Goal: Task Accomplishment & Management: Use online tool/utility

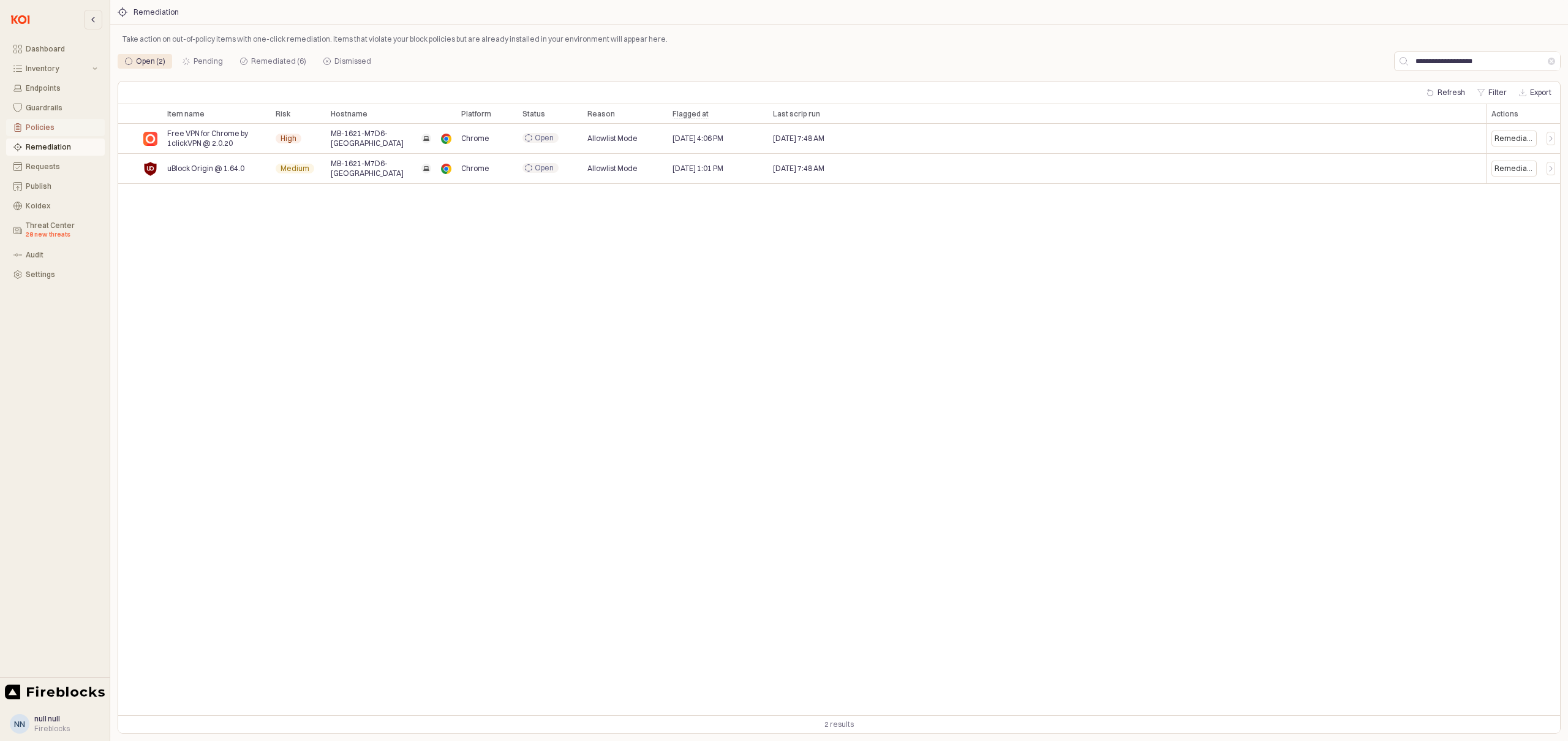
click at [40, 128] on div "Policies" at bounding box center [62, 127] width 72 height 9
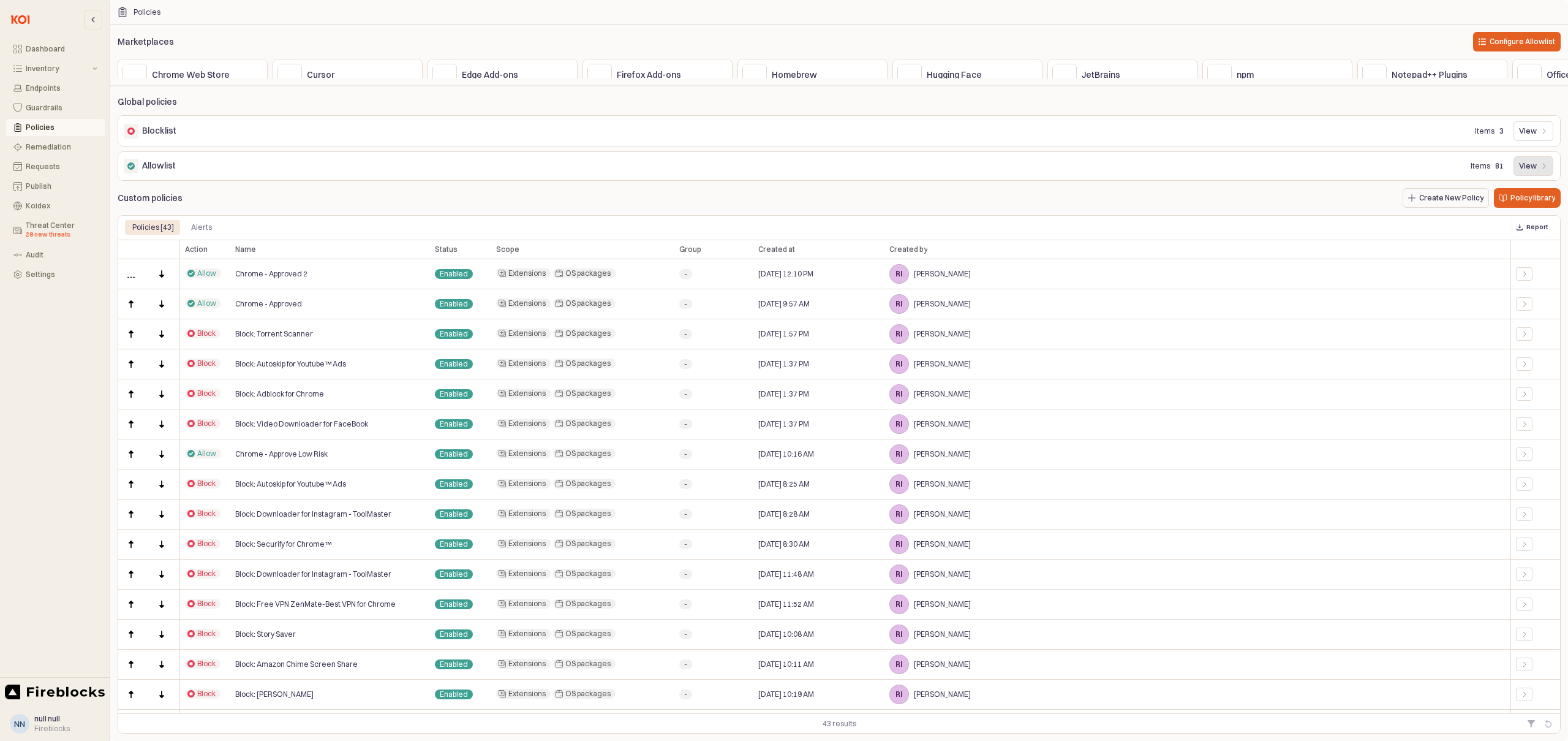
click at [1531, 164] on div "View" at bounding box center [1533, 166] width 29 height 19
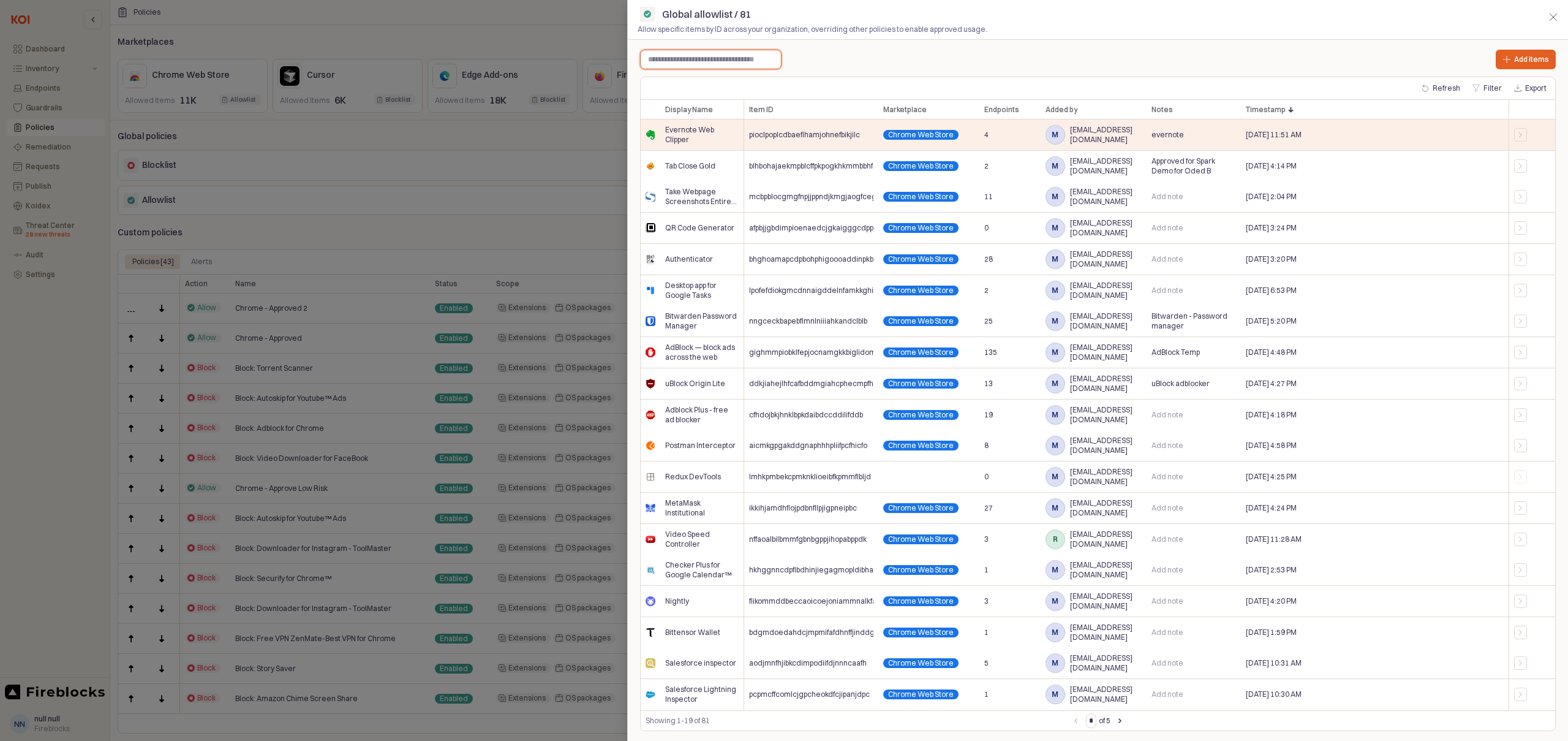
click at [693, 61] on input "text" at bounding box center [711, 59] width 140 height 19
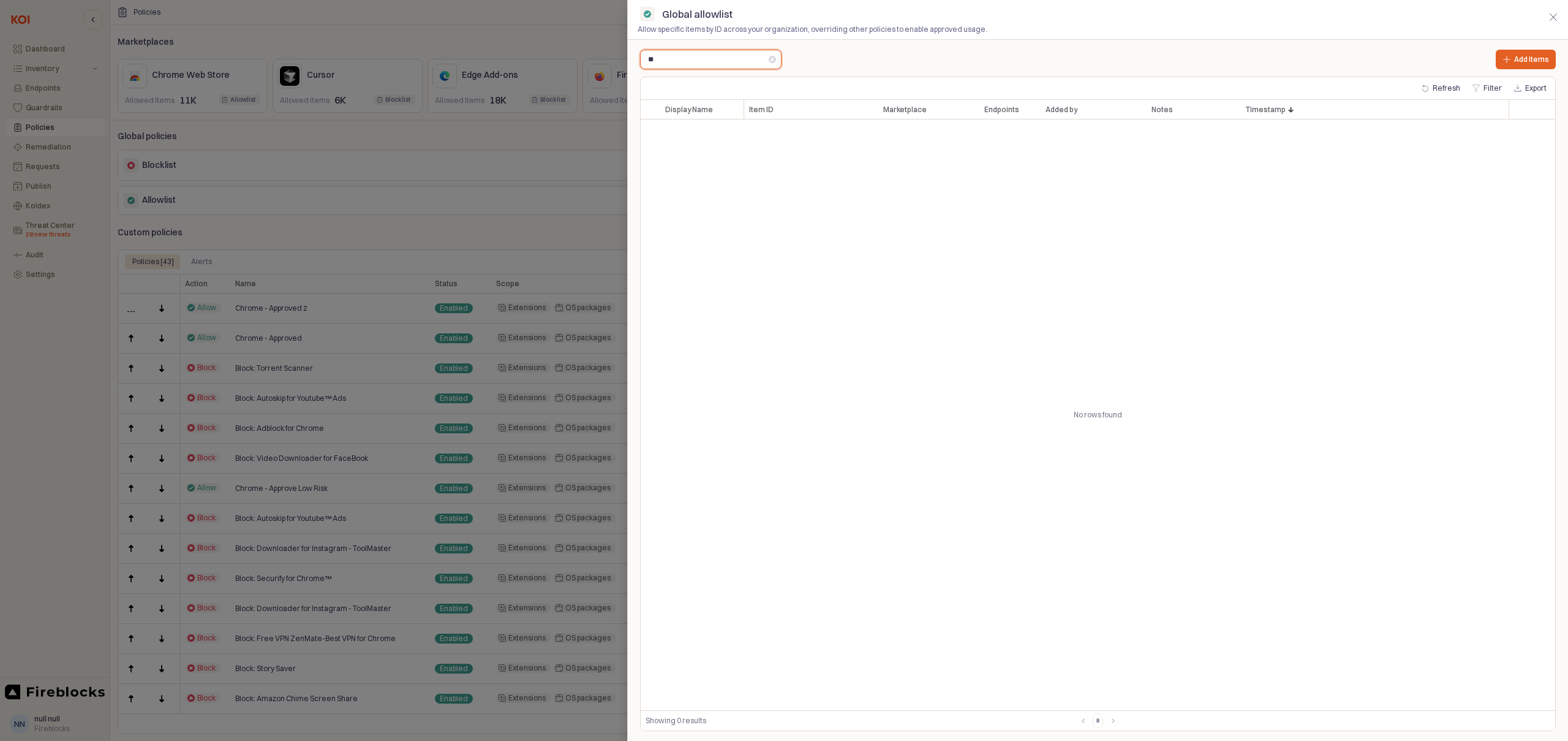
type input "*"
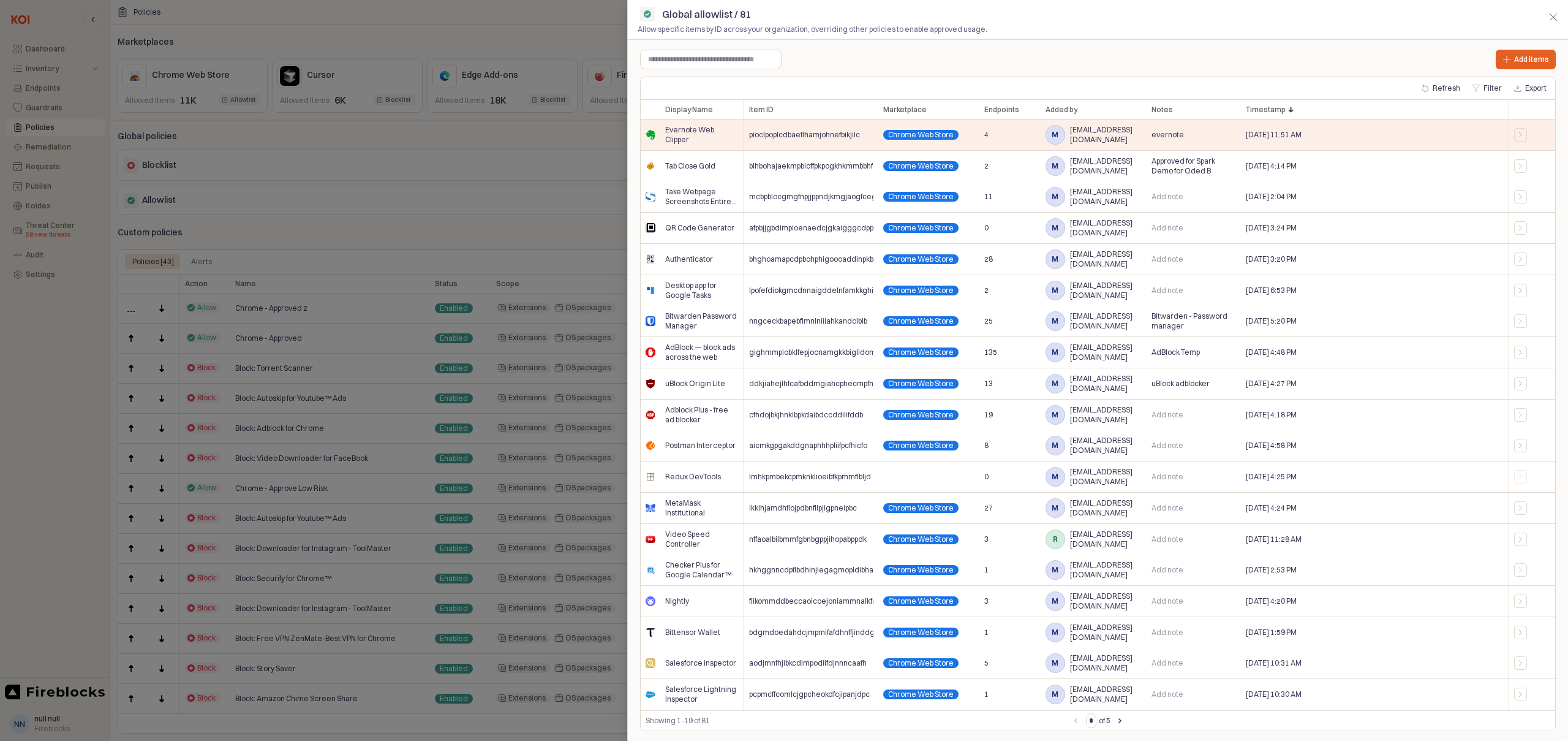
click at [36, 172] on div at bounding box center [784, 370] width 1568 height 741
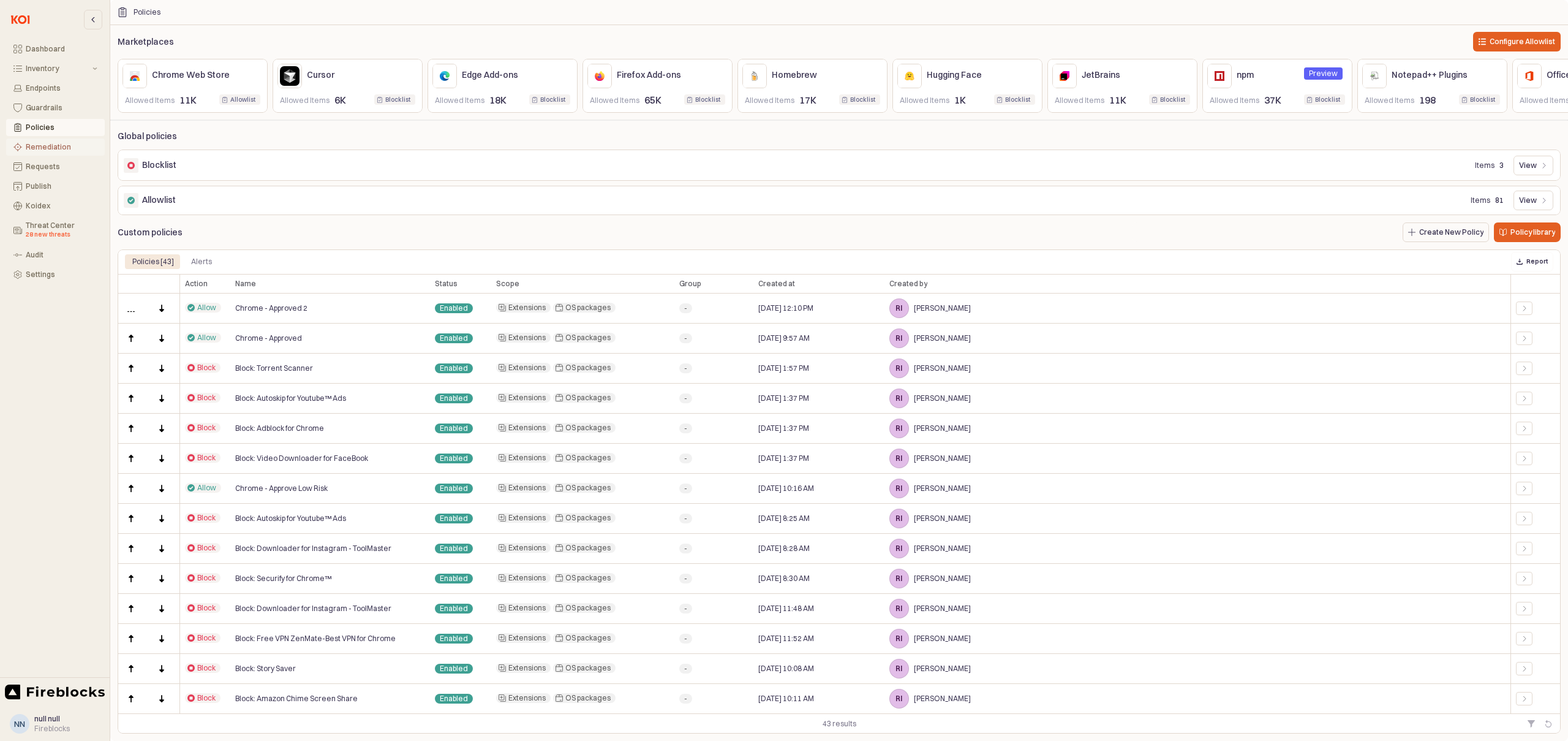
click at [41, 148] on div "Remediation" at bounding box center [62, 146] width 72 height 9
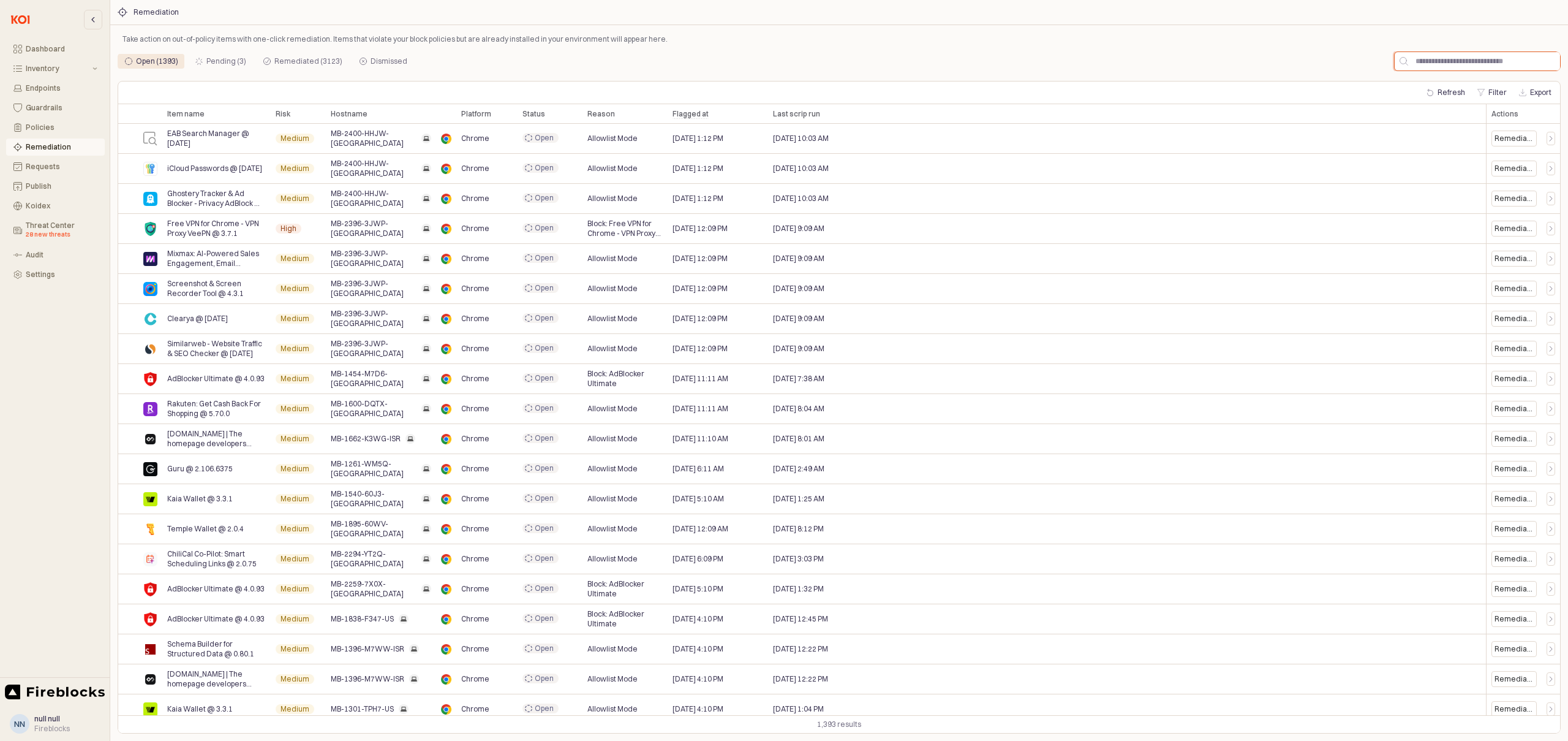
click at [1446, 58] on input "App Frame" at bounding box center [1484, 62] width 152 height 19
paste input "**********"
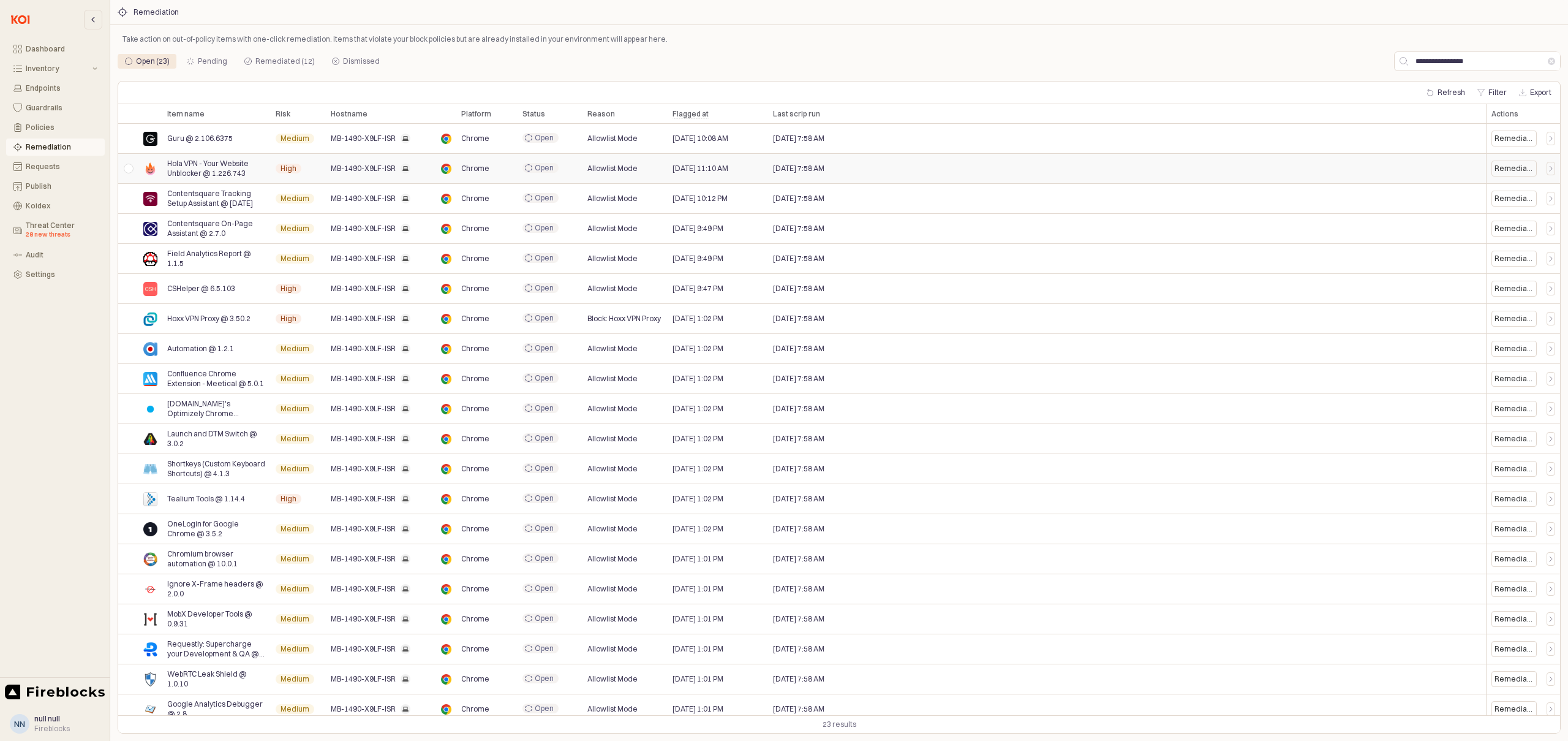
click at [131, 168] on div "App Frame" at bounding box center [129, 168] width 20 height 30
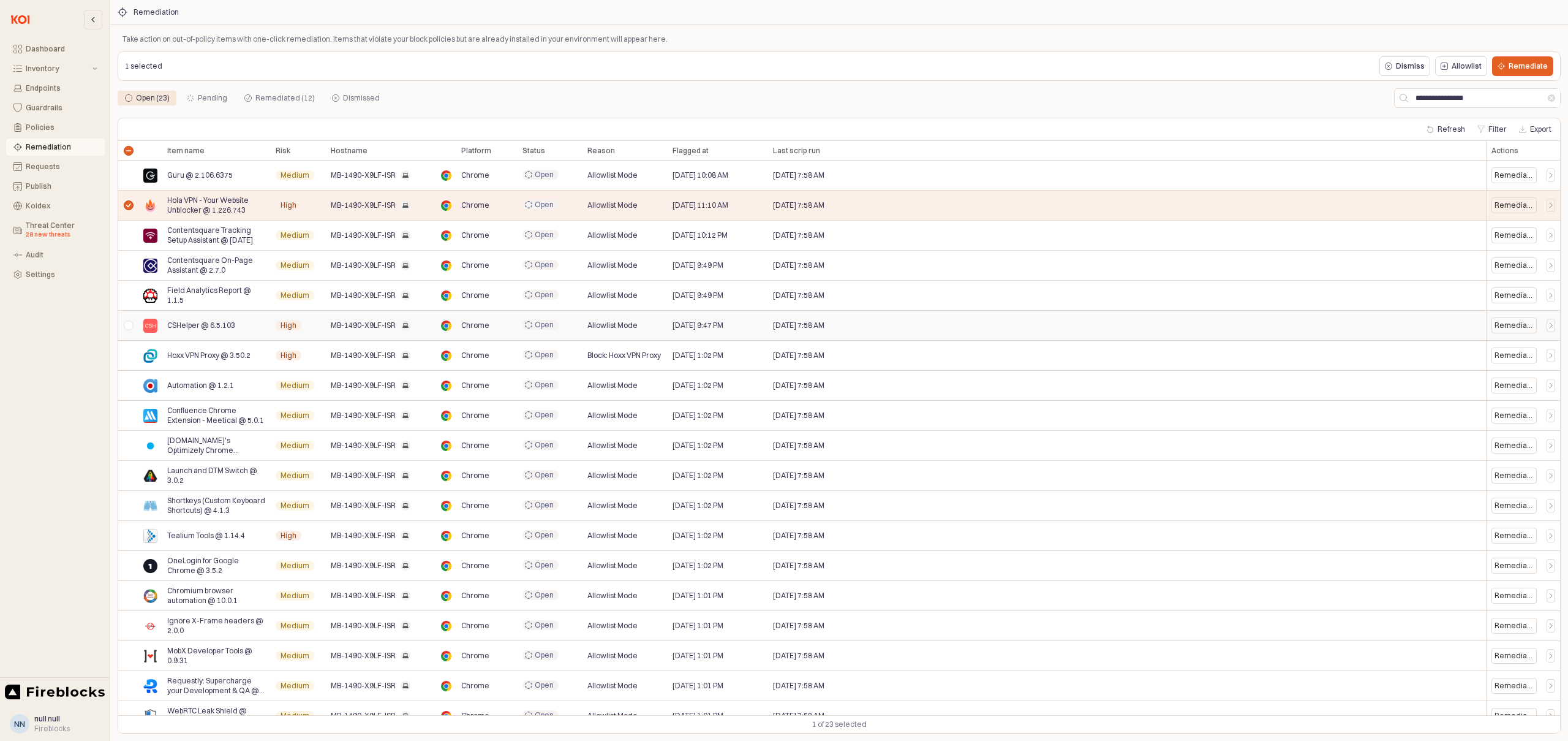
click at [131, 326] on div "App Frame" at bounding box center [129, 326] width 20 height 30
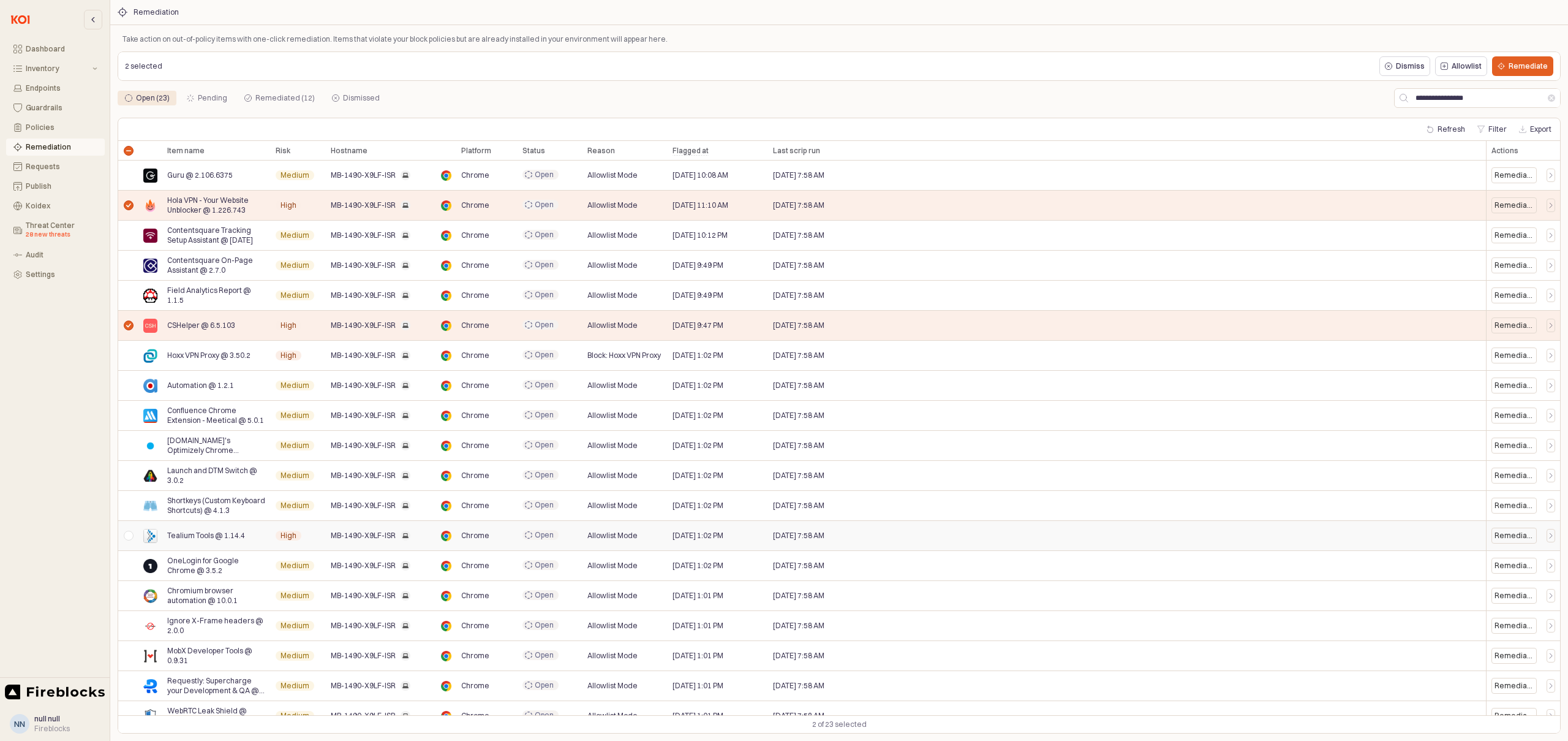
click at [126, 537] on div "App Frame" at bounding box center [129, 536] width 20 height 30
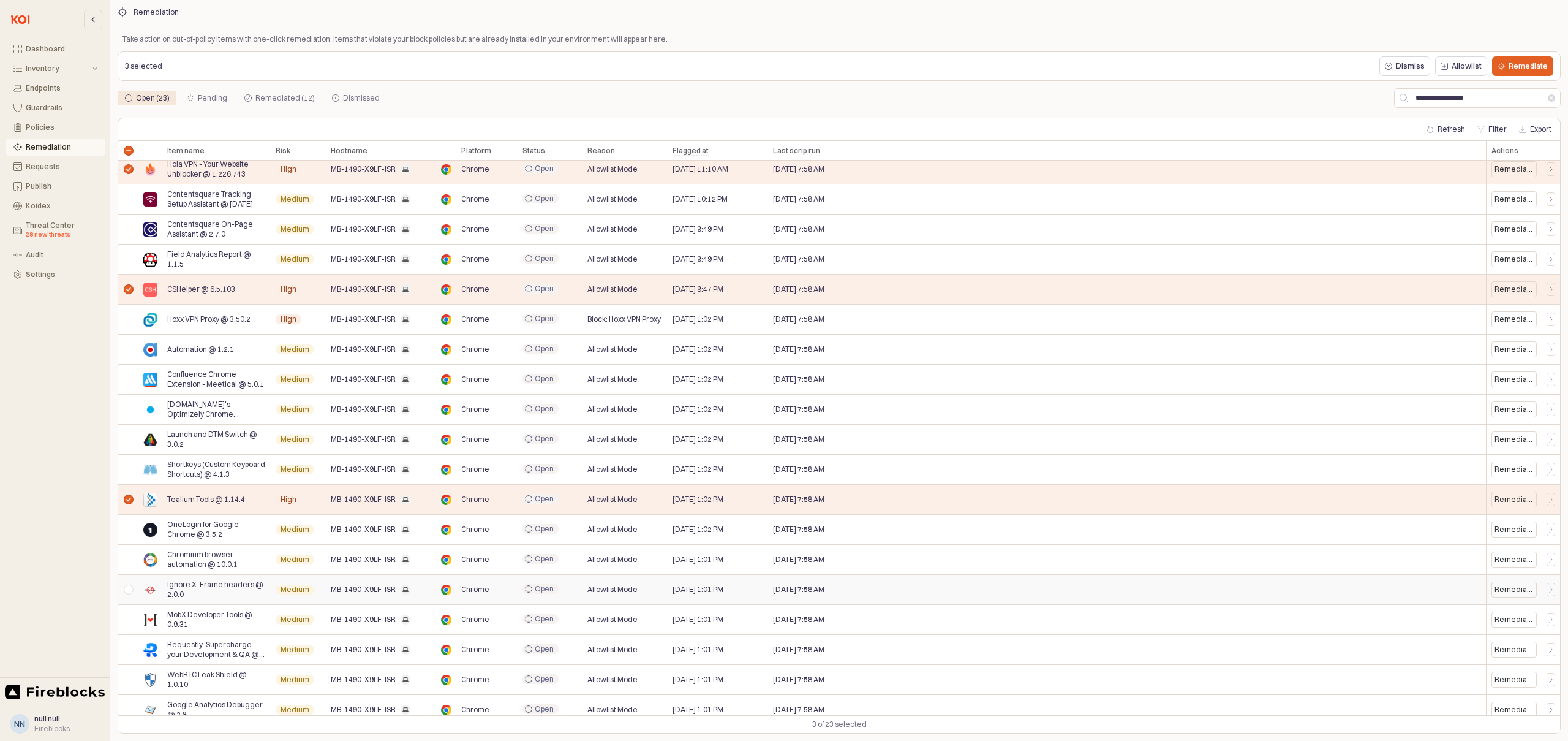
scroll to position [136, 0]
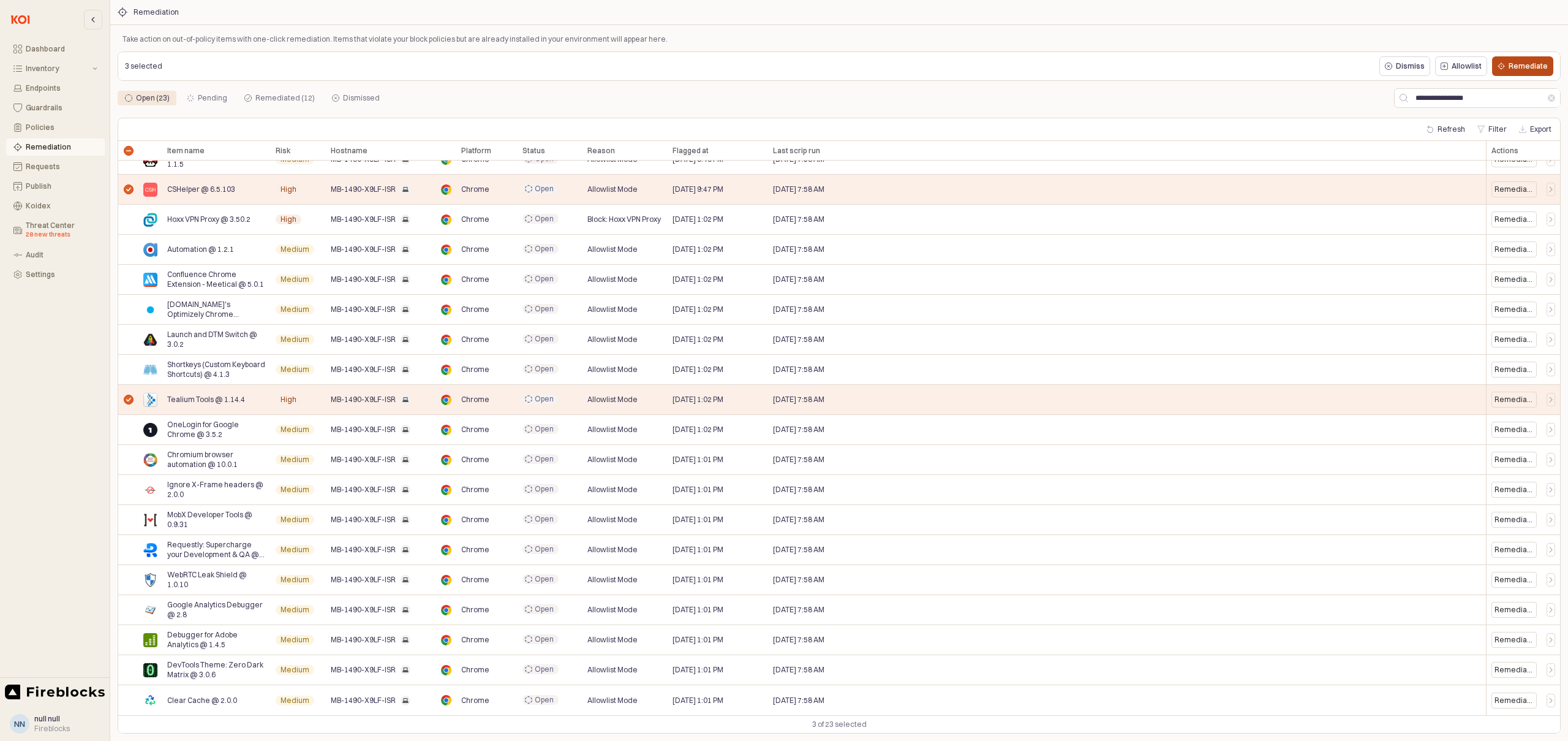
click at [1536, 62] on p "Remediate" at bounding box center [1528, 66] width 39 height 10
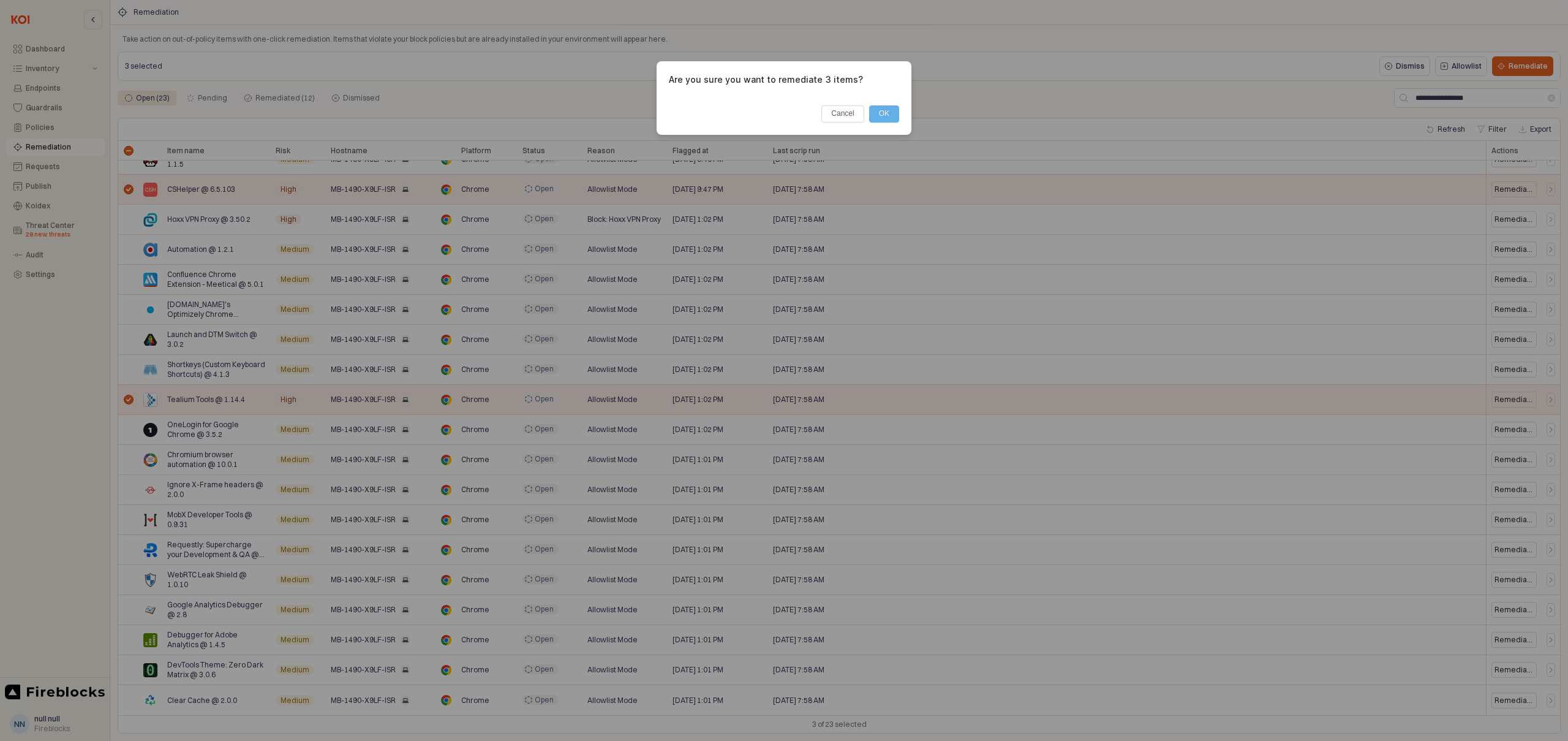
click at [879, 115] on button "OK" at bounding box center [884, 114] width 30 height 17
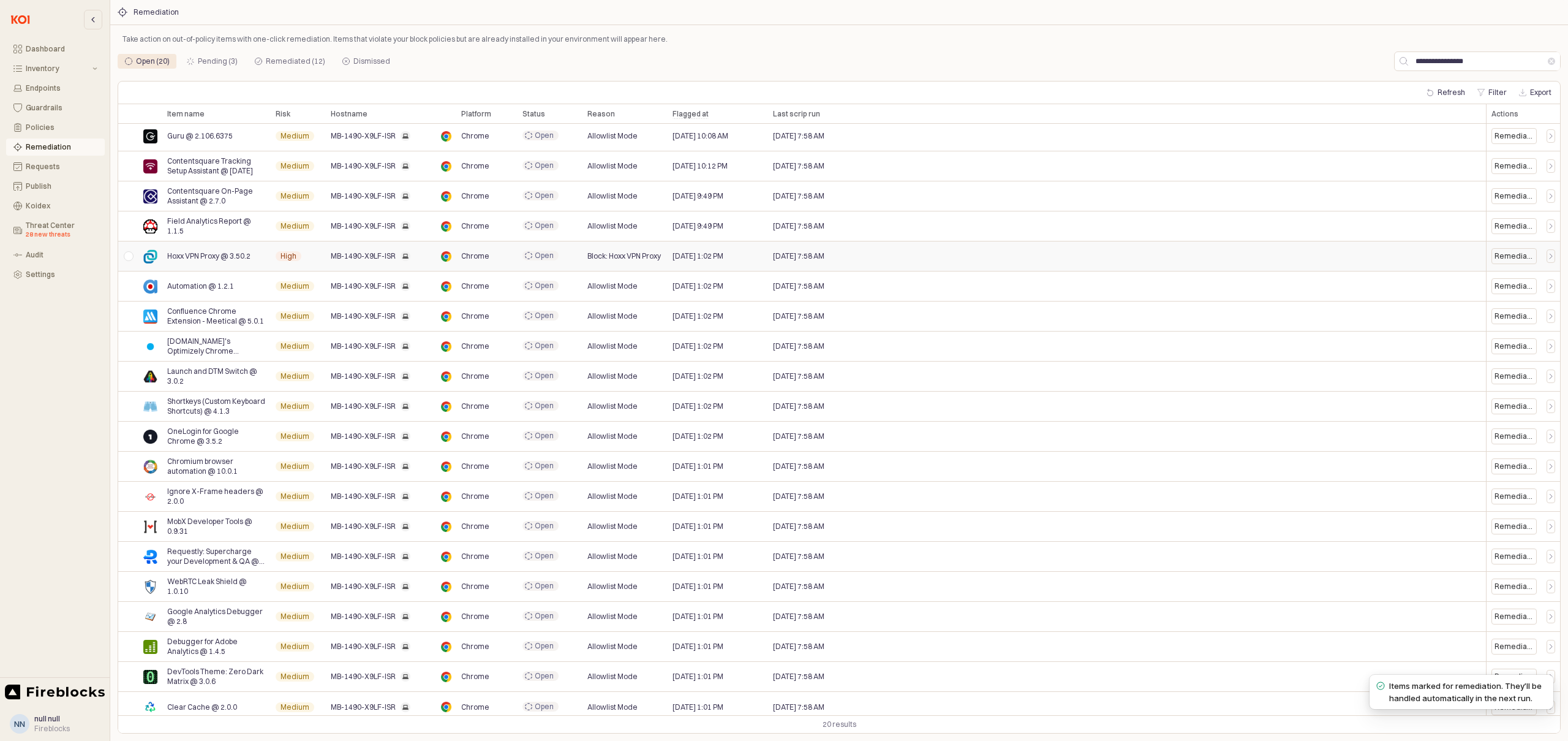
scroll to position [0, 0]
click at [1456, 62] on input "**********" at bounding box center [1478, 62] width 139 height 19
paste input "App Frame"
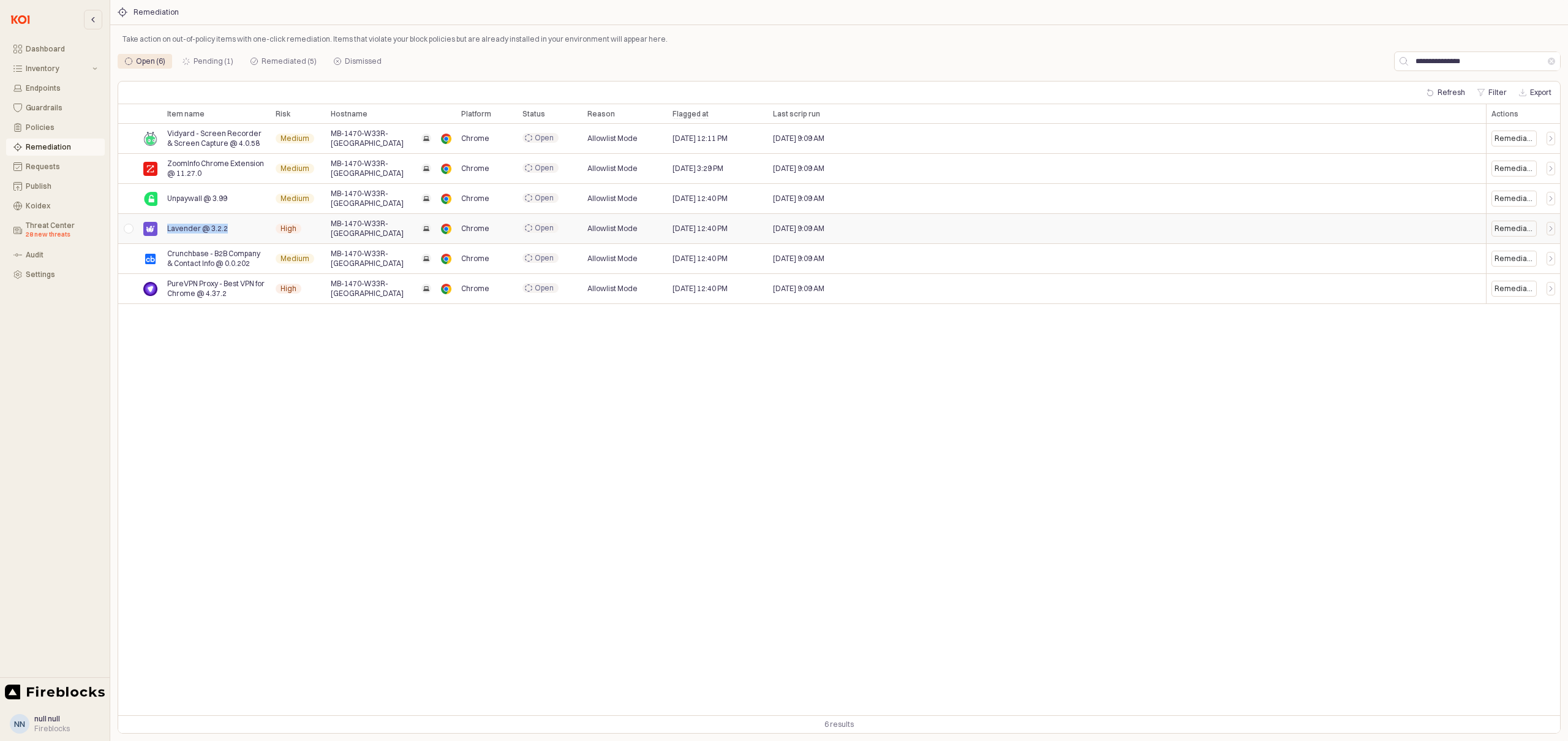
drag, startPoint x: 227, startPoint y: 231, endPoint x: 165, endPoint y: 231, distance: 62.0
click at [165, 231] on div "Lavender @ 3.2.2" at bounding box center [216, 228] width 108 height 30
copy span "Lavender @ 3.2.2"
drag, startPoint x: 233, startPoint y: 295, endPoint x: 163, endPoint y: 283, distance: 71.0
click at [163, 283] on div "PureVPN Proxy - Best VPN for Chrome @ 4.37.2" at bounding box center [216, 289] width 108 height 30
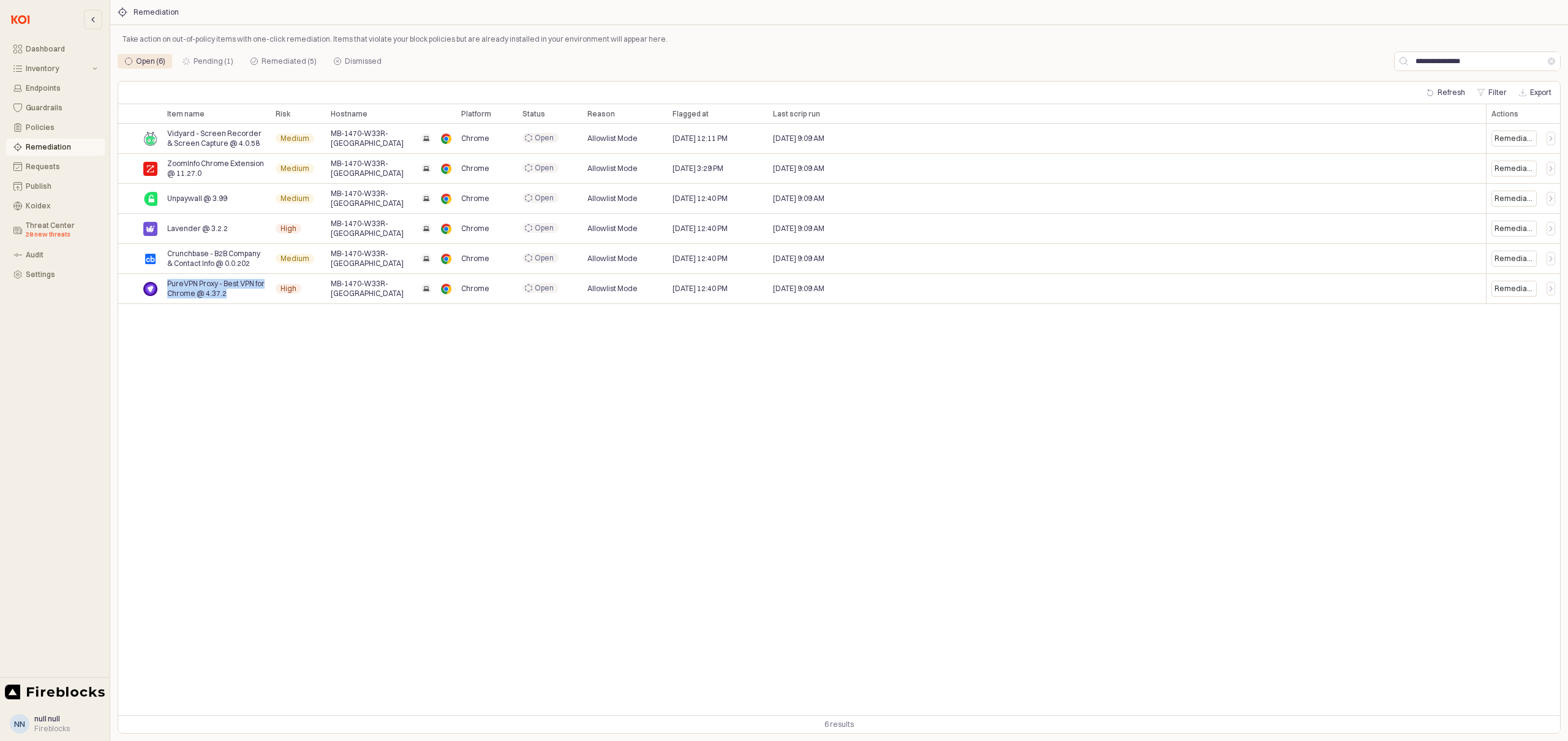
copy span "PureVPN Proxy - Best VPN for Chrome @ 4.37.2"
click at [1451, 62] on input "**********" at bounding box center [1478, 62] width 139 height 19
paste input "****"
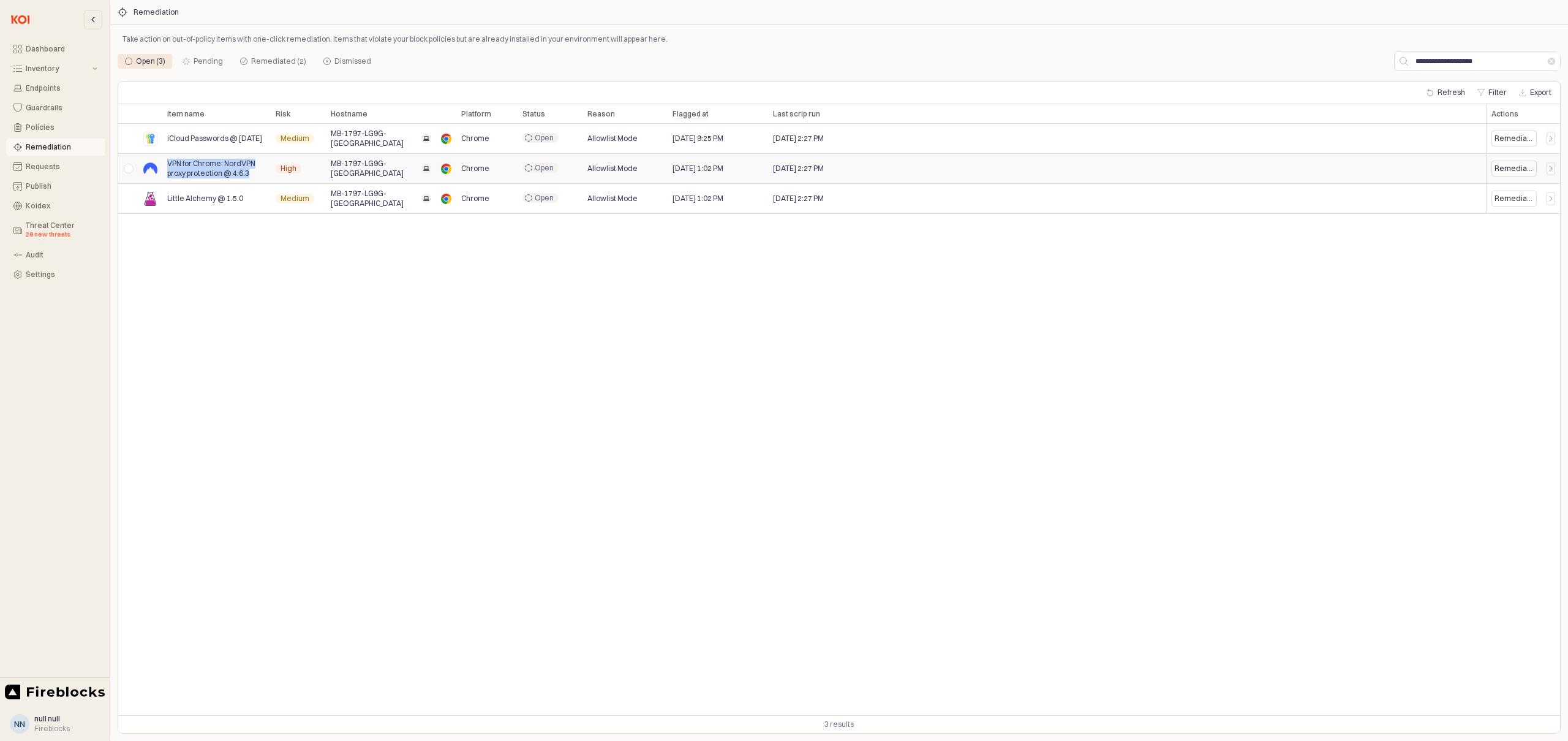
drag, startPoint x: 253, startPoint y: 177, endPoint x: 166, endPoint y: 165, distance: 87.8
click at [166, 165] on div "VPN for Chrome: NordVPN proxy protection @ 4.6.3" at bounding box center [216, 168] width 108 height 30
copy span "VPN for Chrome: NordVPN proxy protection @ 4.6.3"
click at [1443, 61] on input "**********" at bounding box center [1478, 62] width 139 height 19
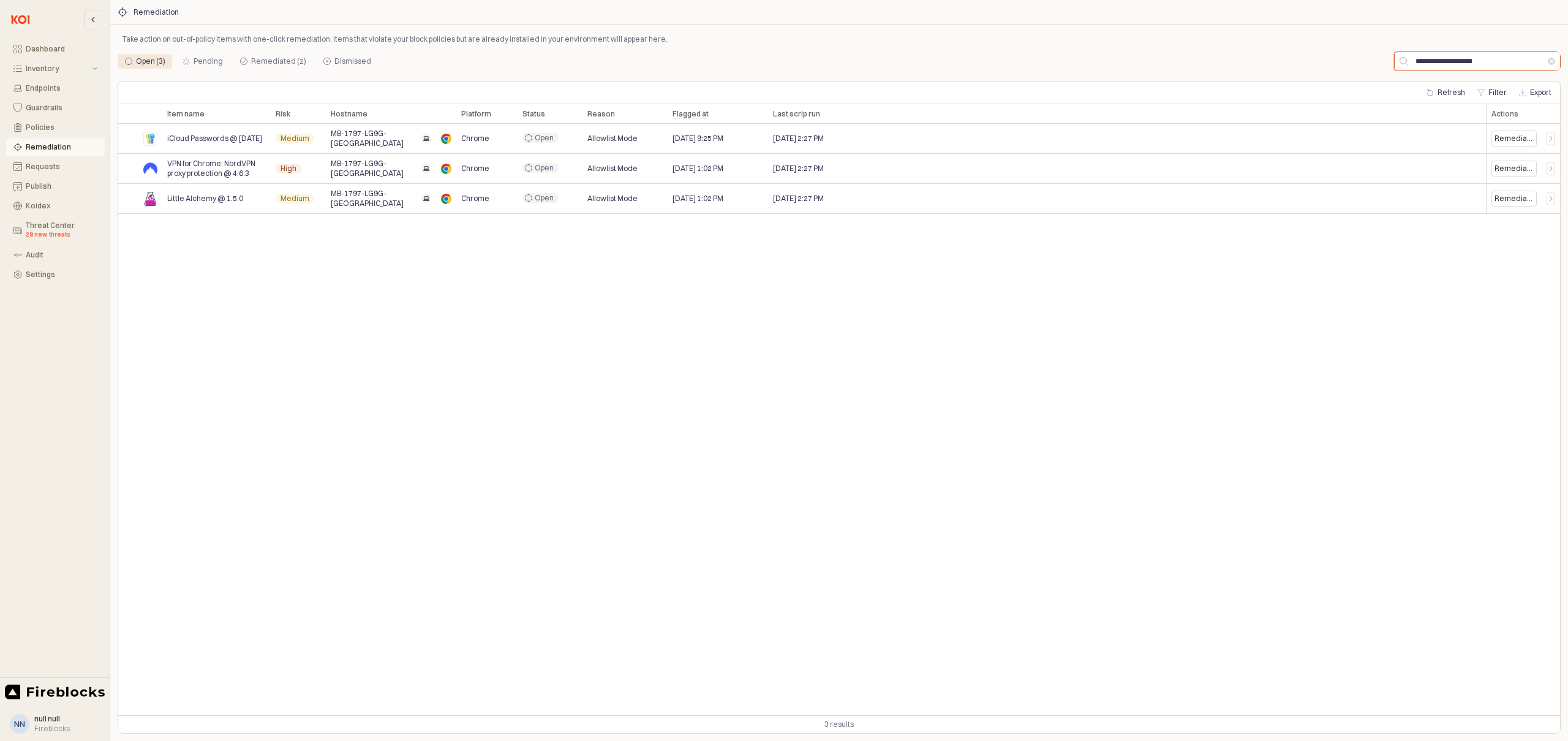
click at [1443, 61] on input "**********" at bounding box center [1478, 62] width 139 height 19
paste input "App Frame"
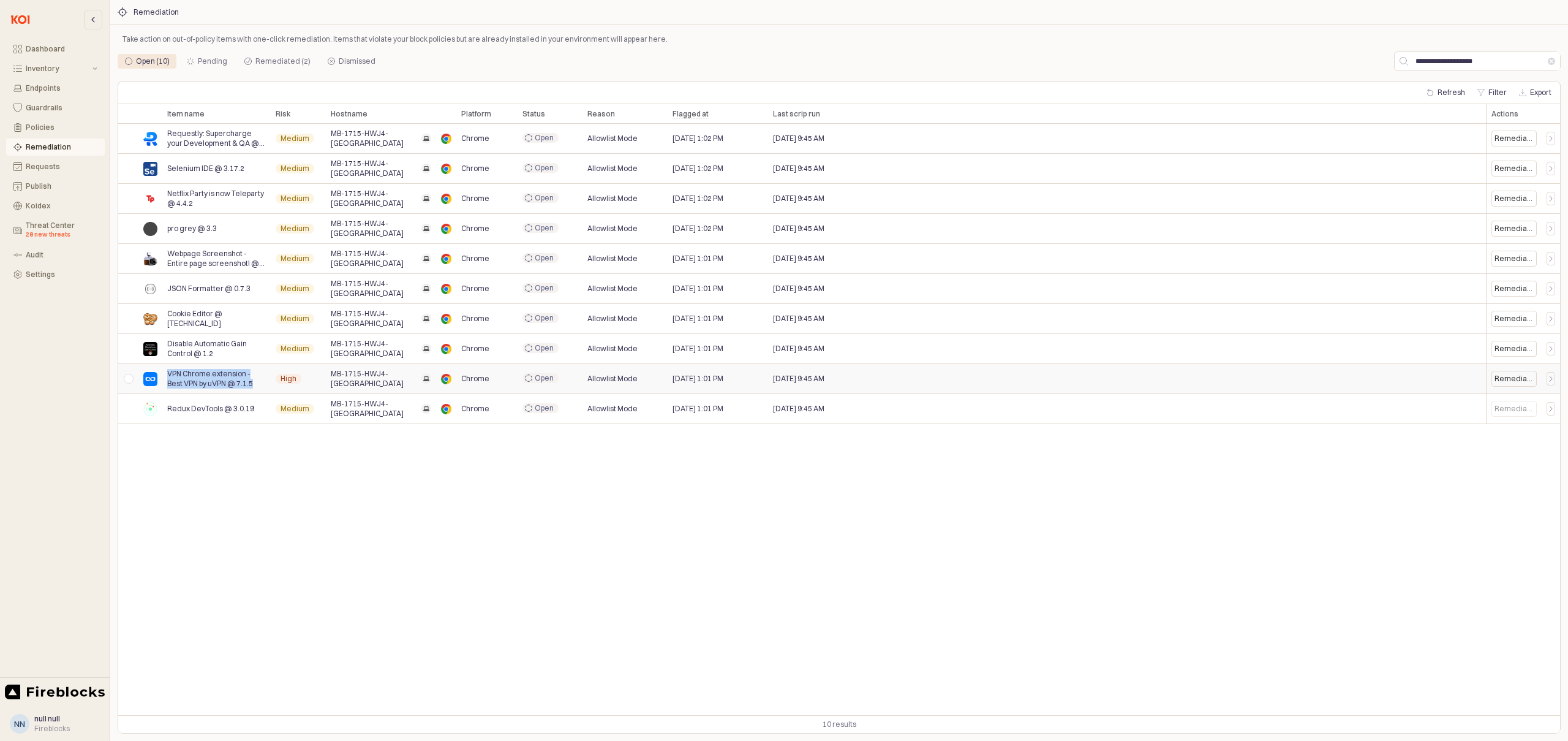
drag, startPoint x: 241, startPoint y: 383, endPoint x: 168, endPoint y: 376, distance: 73.3
click at [168, 376] on span "VPN Chrome extension - Best VPN by uVPN @ 7.1.5" at bounding box center [217, 378] width 99 height 19
copy span "VPN Chrome extension - Best VPN by uVPN @ 7.1.5"
click at [1456, 62] on input "**********" at bounding box center [1478, 62] width 139 height 19
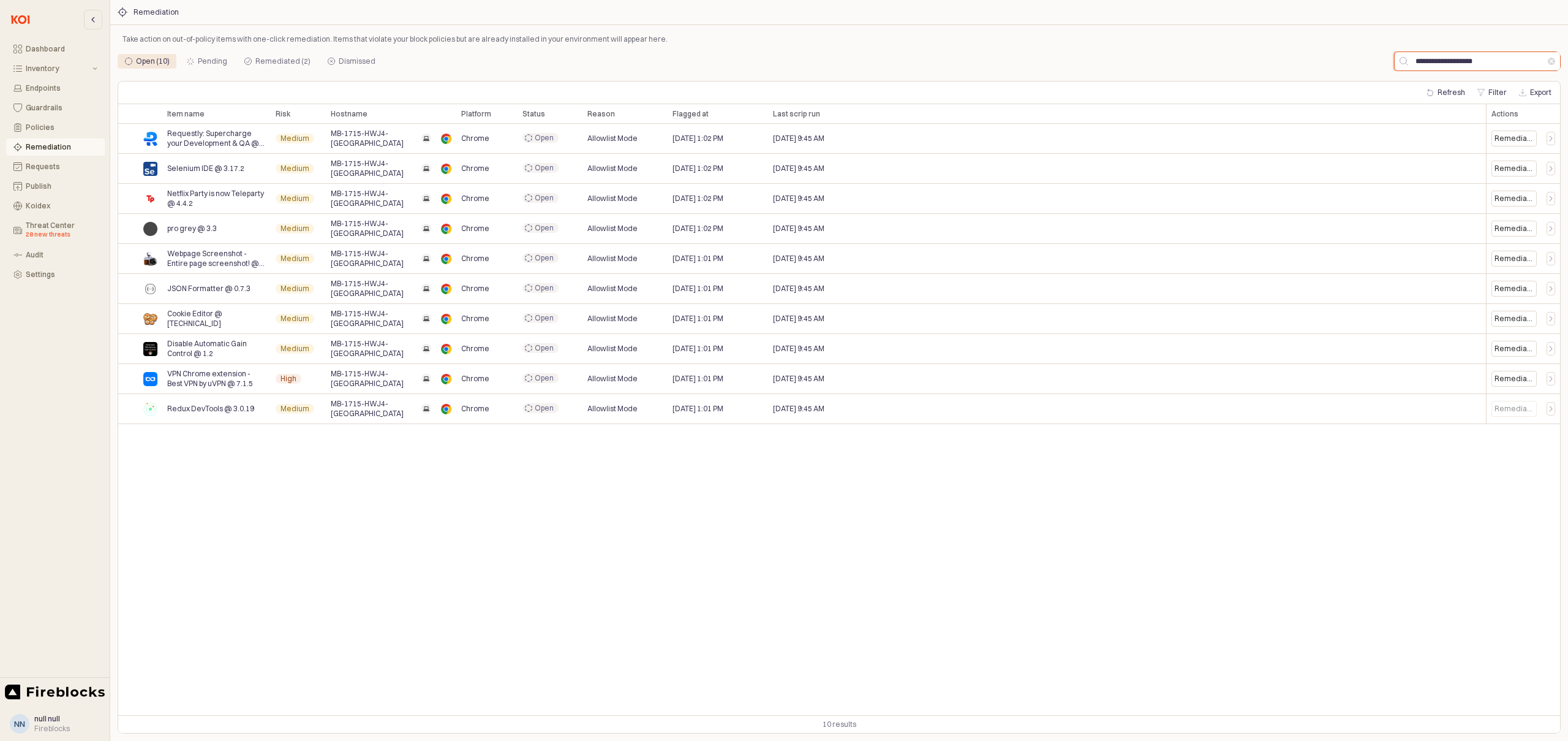
click at [1456, 62] on input "**********" at bounding box center [1478, 62] width 139 height 19
paste input "App Frame"
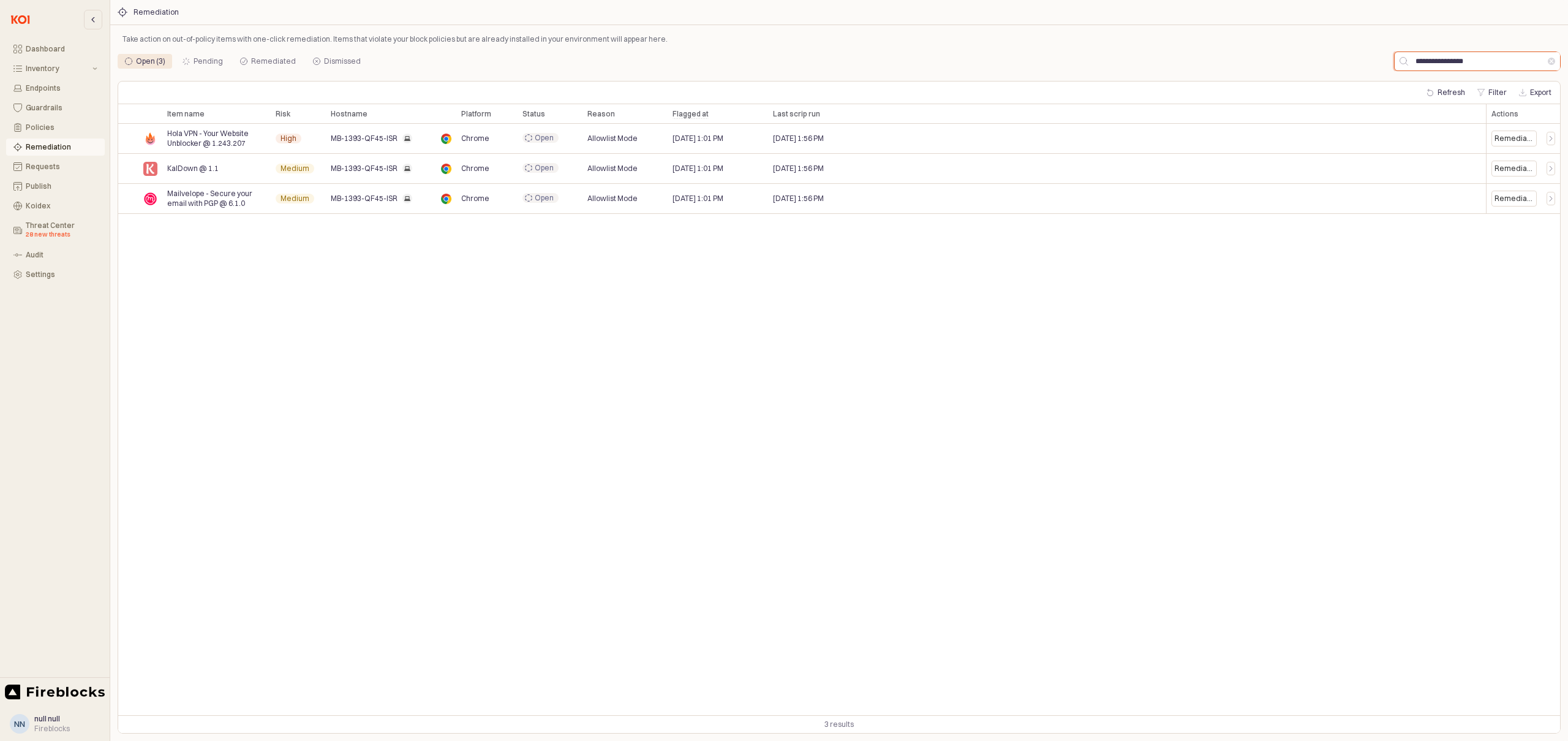
click at [1449, 62] on input "**********" at bounding box center [1478, 62] width 139 height 19
paste input "App Frame"
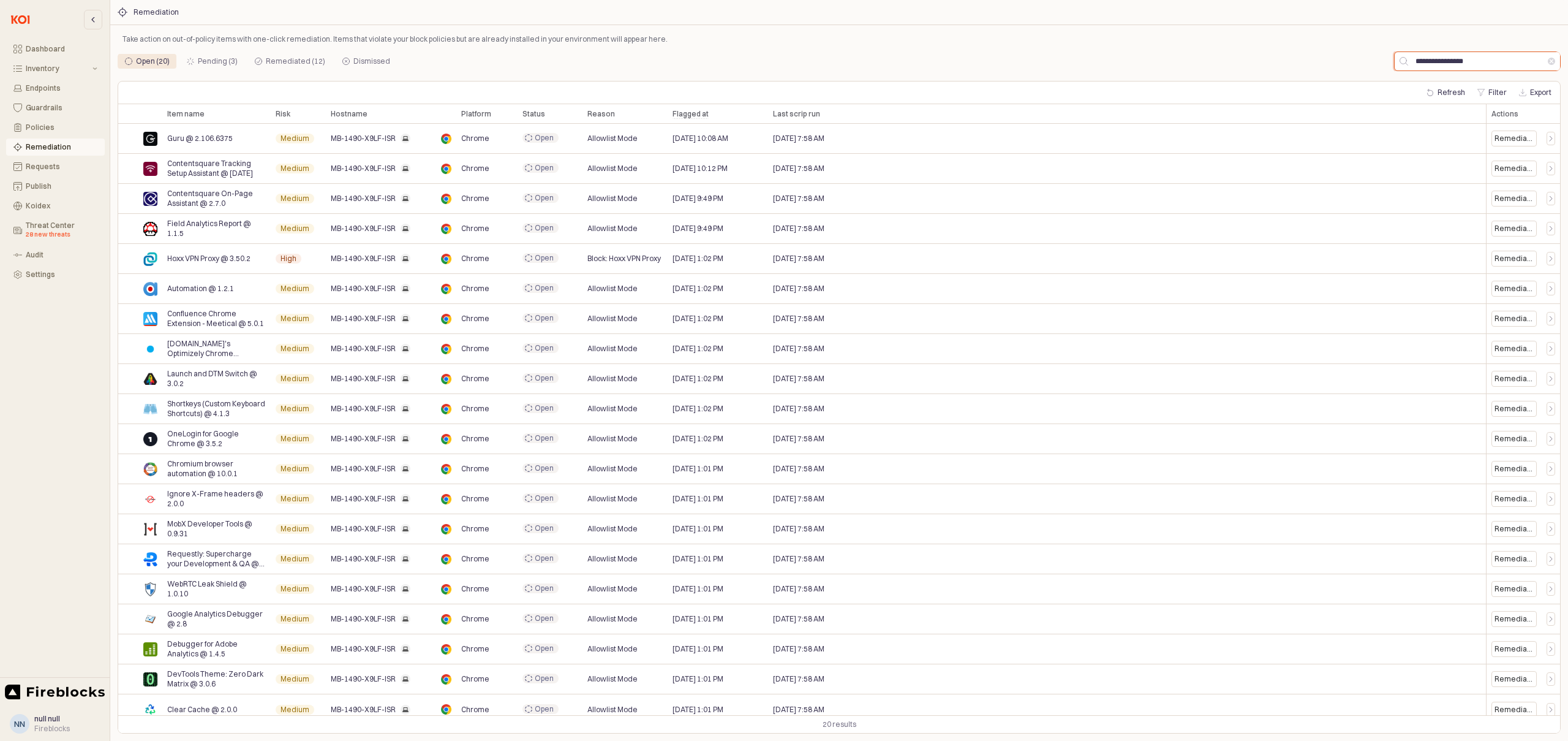
click at [1447, 62] on input "**********" at bounding box center [1478, 62] width 139 height 19
paste input "App Frame"
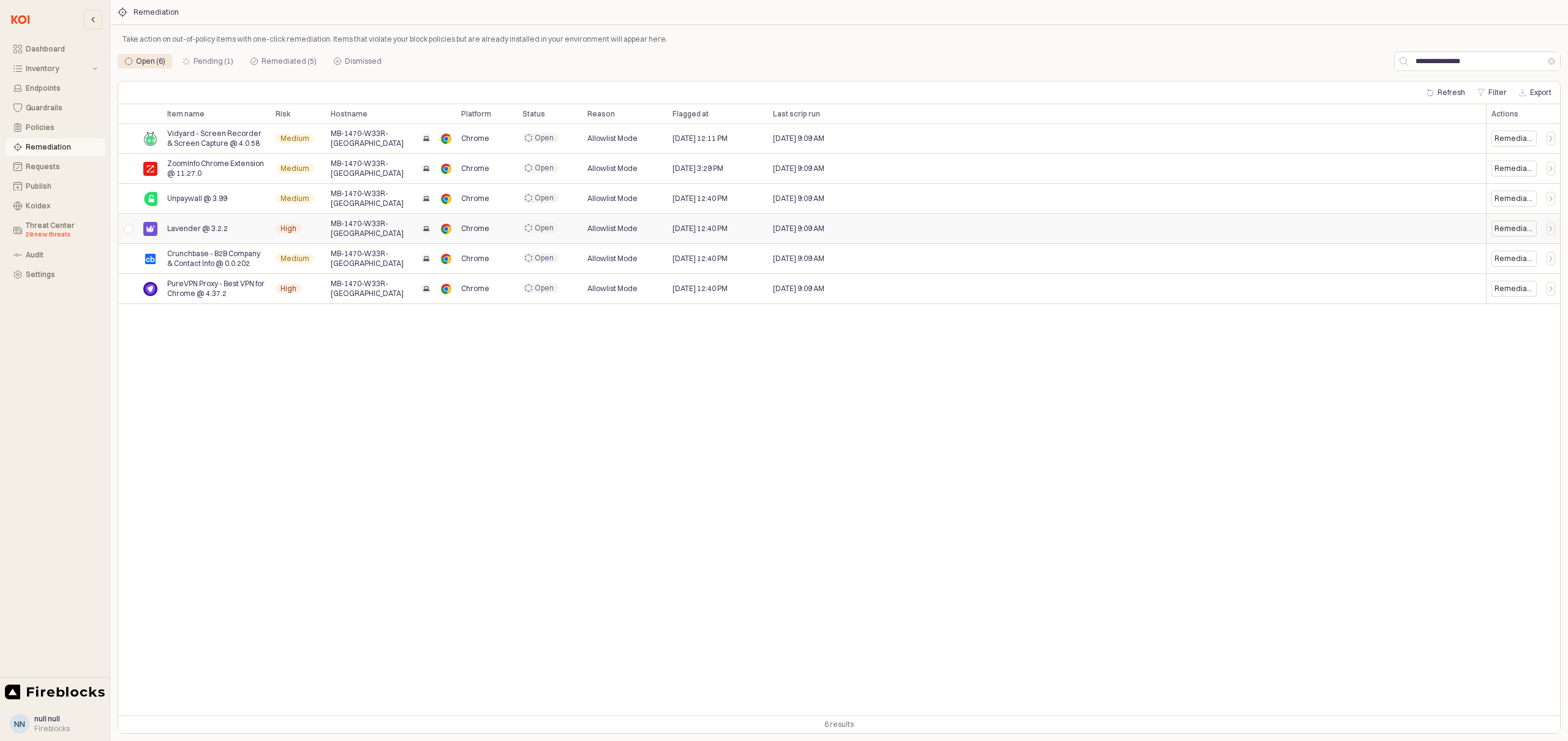
click at [129, 234] on div "App Frame" at bounding box center [129, 228] width 20 height 30
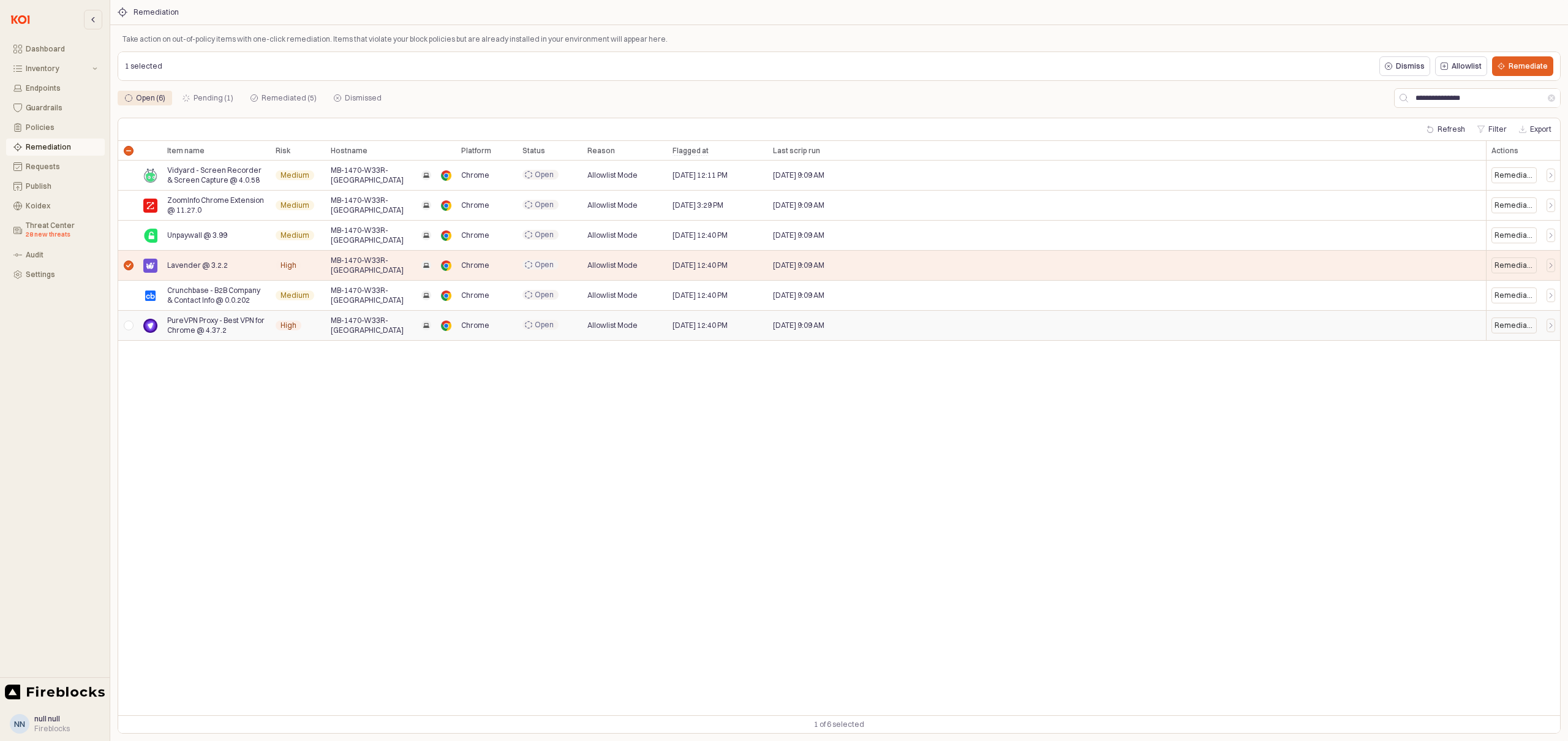
click at [128, 326] on div "App Frame" at bounding box center [129, 326] width 20 height 30
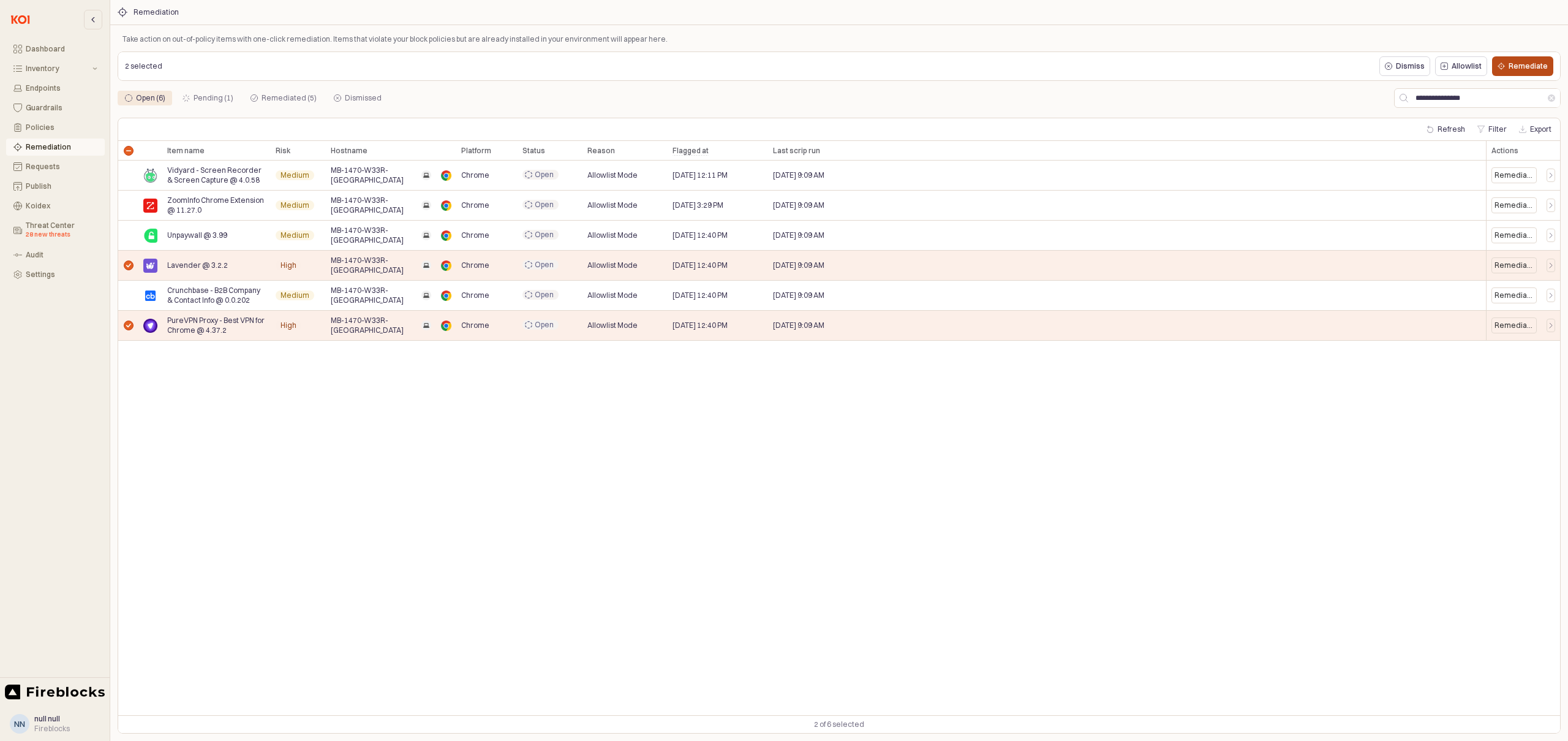
click at [1527, 62] on p "Remediate" at bounding box center [1528, 66] width 39 height 10
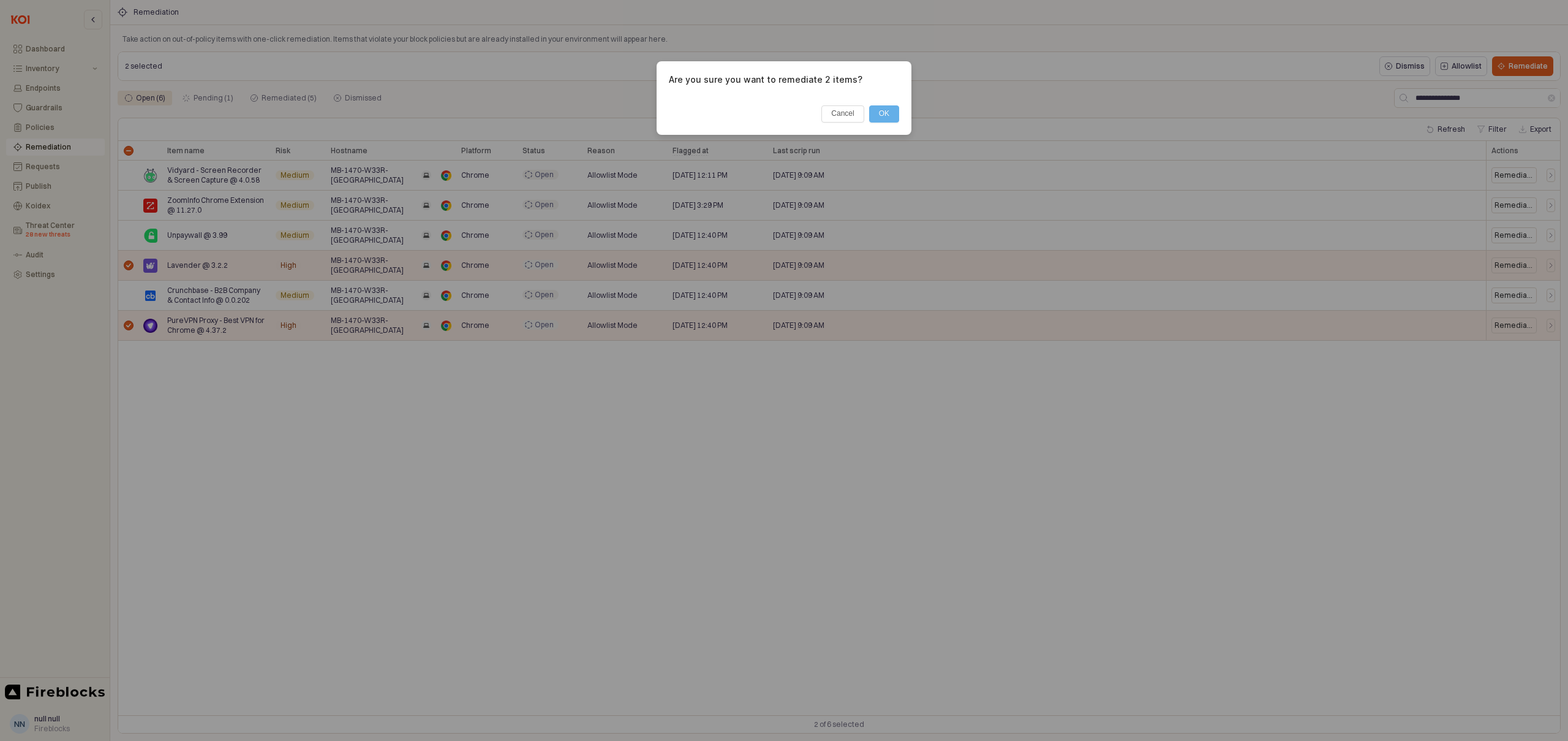
click at [886, 113] on button "OK" at bounding box center [884, 114] width 30 height 17
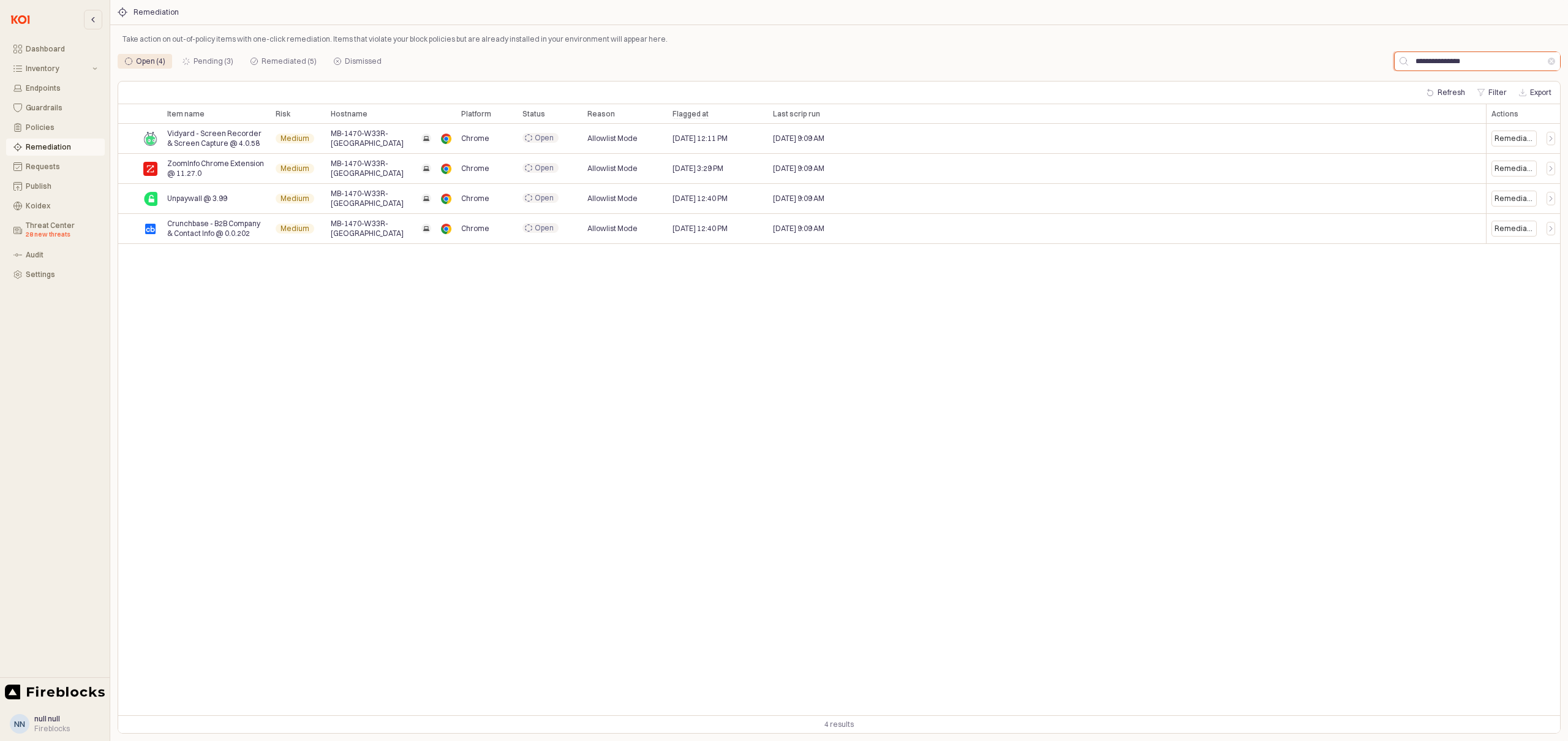
click at [1442, 62] on input "**********" at bounding box center [1478, 62] width 139 height 19
paste input "***"
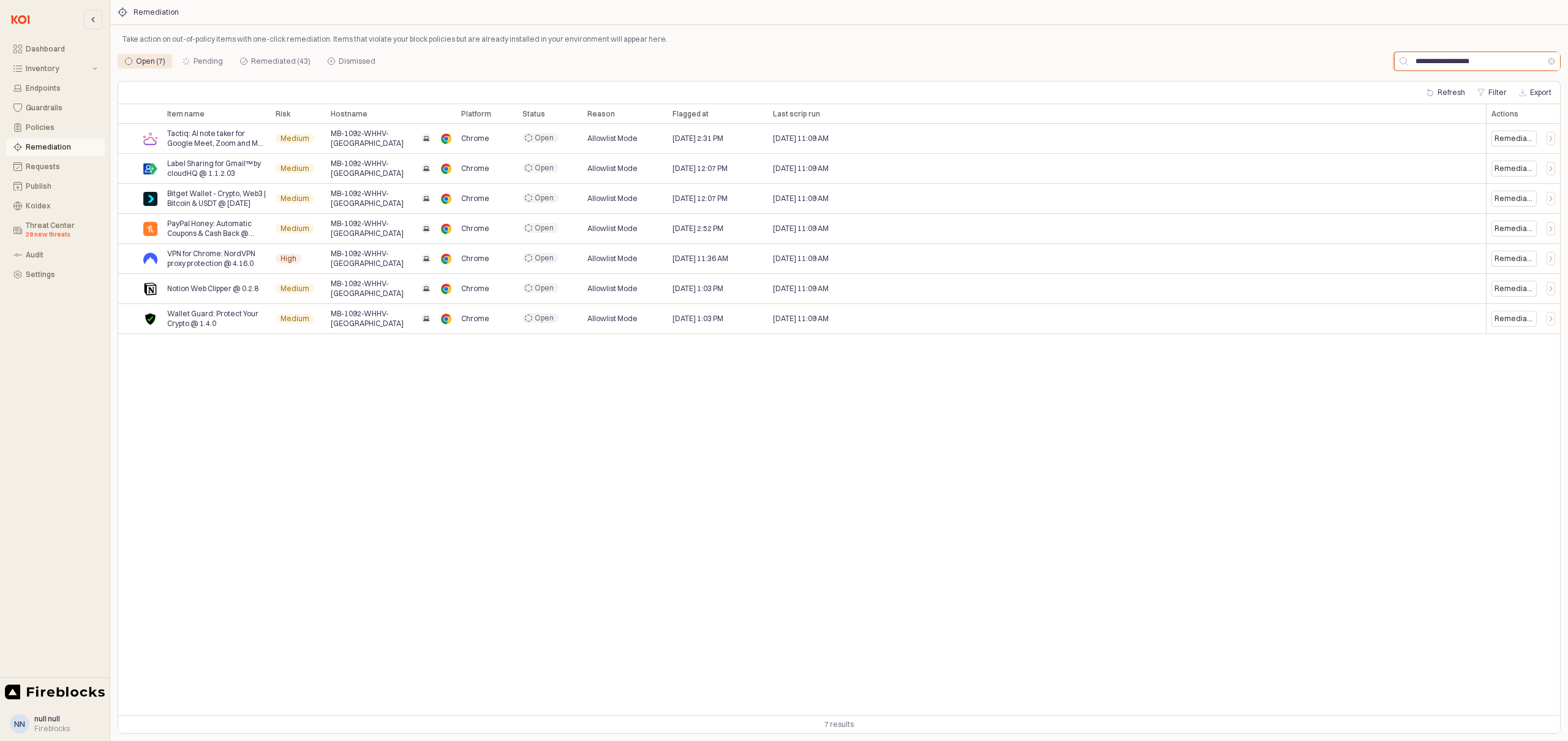
click at [1446, 62] on input "**********" at bounding box center [1478, 62] width 139 height 19
paste input "*"
drag, startPoint x: 228, startPoint y: 169, endPoint x: 167, endPoint y: 171, distance: 61.0
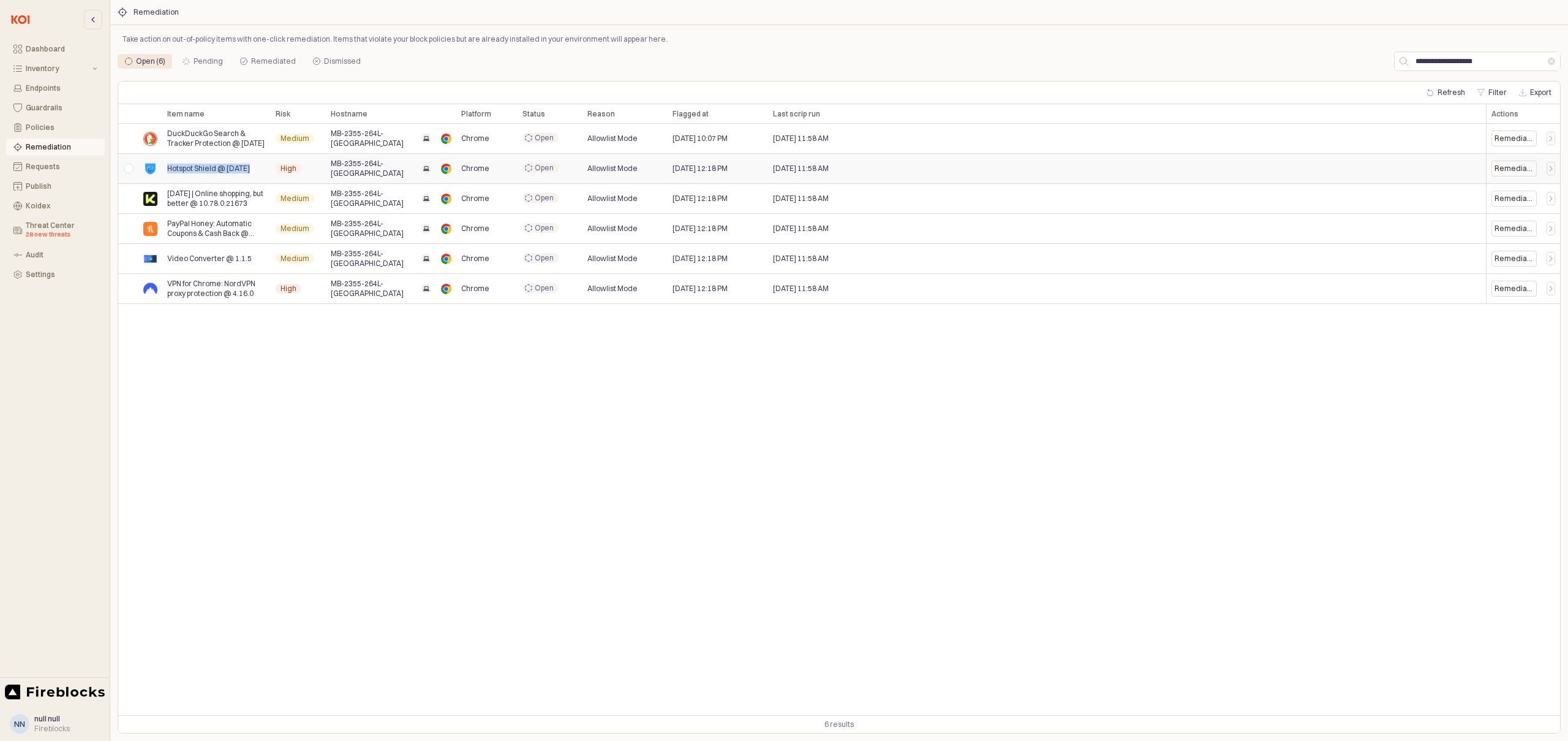
click at [167, 169] on div "Hotspot Shield @ [DATE]" at bounding box center [216, 168] width 108 height 30
copy span "Hotspot Shield @ [DATE]"
drag, startPoint x: 257, startPoint y: 295, endPoint x: 181, endPoint y: 295, distance: 76.0
click at [157, 282] on div "VPN for Chrome: NordVPN proxy protection @ 4.16.0 High MB-2355-264L-Israel Chro…" at bounding box center [839, 289] width 1442 height 30
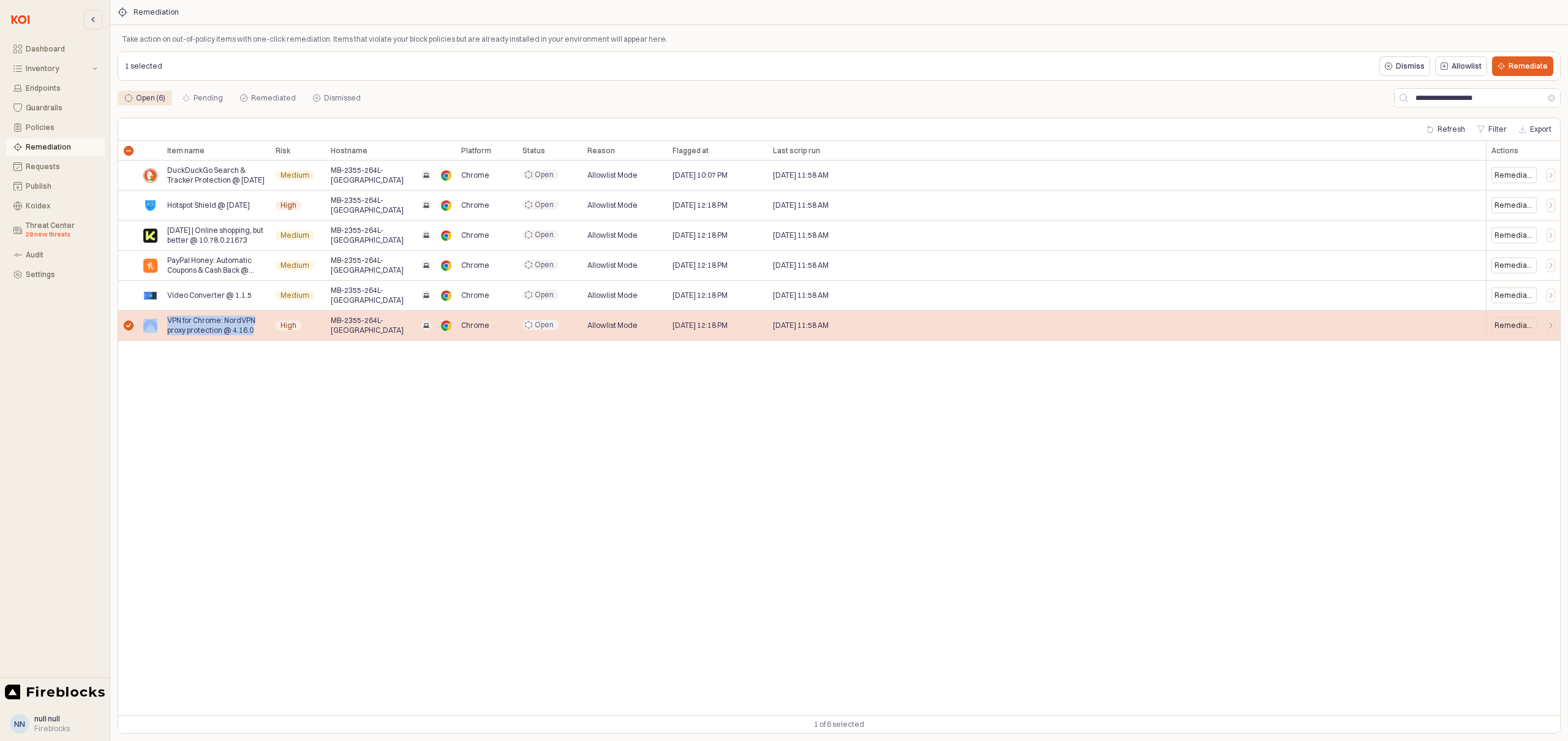
copy div "VPN for Chrome: NordVPN proxy protection @ 4.16.0"
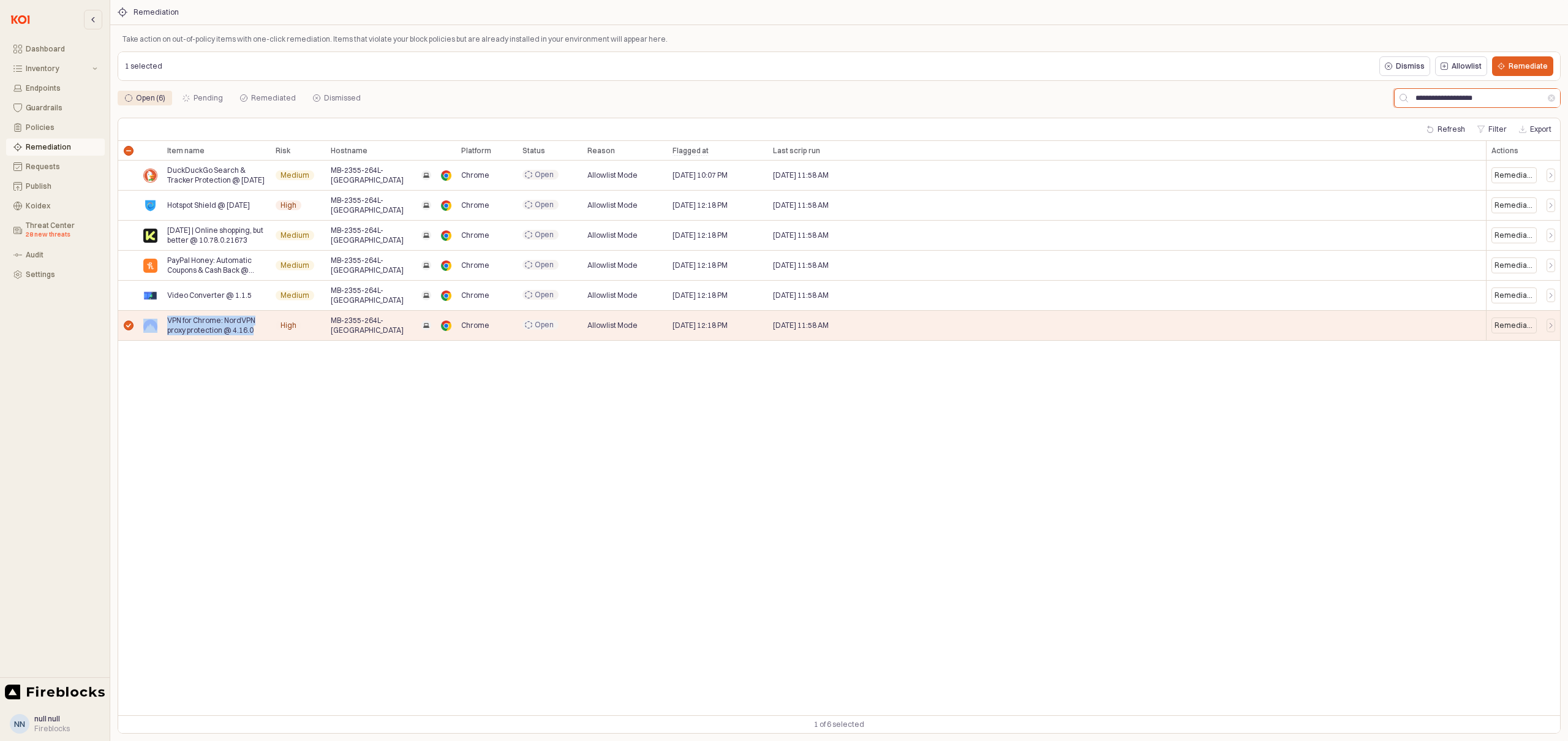
click at [1451, 97] on input "**********" at bounding box center [1478, 98] width 139 height 19
paste input "App Frame"
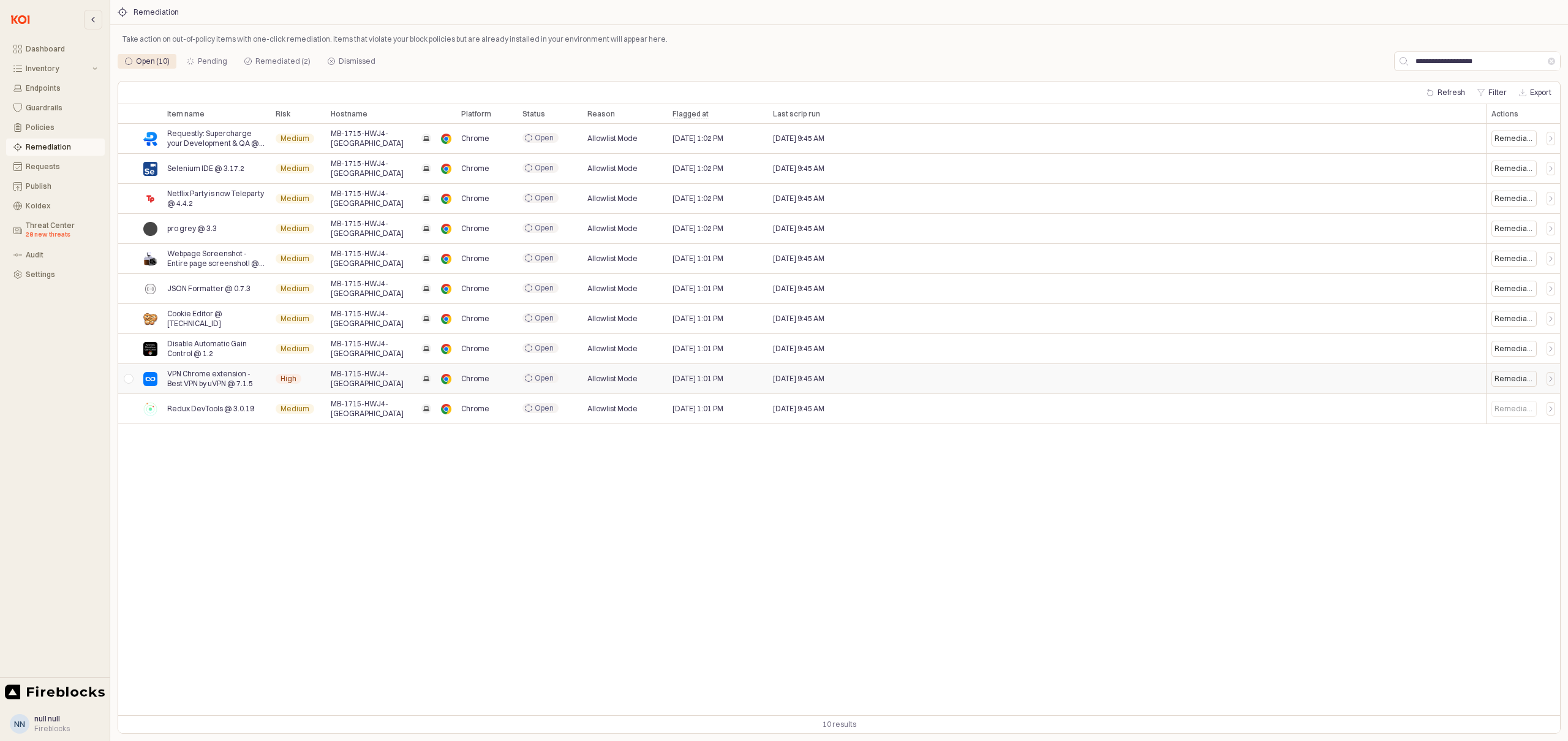
click at [131, 379] on div "App Frame" at bounding box center [129, 379] width 20 height 30
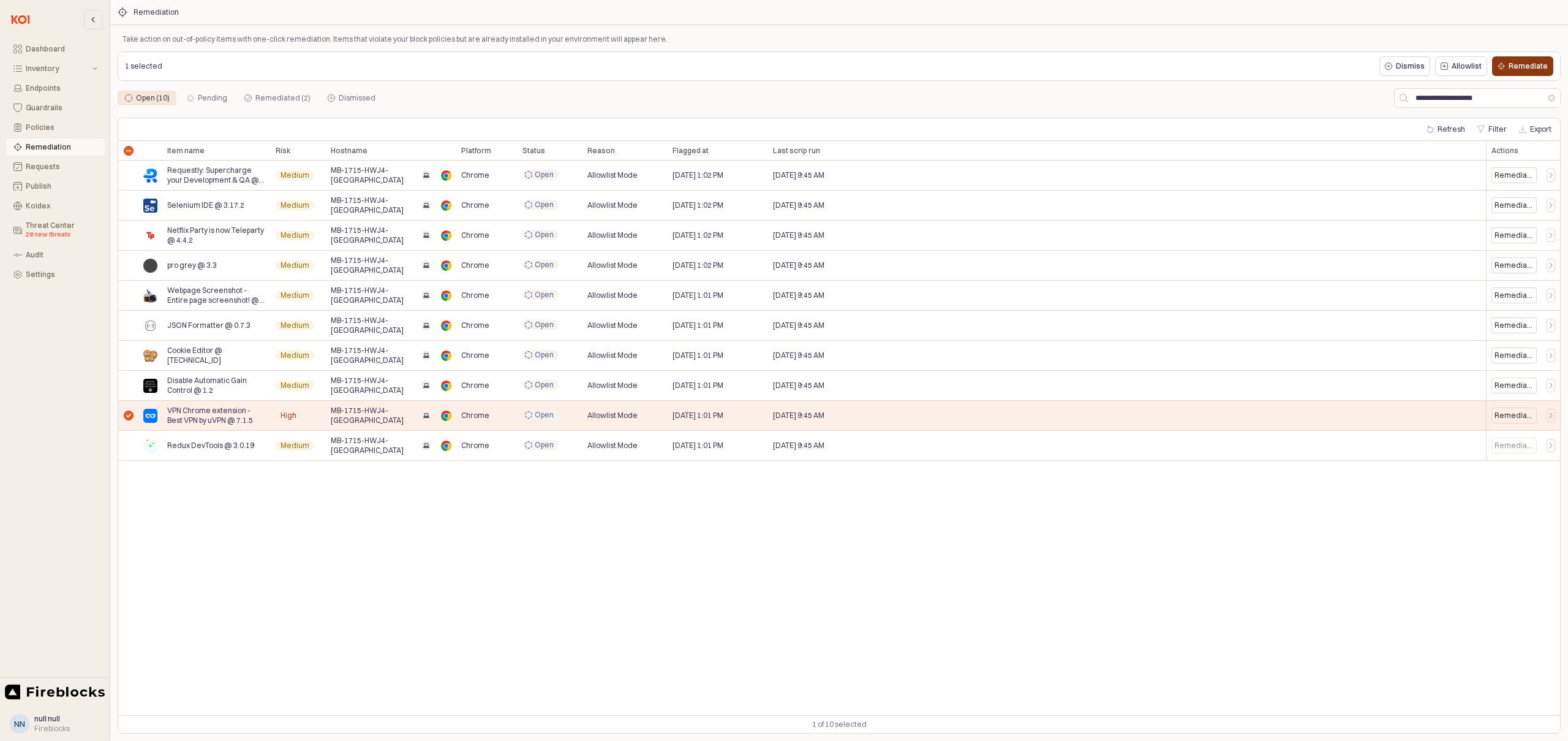
click at [1527, 66] on p "Remediate" at bounding box center [1528, 66] width 39 height 10
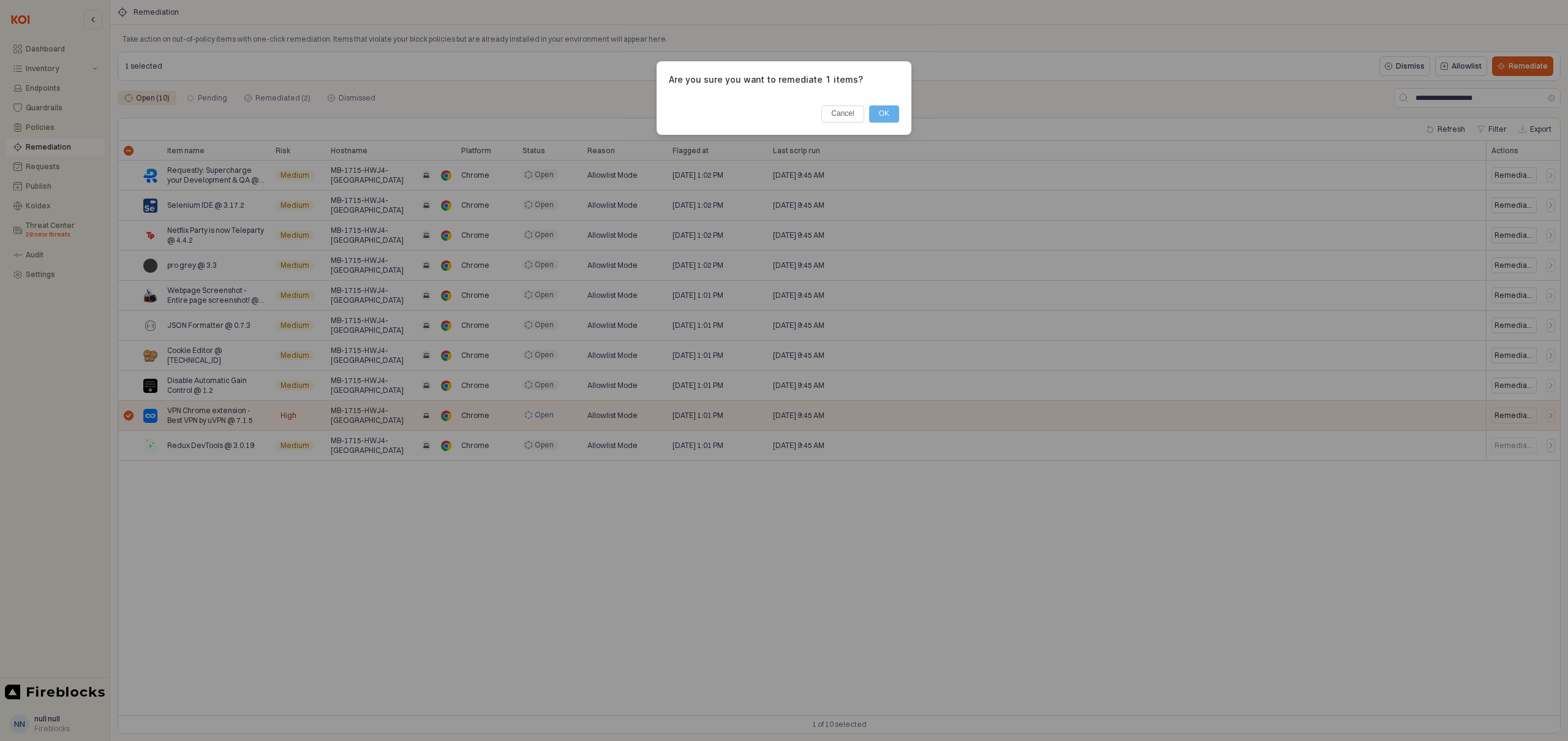
click at [891, 112] on button "OK" at bounding box center [884, 114] width 30 height 17
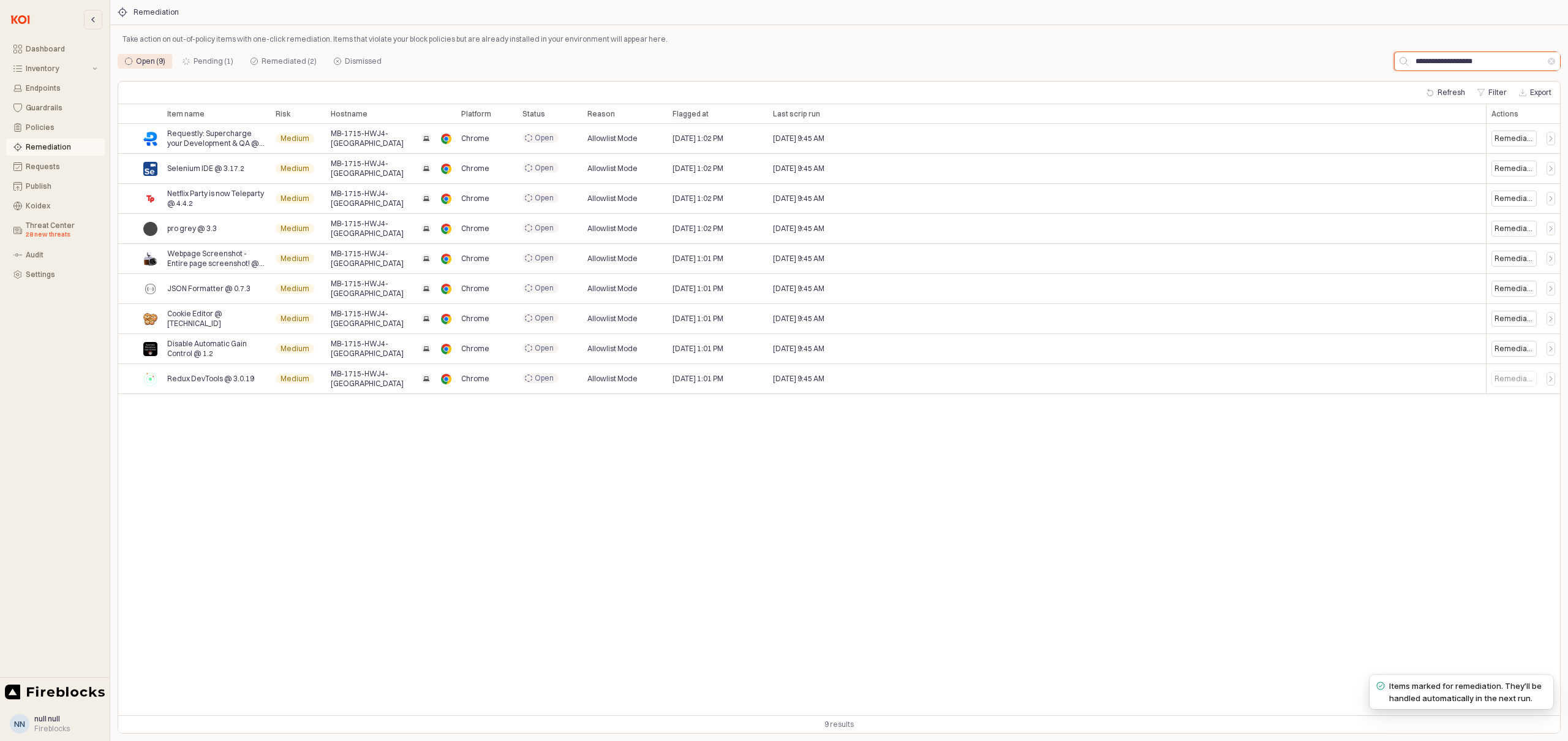
click at [1450, 62] on input "**********" at bounding box center [1478, 62] width 139 height 19
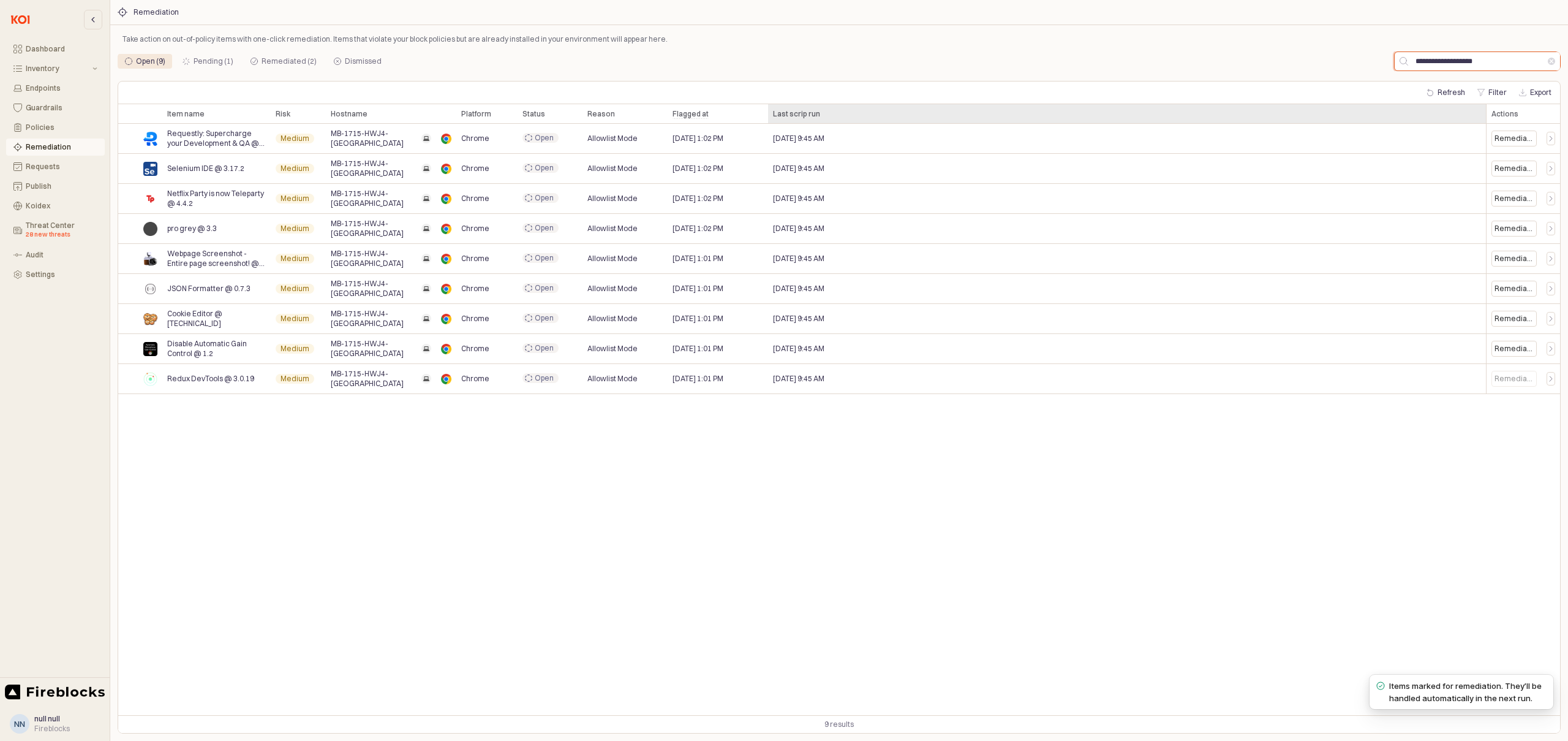
paste input "App Frame"
type input "**********"
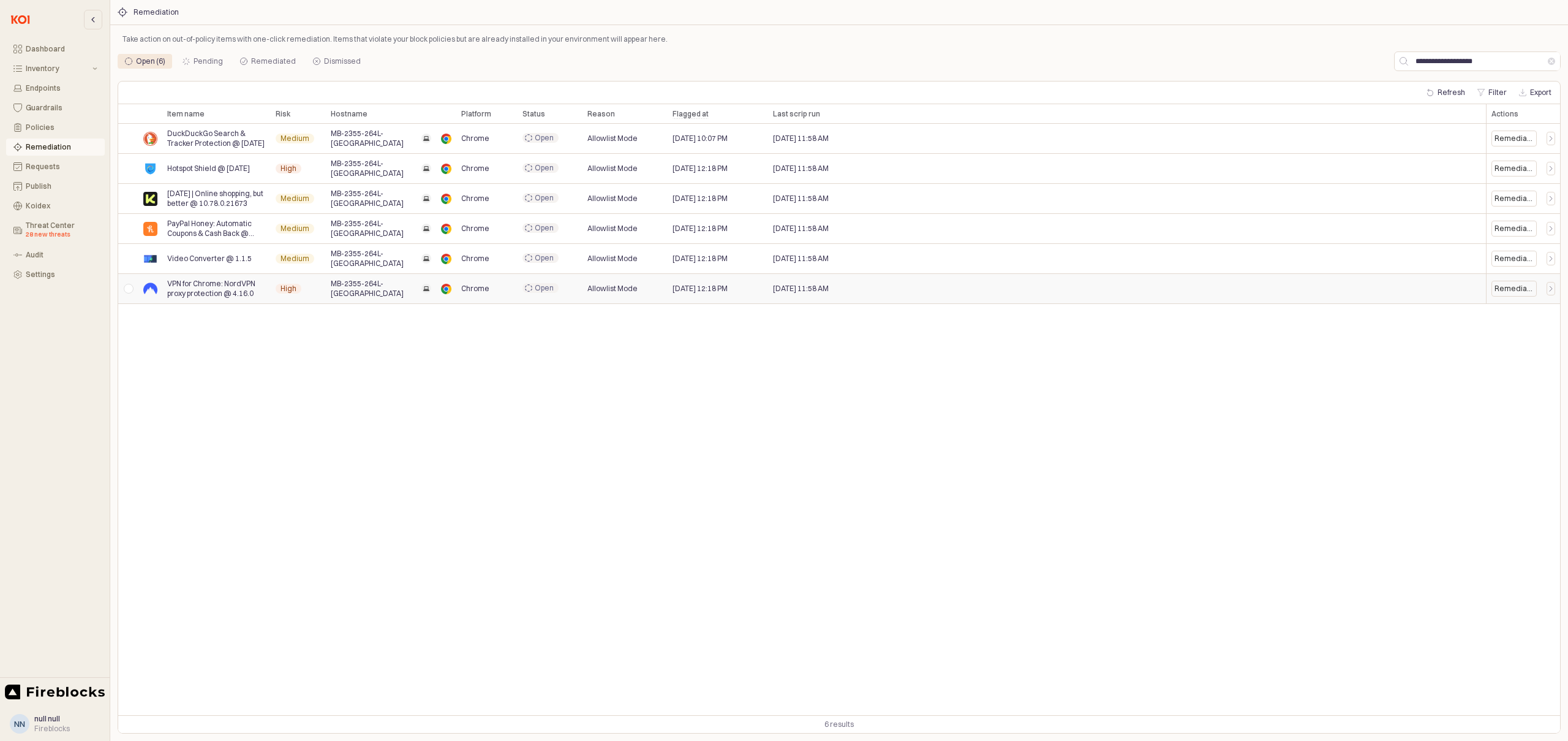
click at [129, 289] on div "App Frame" at bounding box center [129, 289] width 20 height 30
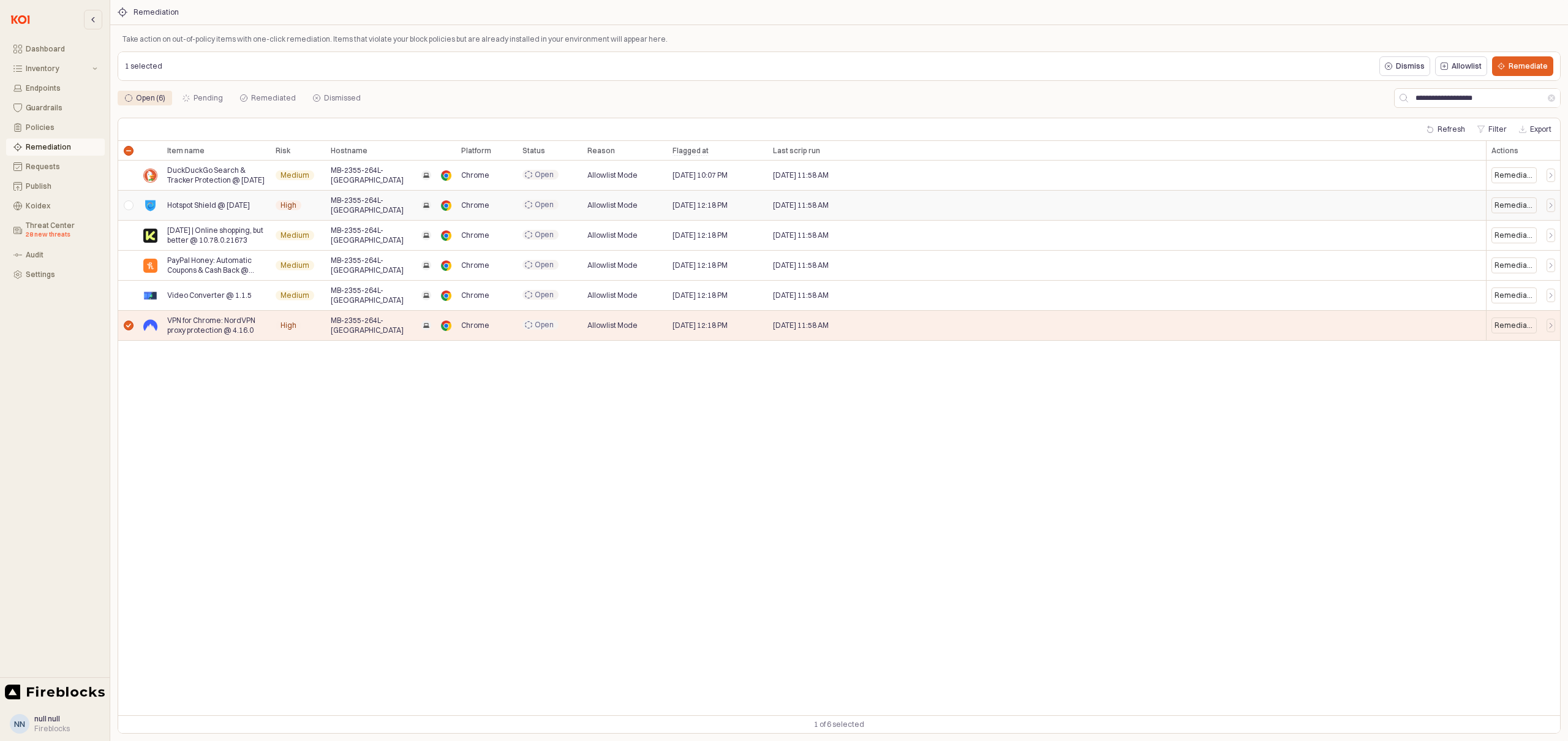
click at [128, 210] on div "App Frame" at bounding box center [129, 206] width 20 height 30
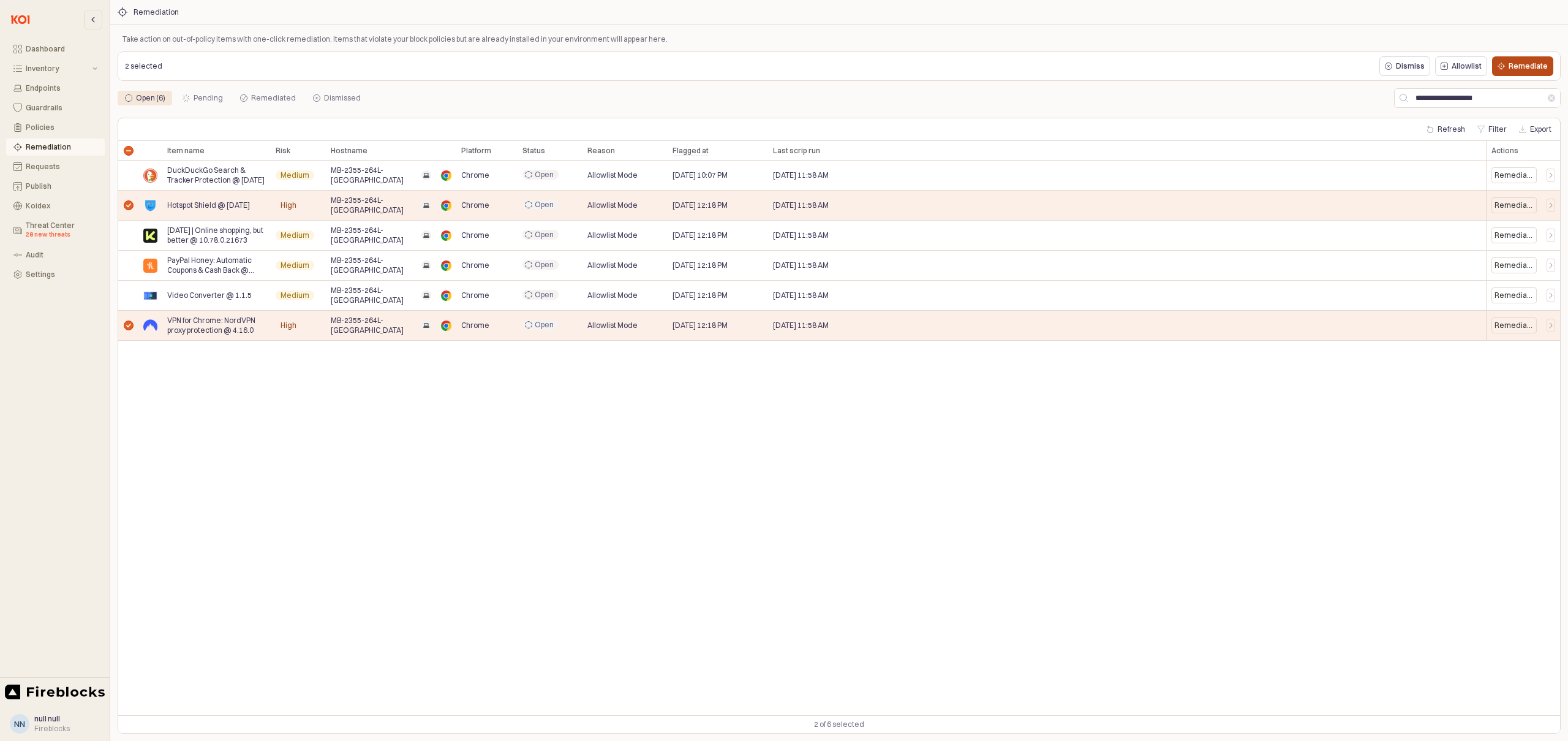
click at [1537, 67] on p "Remediate" at bounding box center [1528, 66] width 39 height 10
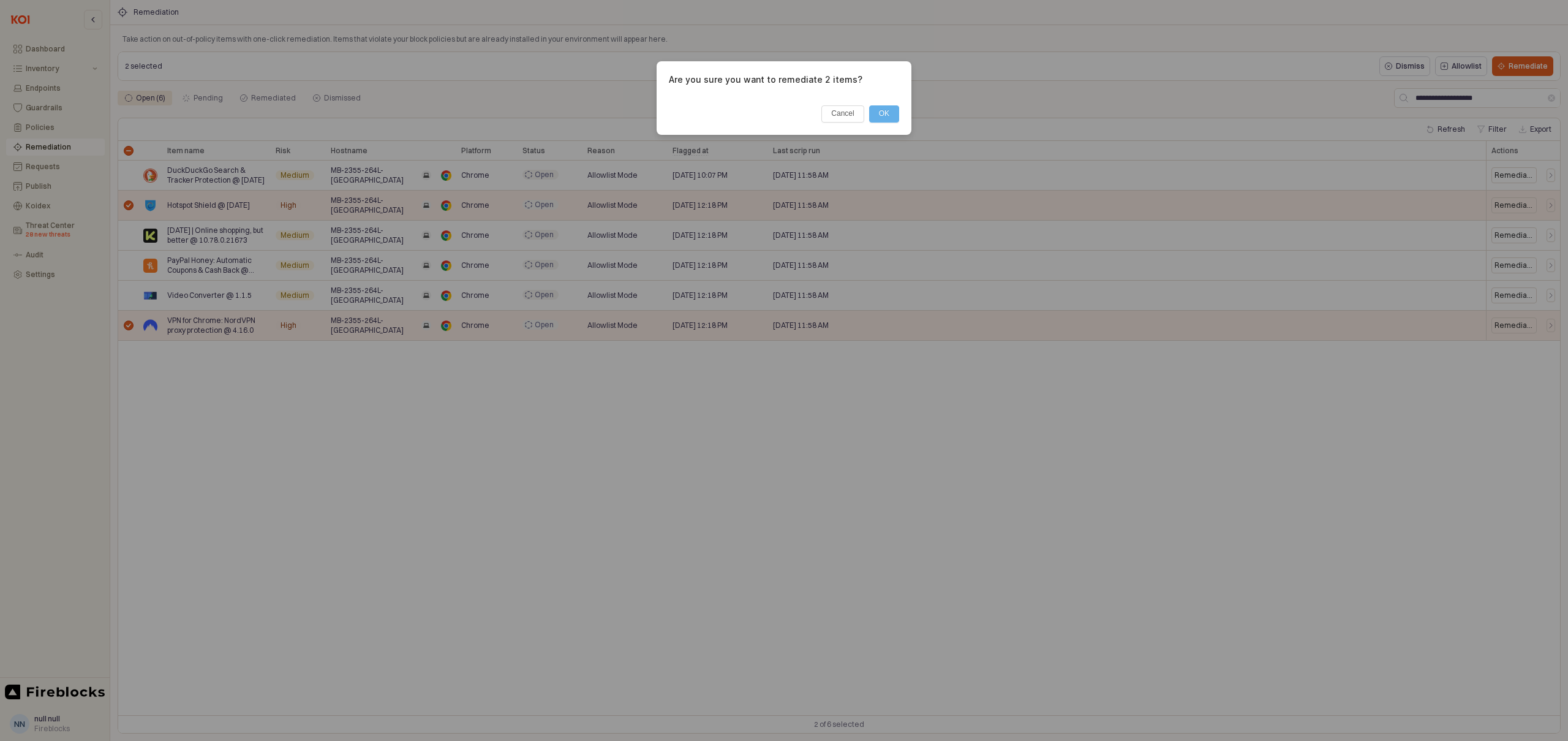
click at [886, 109] on button "OK" at bounding box center [884, 114] width 30 height 17
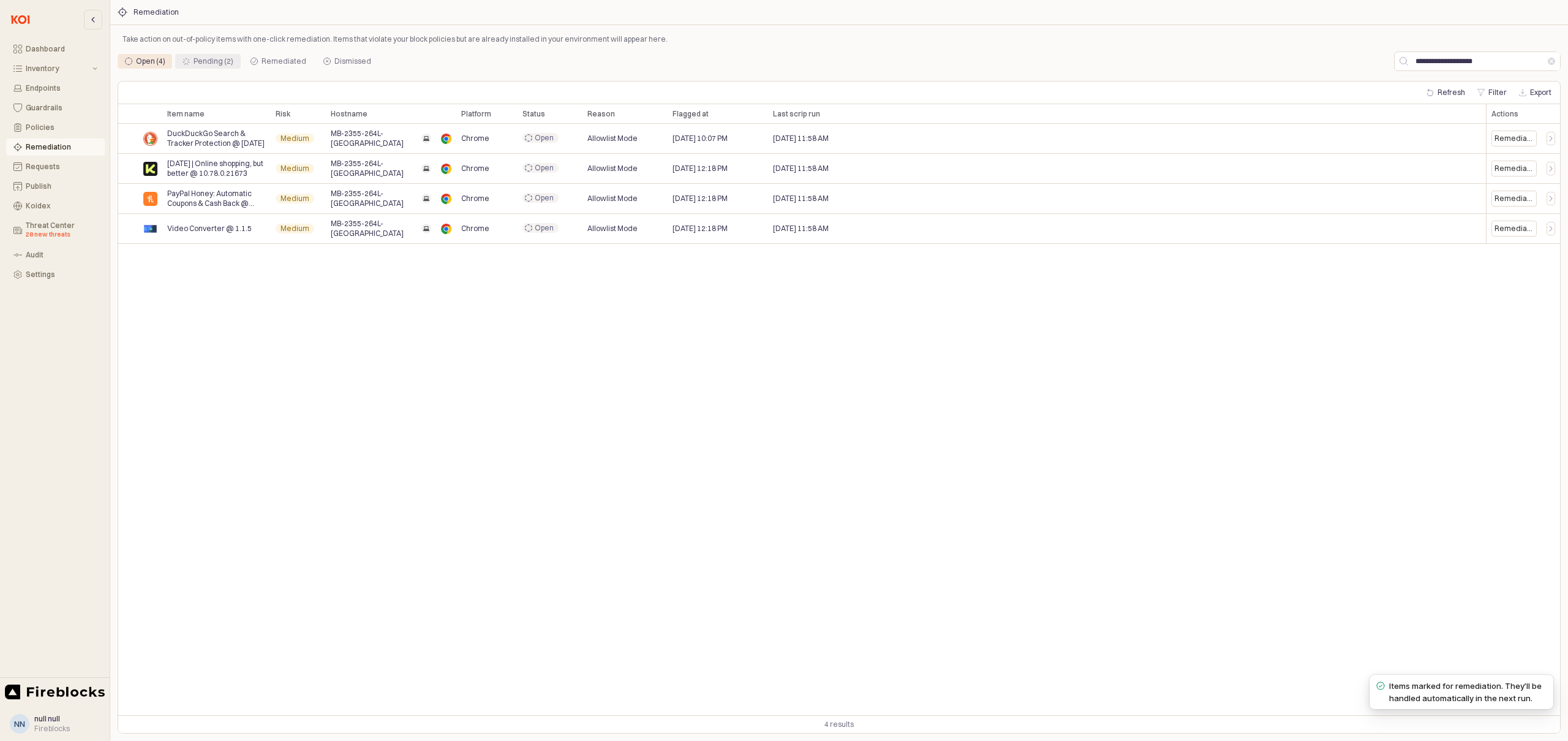
click at [207, 65] on div "Pending (2)" at bounding box center [213, 61] width 40 height 15
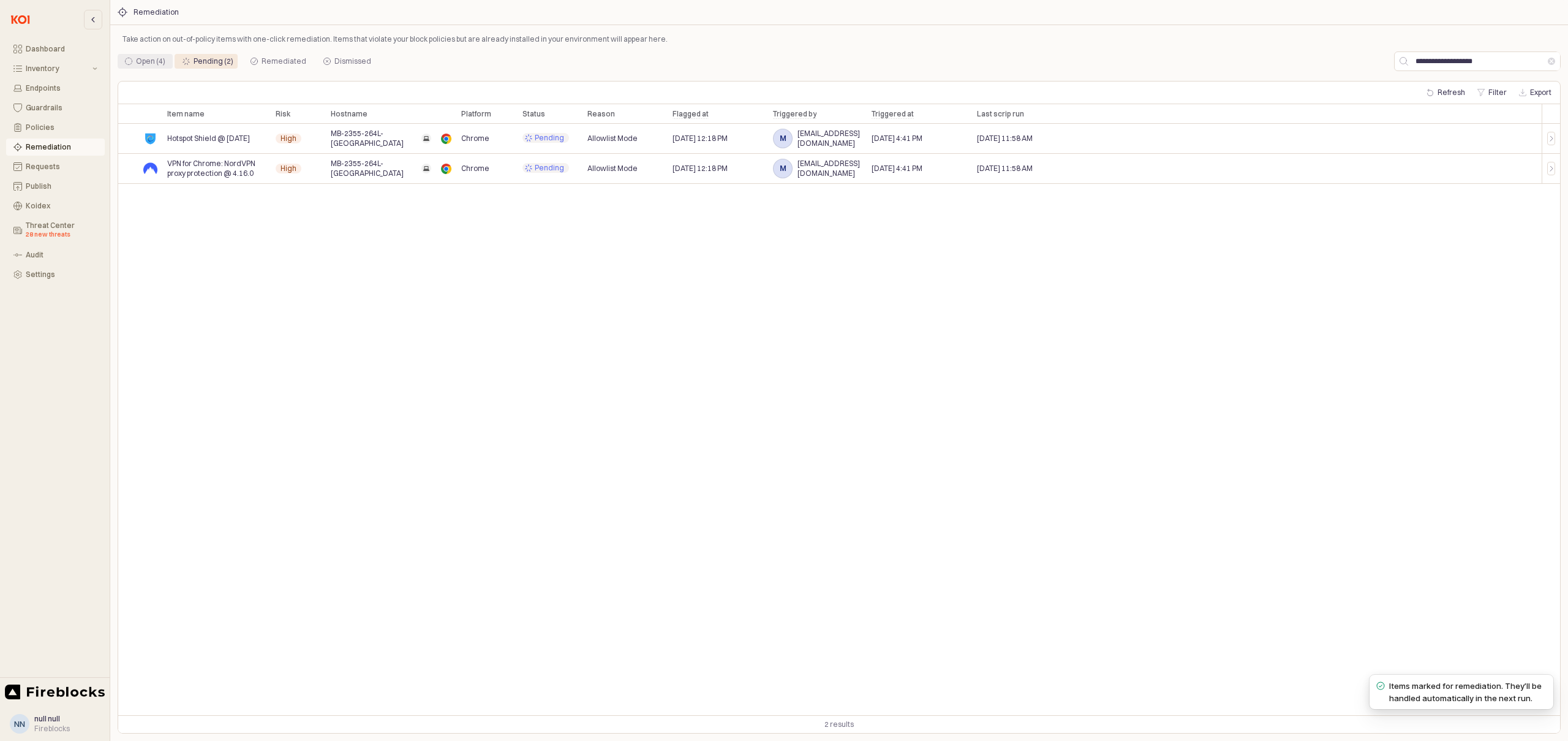
click at [151, 64] on div "Open (4)" at bounding box center [151, 61] width 30 height 15
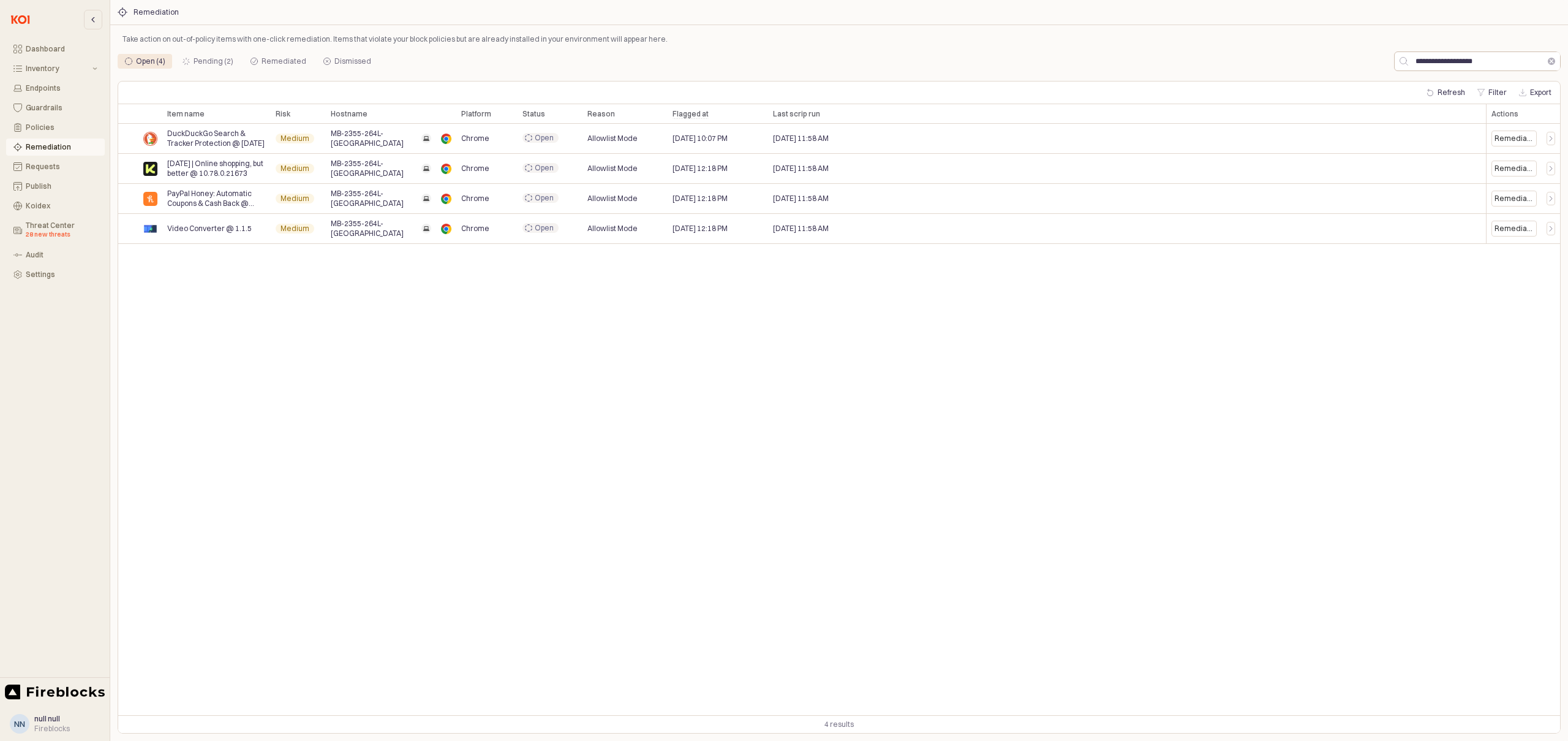
click at [1552, 63] on button "Clear" at bounding box center [1551, 61] width 7 height 7
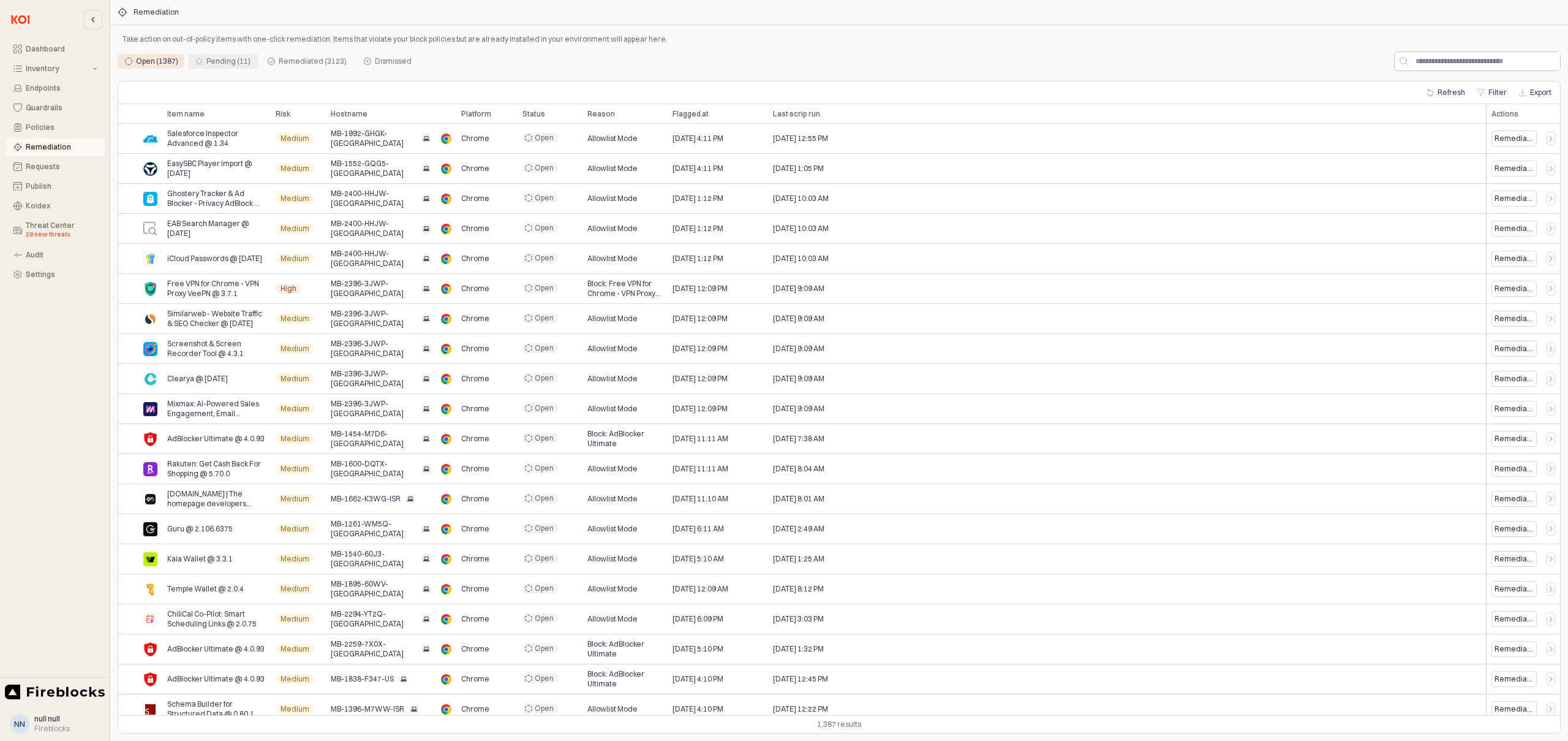
click at [217, 61] on div "Pending (11)" at bounding box center [228, 61] width 44 height 15
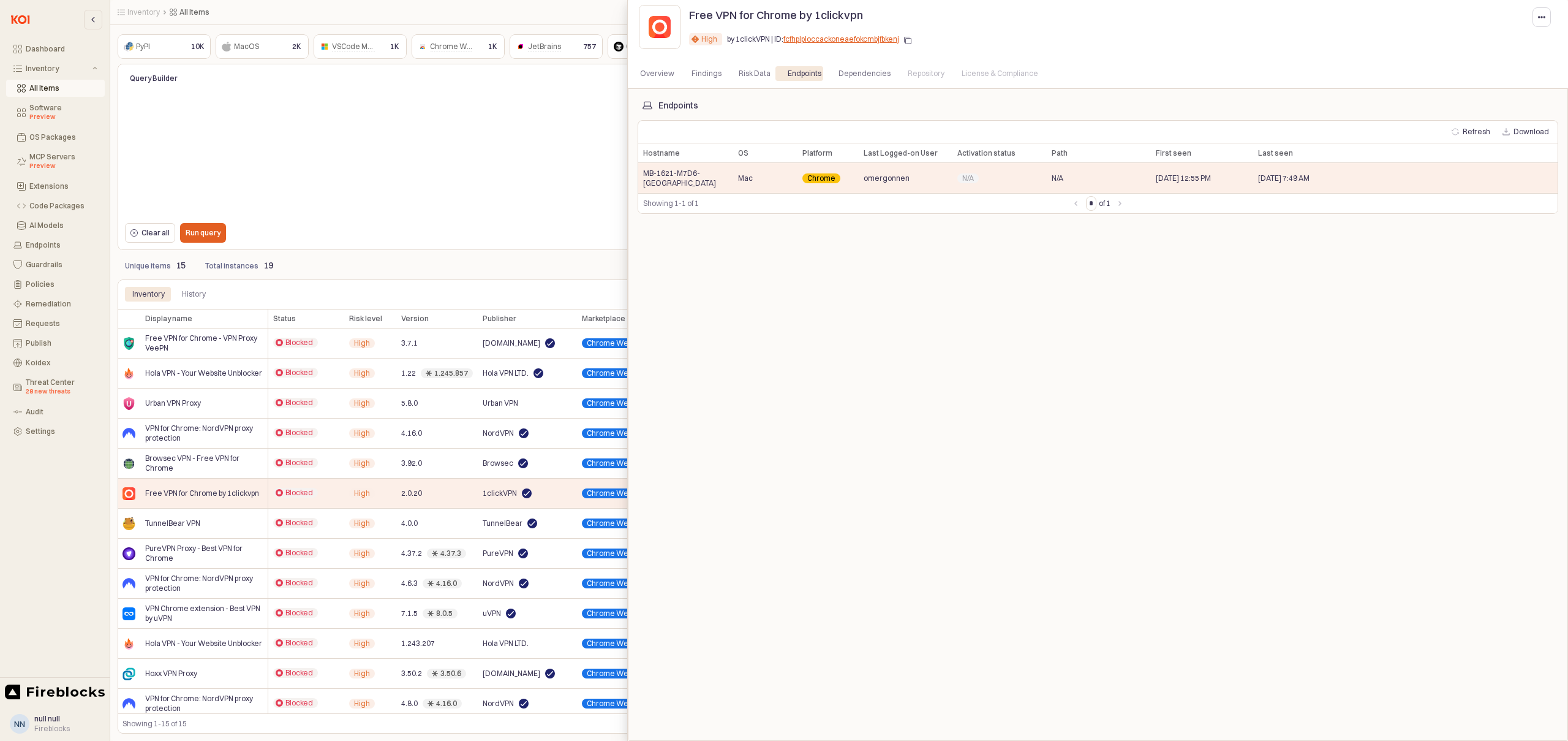
click at [589, 143] on div at bounding box center [784, 370] width 1568 height 741
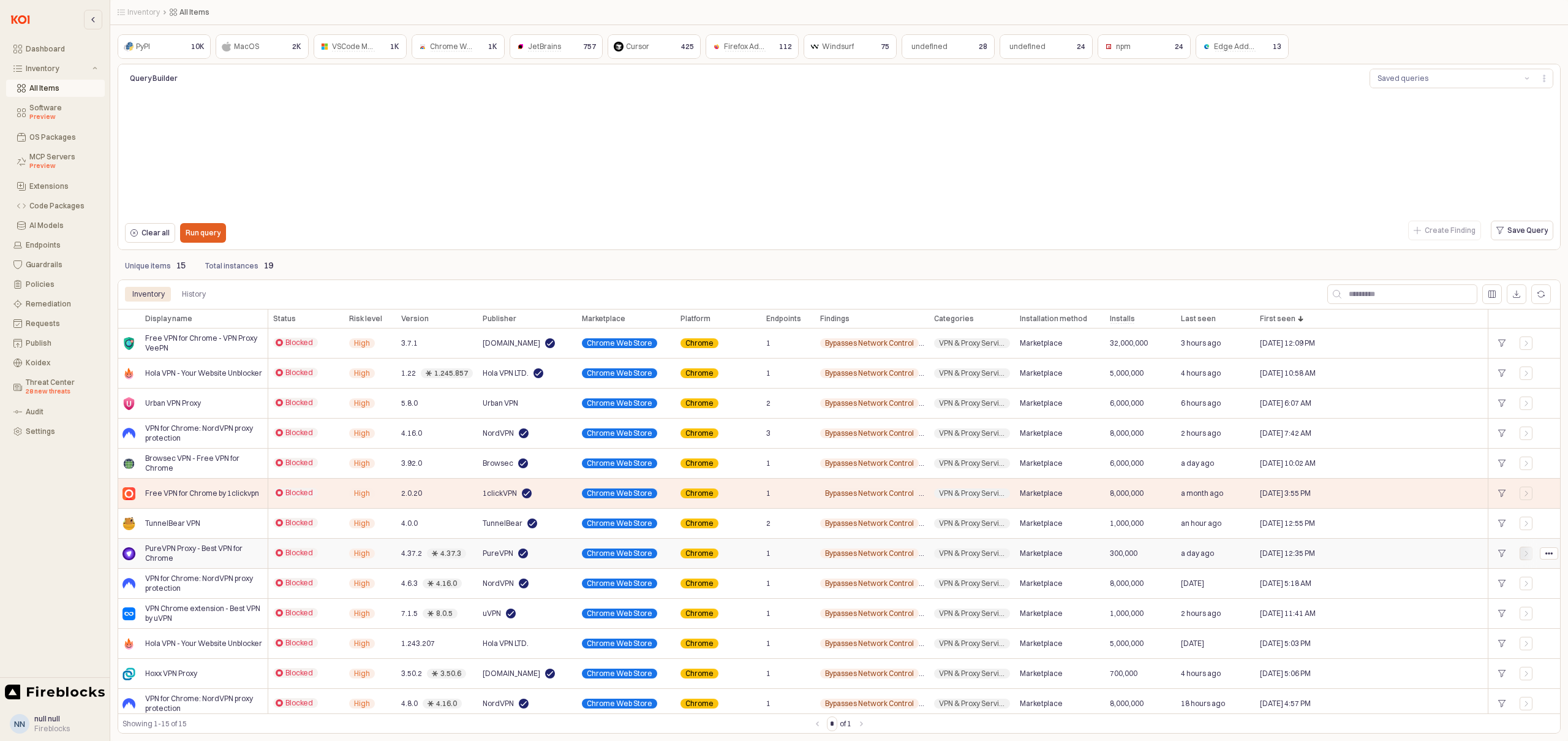
click at [1525, 554] on icon "App Frame" at bounding box center [1526, 552] width 7 height 7
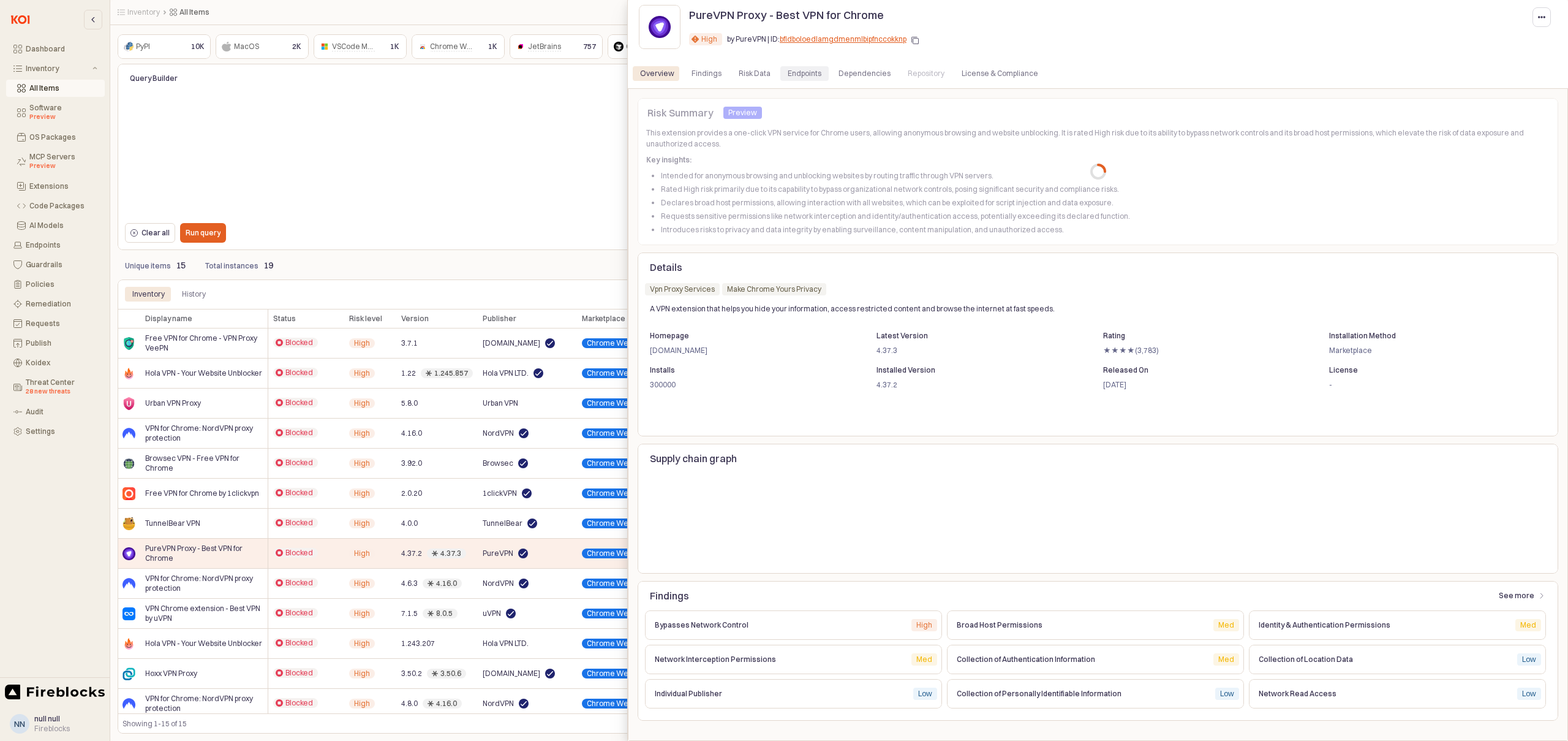
click at [788, 67] on div "Endpoints" at bounding box center [804, 73] width 33 height 15
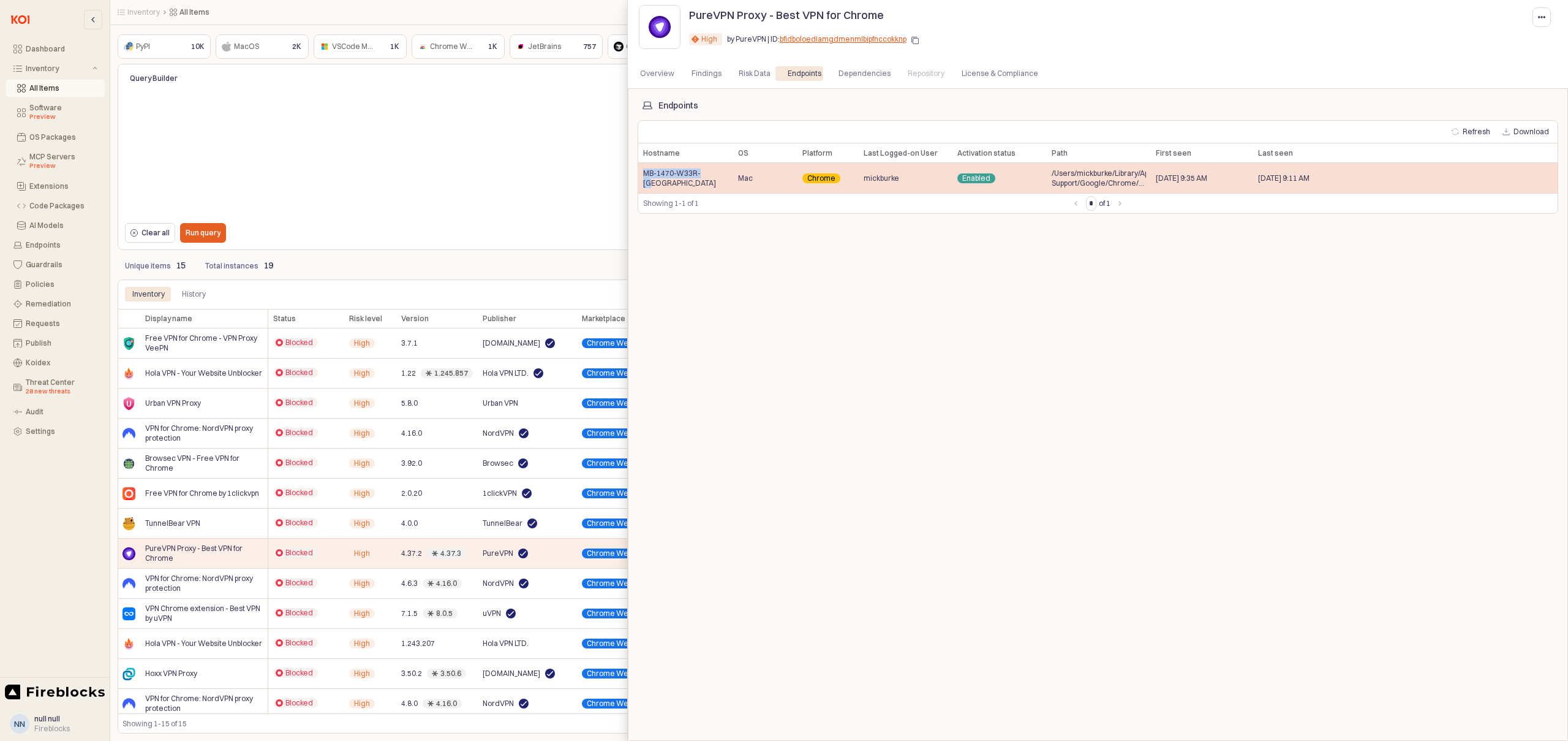
drag, startPoint x: 715, startPoint y: 179, endPoint x: 643, endPoint y: 182, distance: 72.1
click at [643, 182] on div "MB-1470-W33R-[GEOGRAPHIC_DATA]" at bounding box center [686, 178] width 95 height 30
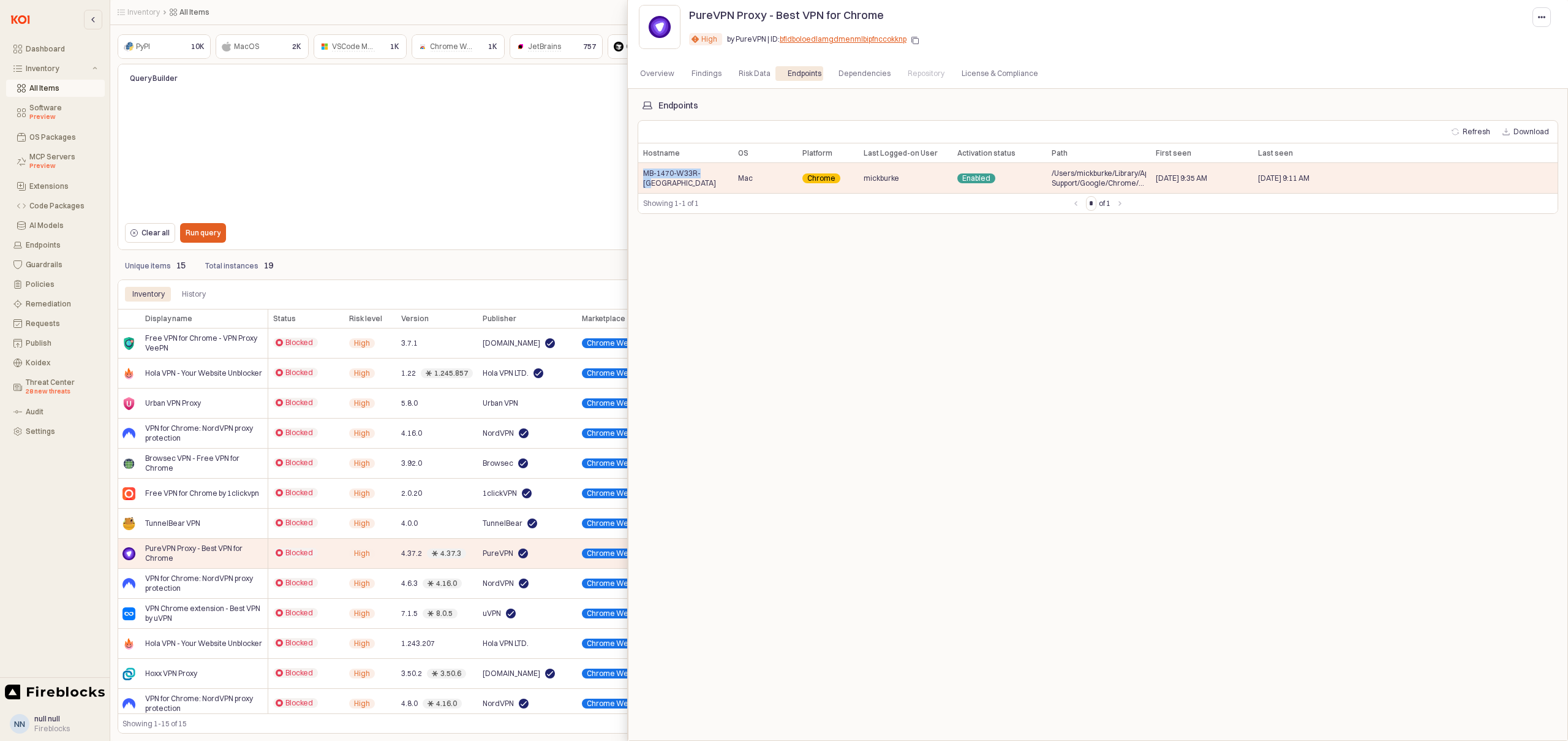
copy span "MB-1470-W33R-[GEOGRAPHIC_DATA]"
click at [449, 522] on div at bounding box center [784, 370] width 1568 height 741
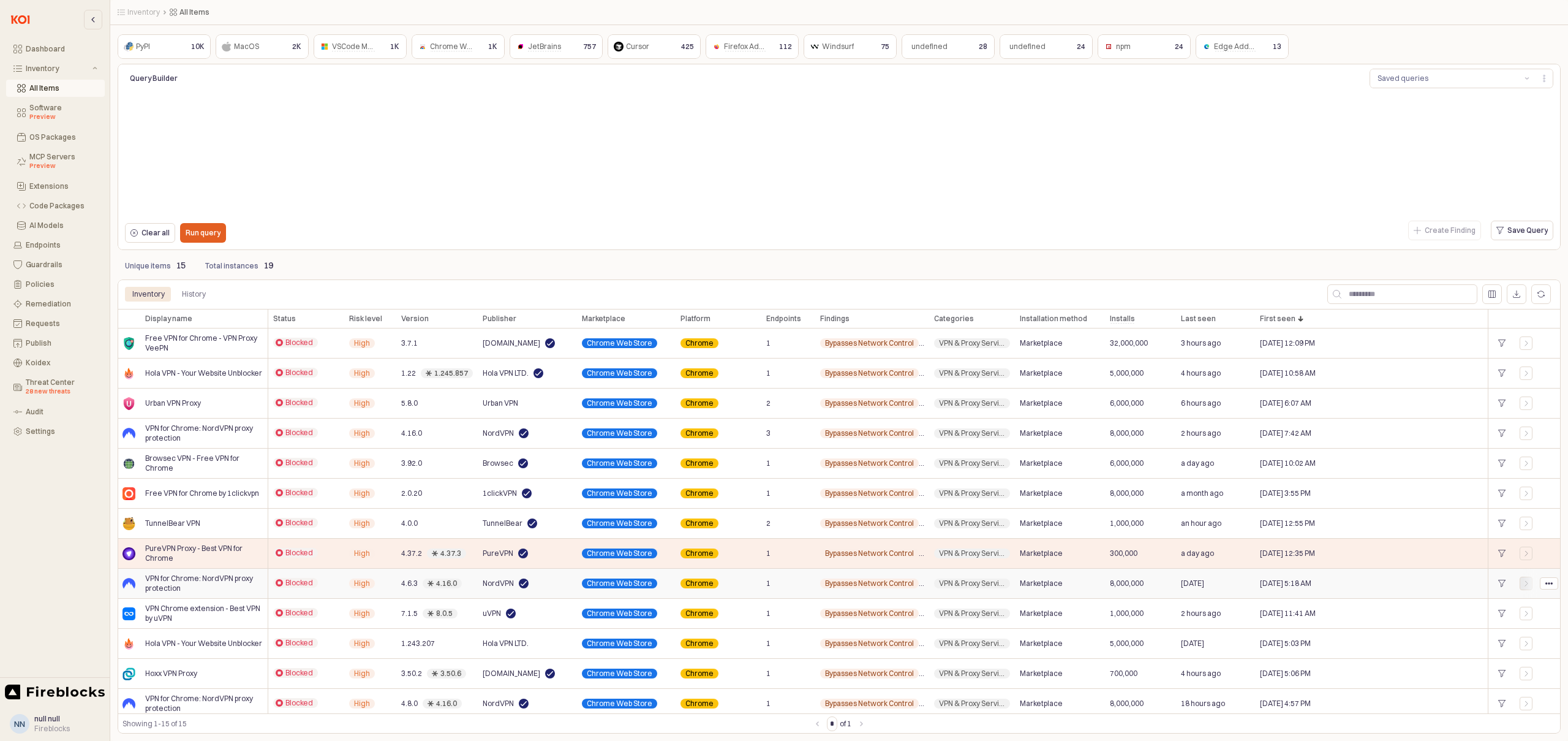
click at [1524, 586] on icon "App Frame" at bounding box center [1526, 583] width 7 height 7
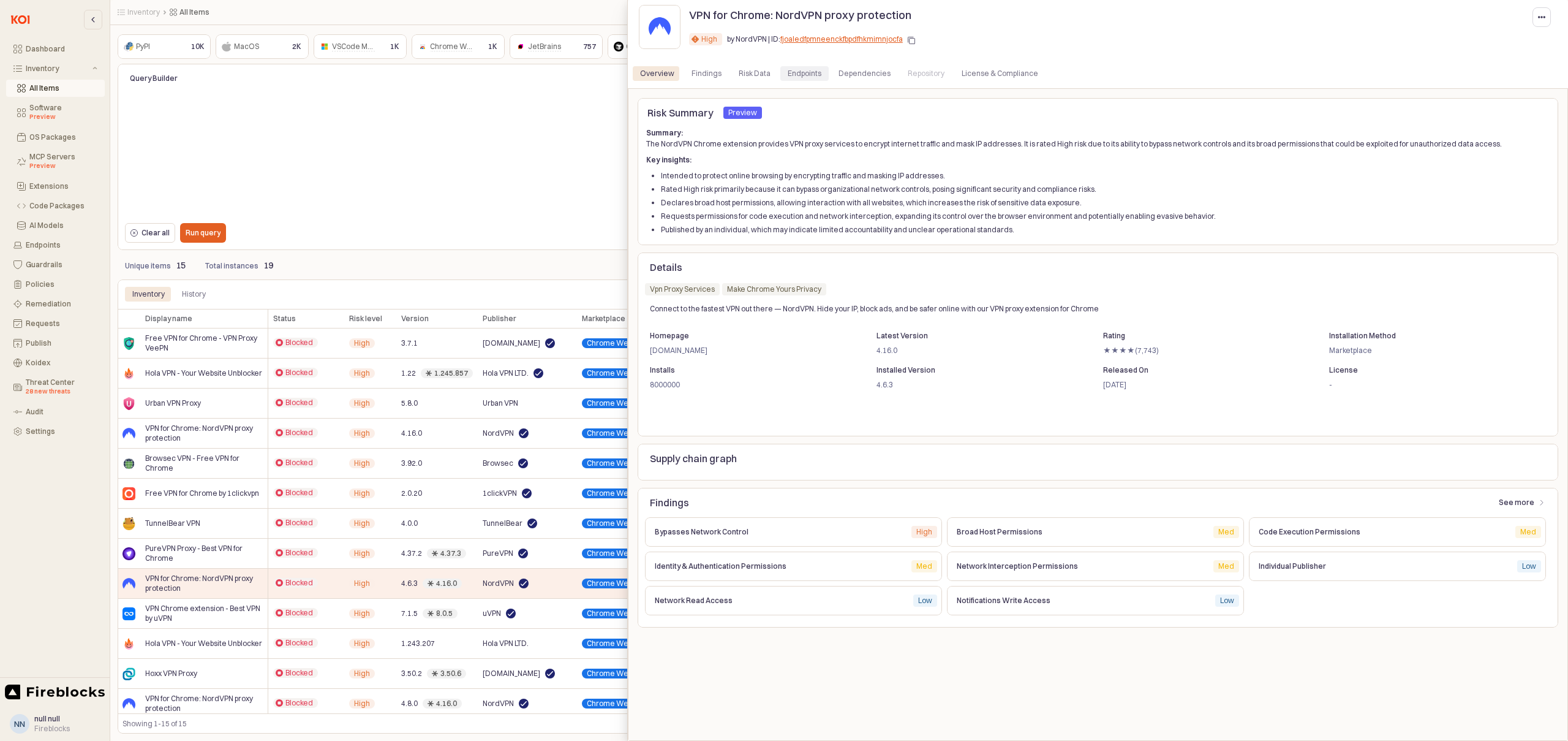
click at [788, 68] on div "Endpoints" at bounding box center [804, 73] width 33 height 15
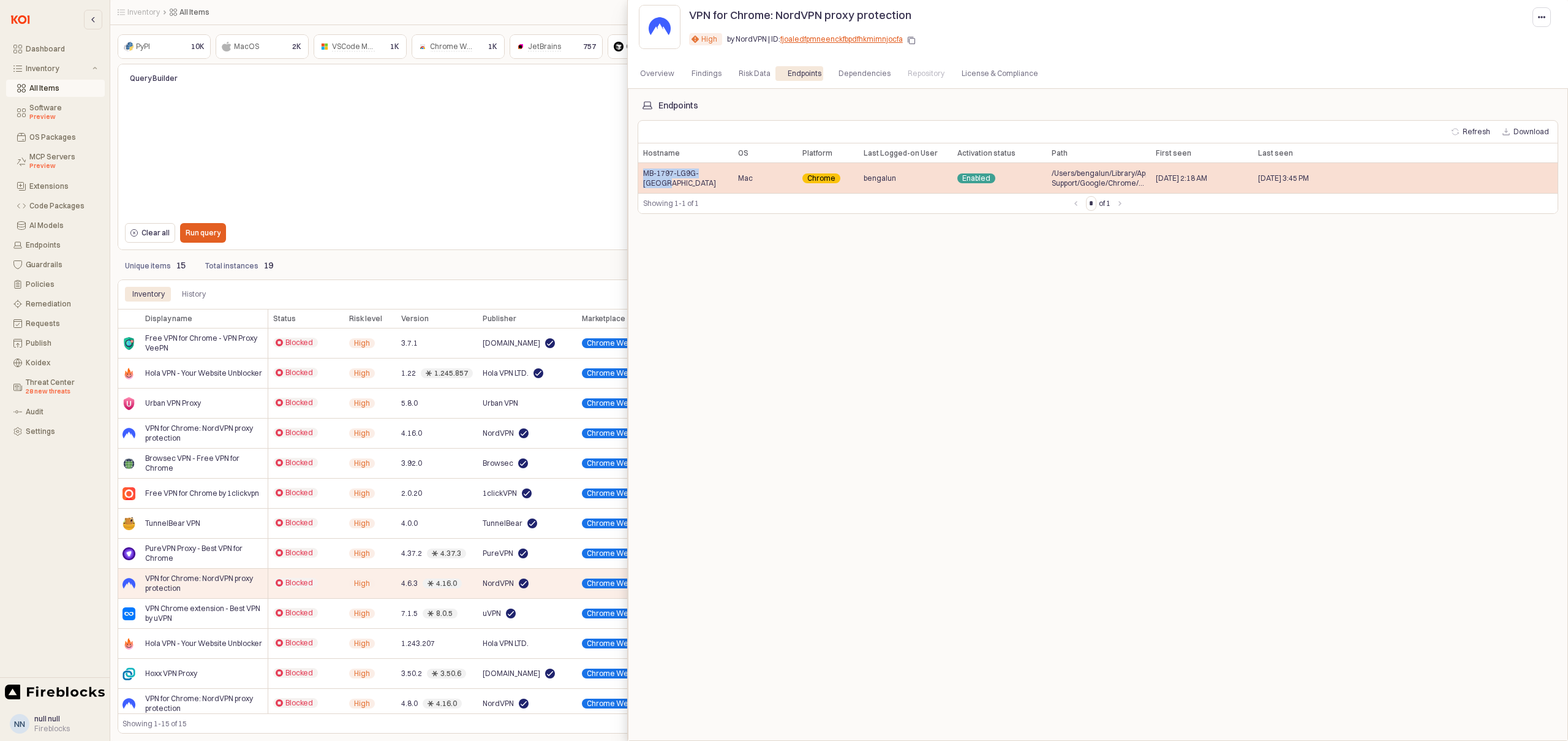
drag, startPoint x: 720, startPoint y: 180, endPoint x: 644, endPoint y: 178, distance: 76.0
click at [644, 178] on div "MB-1797-LG9G-[GEOGRAPHIC_DATA]" at bounding box center [686, 178] width 95 height 30
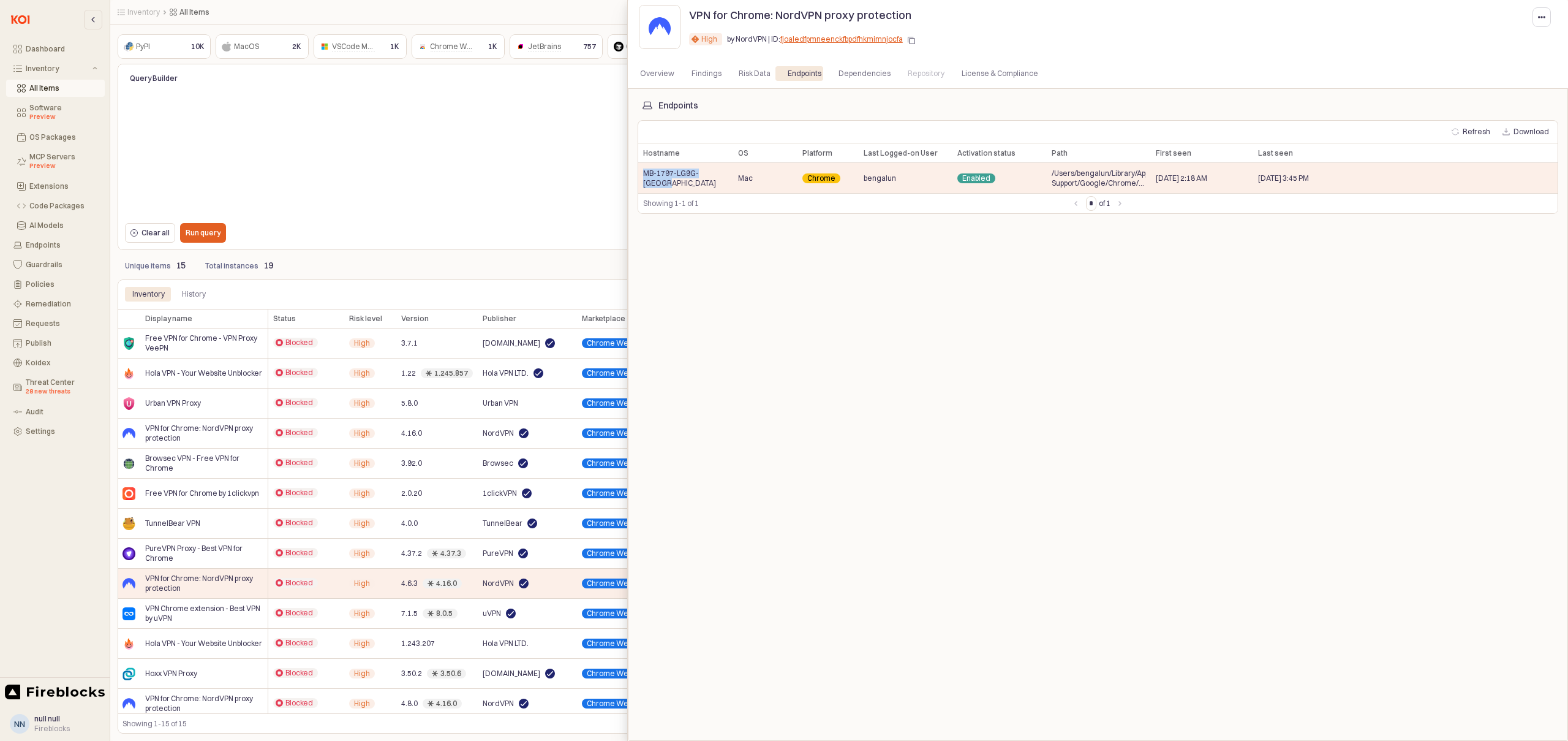
copy span "MB-1797-LG9G-[GEOGRAPHIC_DATA]"
click at [548, 287] on div at bounding box center [784, 370] width 1568 height 741
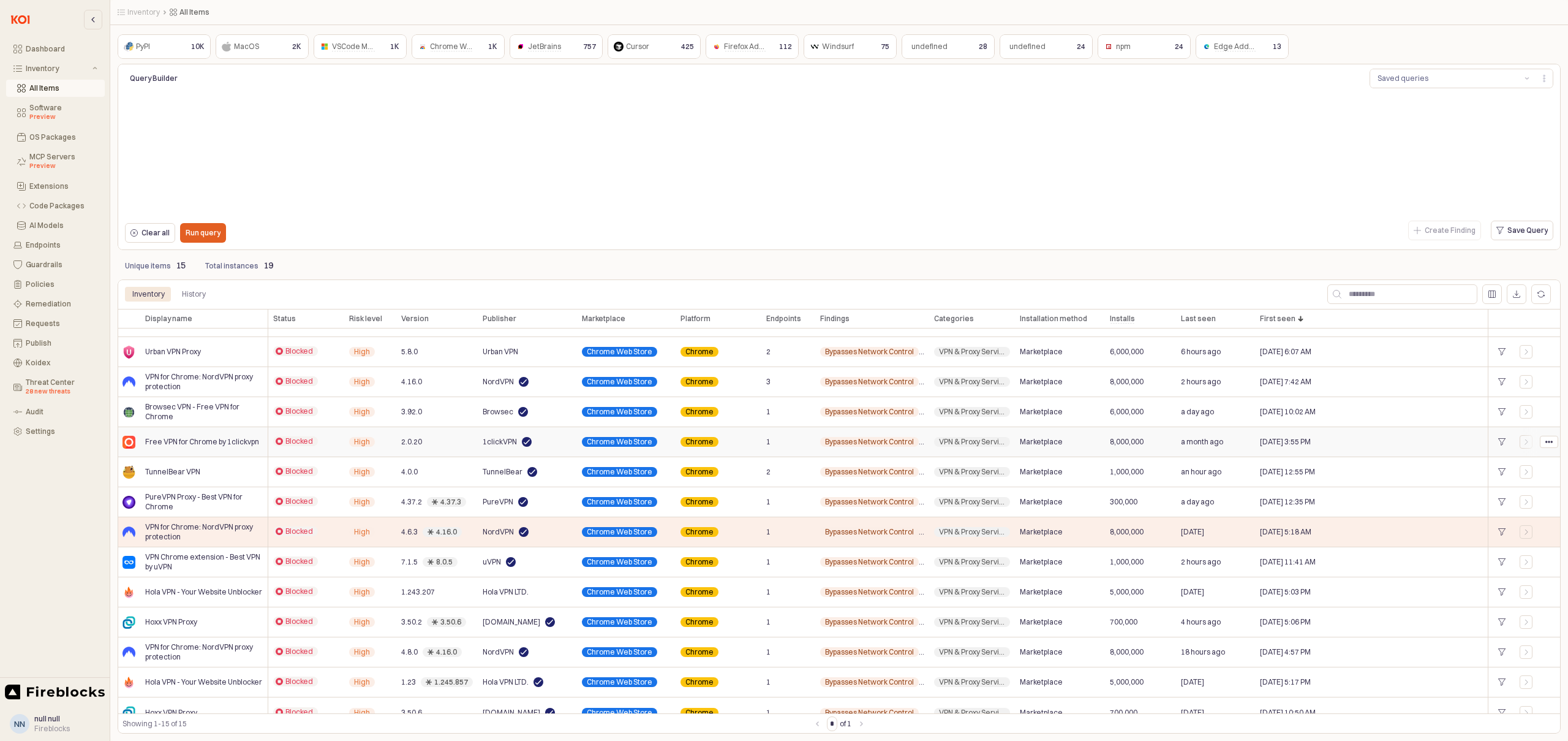
scroll to position [65, 0]
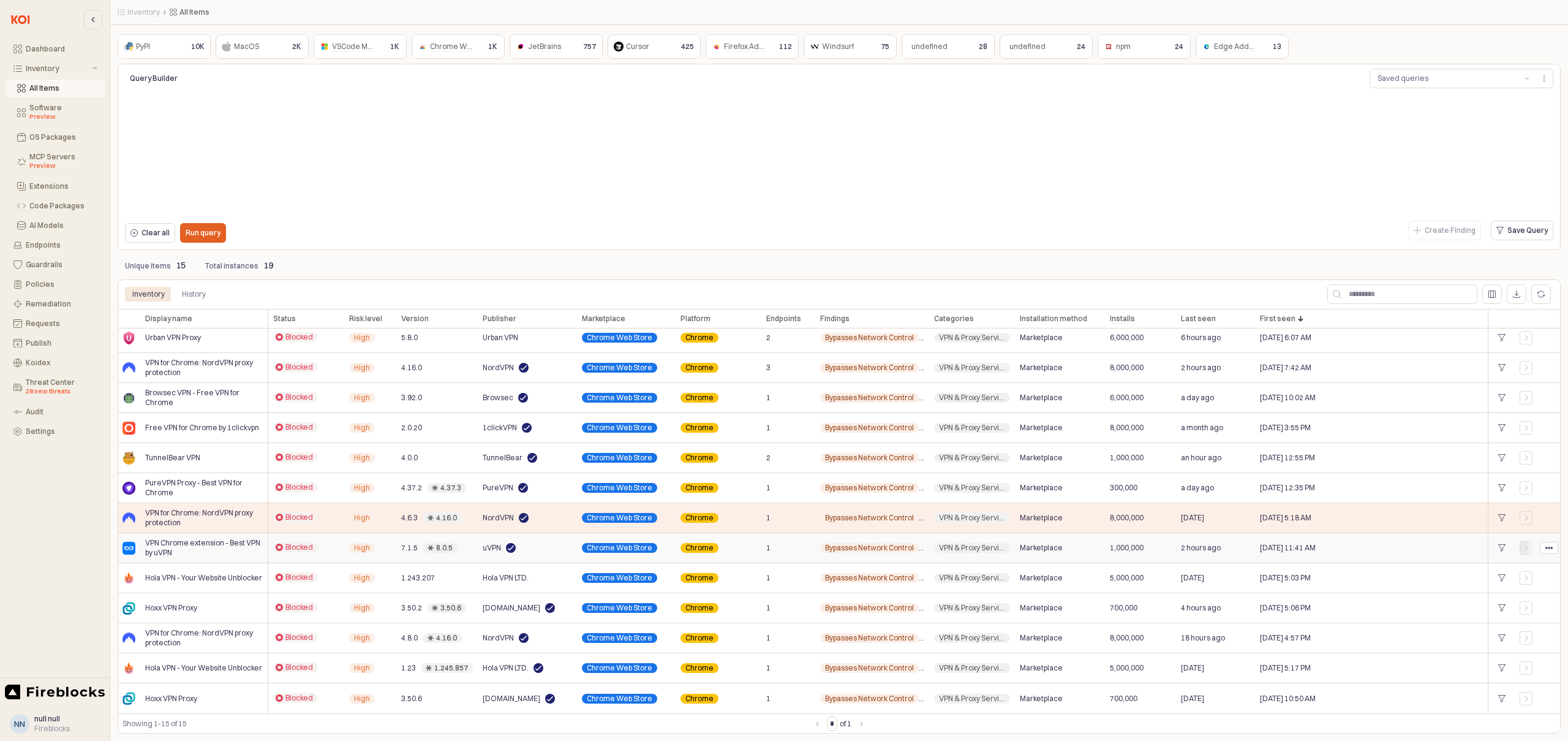
click at [1527, 549] on icon "App Frame" at bounding box center [1526, 547] width 7 height 7
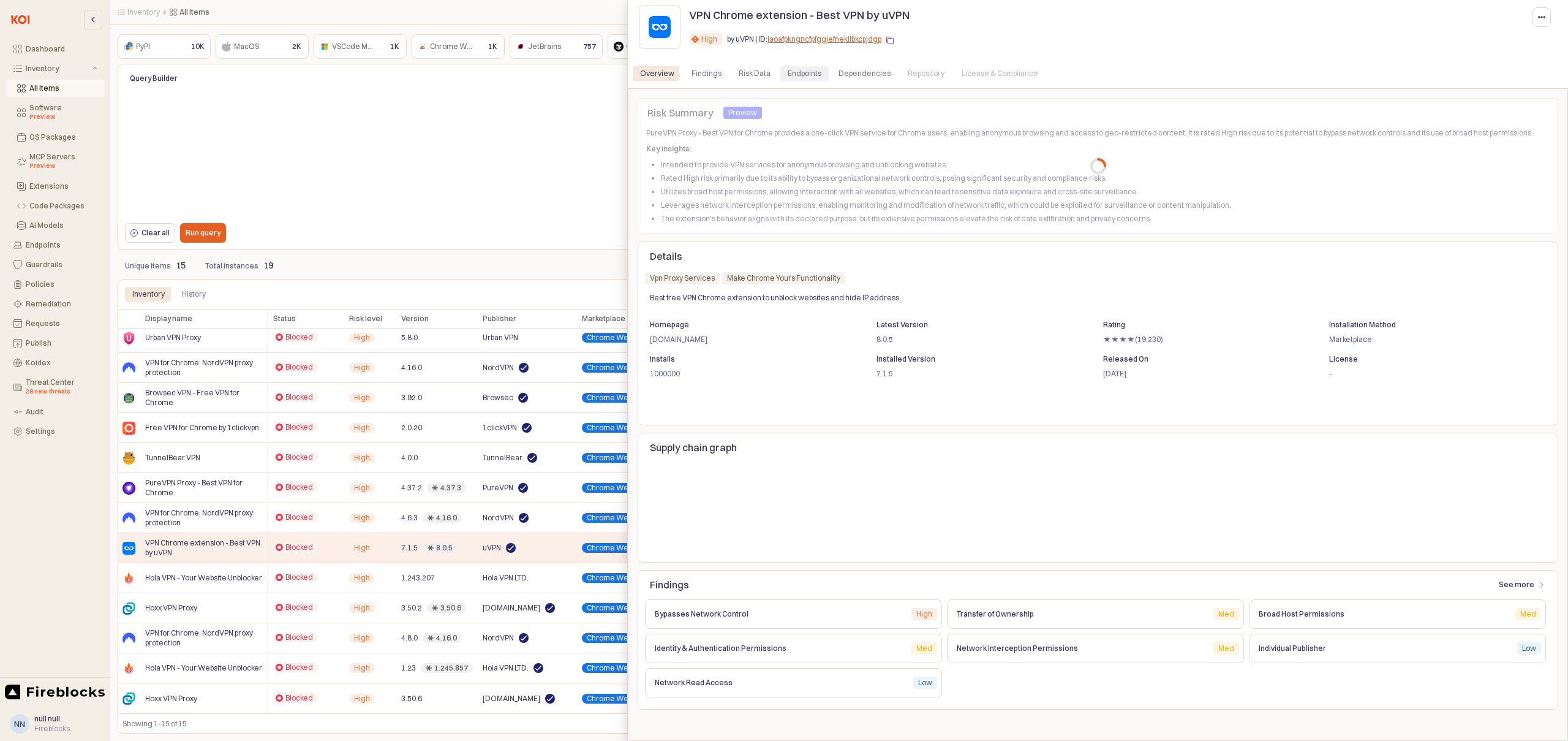
click at [795, 72] on div "Endpoints" at bounding box center [804, 73] width 33 height 15
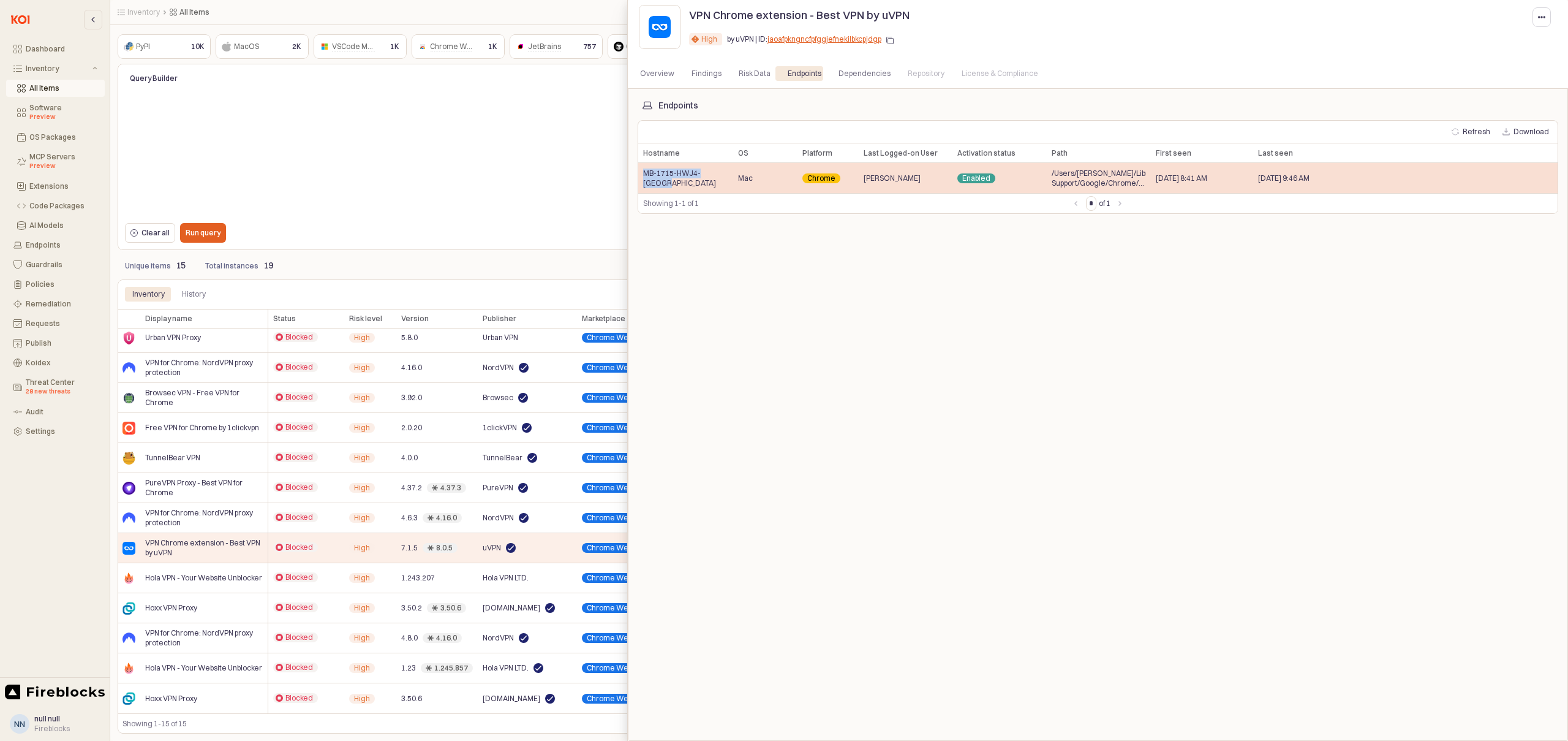
drag, startPoint x: 721, startPoint y: 182, endPoint x: 643, endPoint y: 180, distance: 78.0
click at [643, 180] on div "MB-1715-HWJ4-[GEOGRAPHIC_DATA]" at bounding box center [686, 178] width 95 height 30
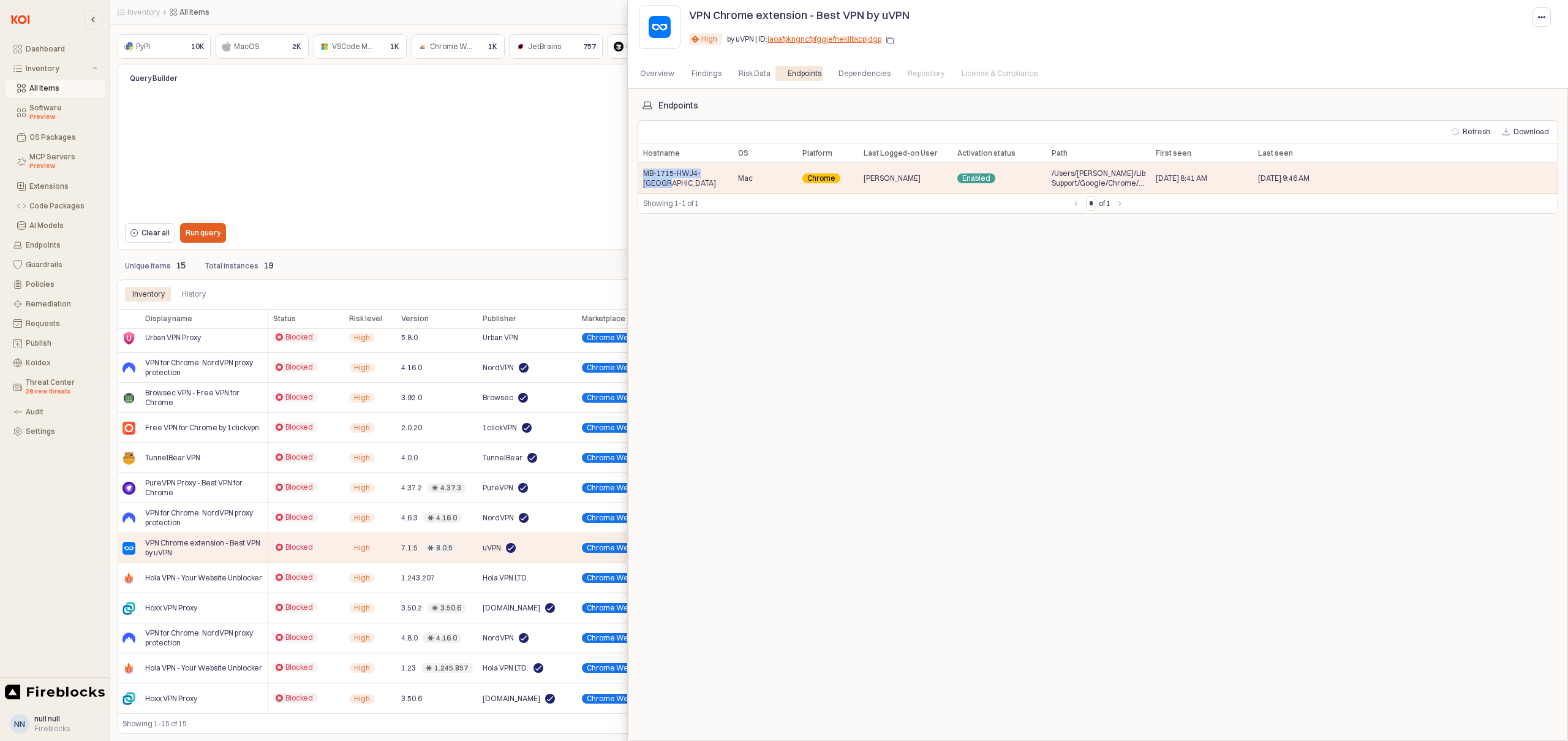
copy span "MB-1715-HWJ4-[GEOGRAPHIC_DATA]"
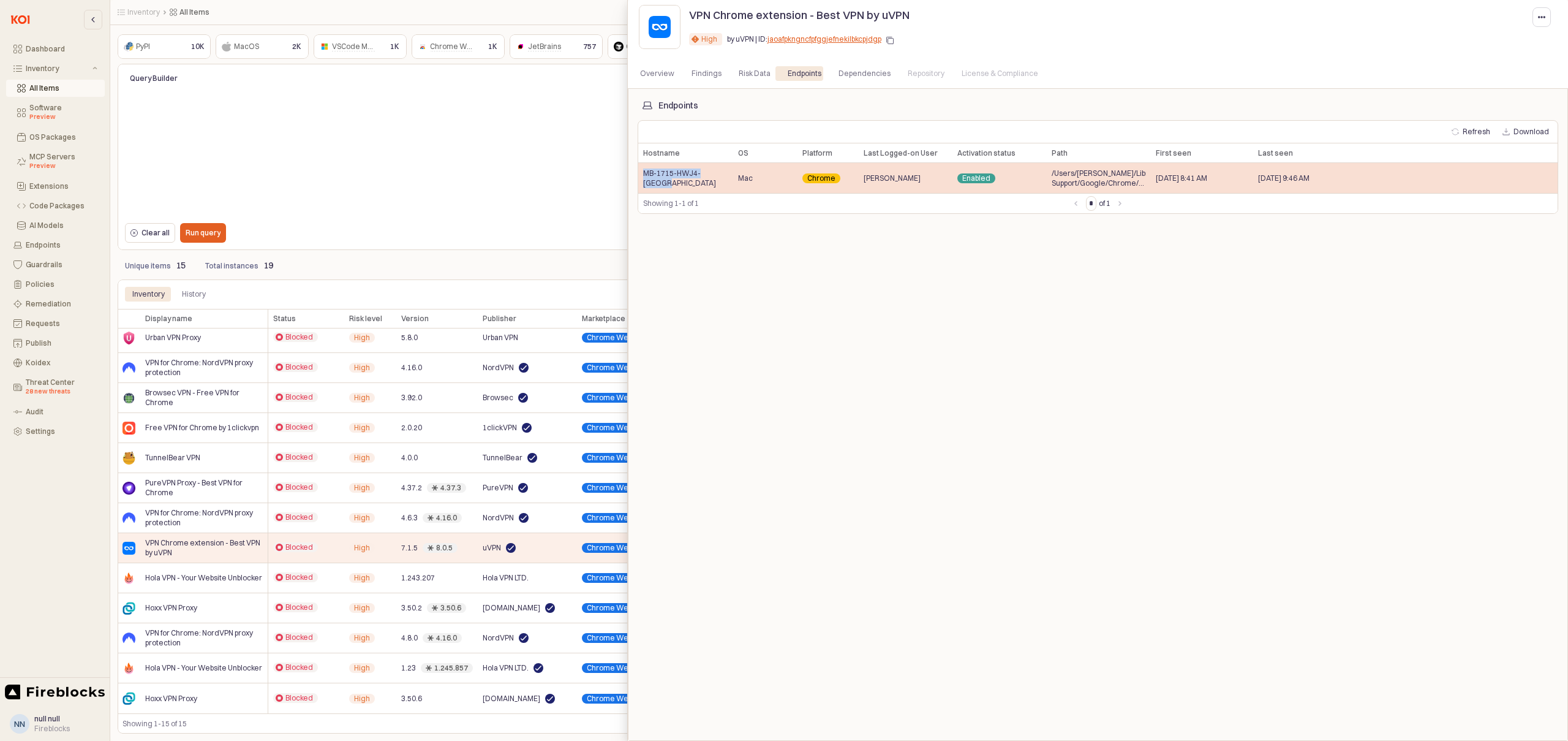
copy span "MB-1715-HWJ4-[GEOGRAPHIC_DATA]"
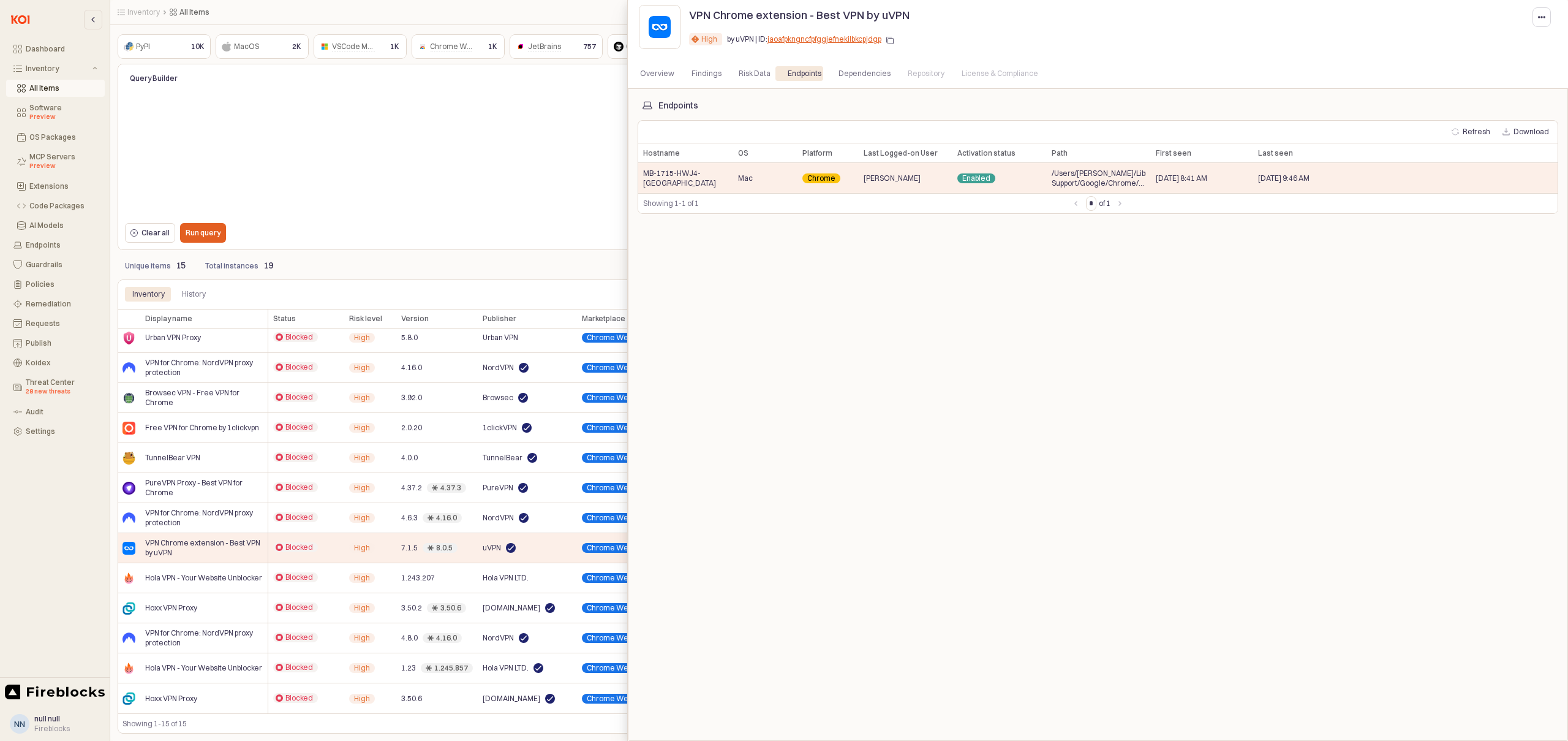
click at [562, 271] on div at bounding box center [784, 370] width 1568 height 741
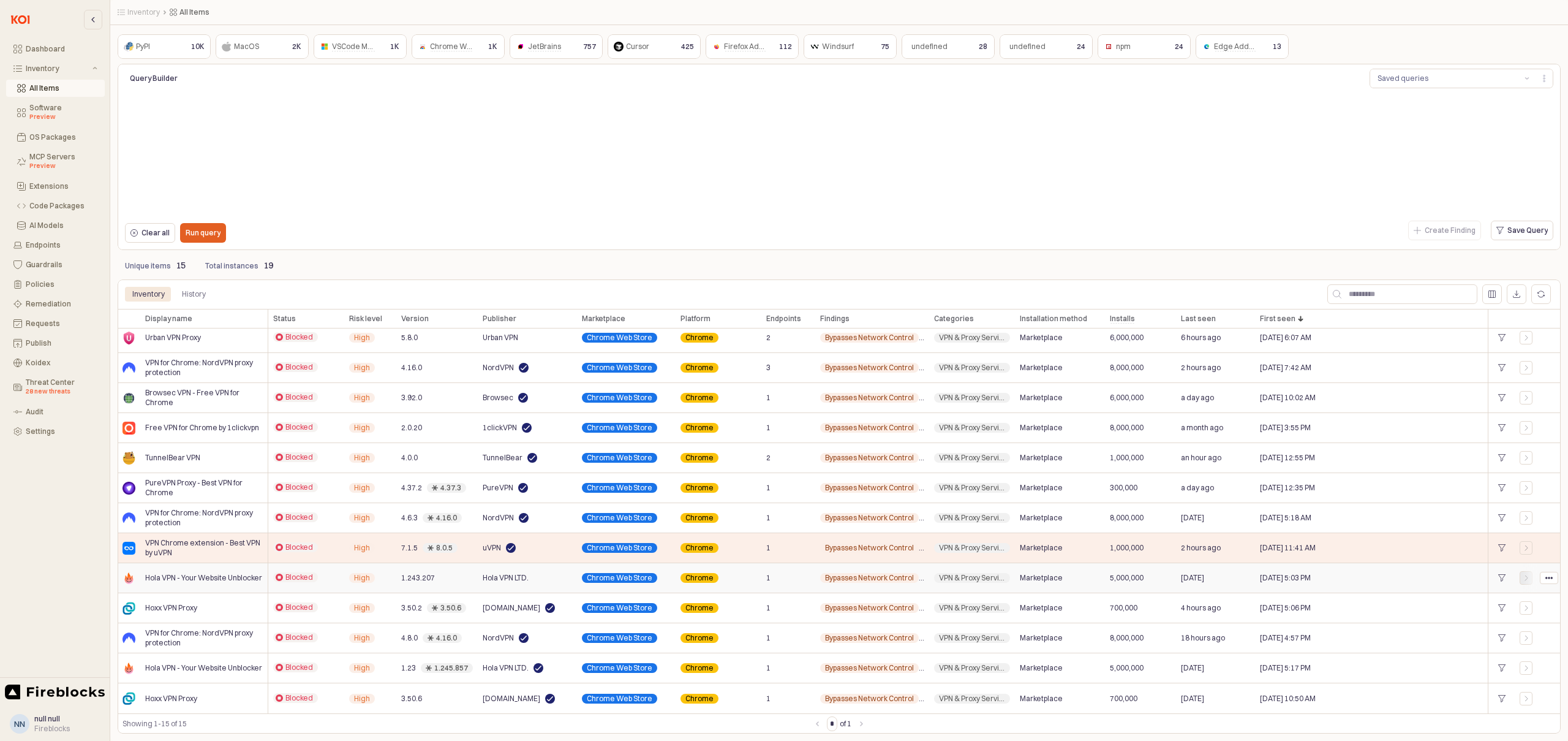
click at [1527, 578] on icon "App Frame" at bounding box center [1526, 578] width 2 height 5
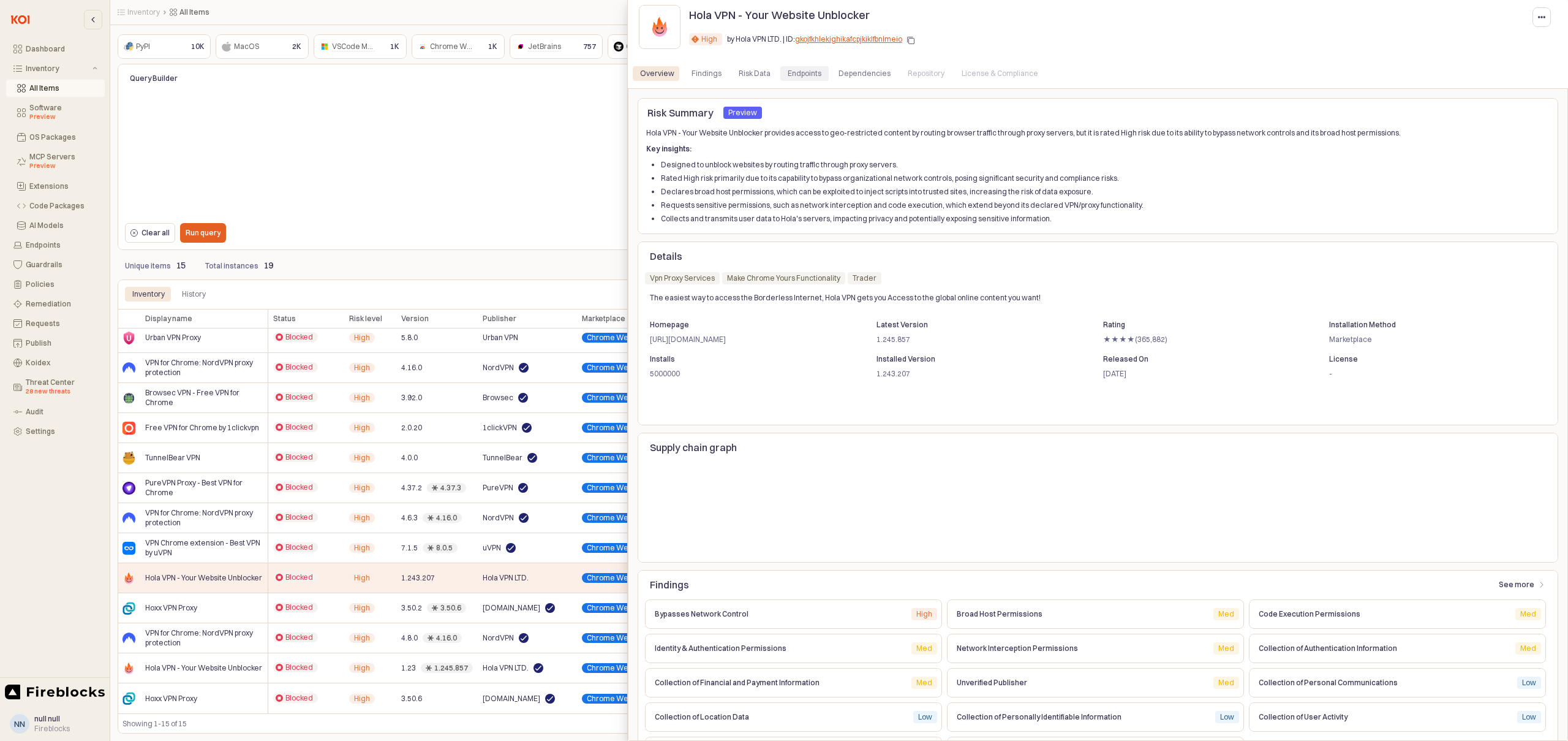
click at [798, 76] on div "Endpoints" at bounding box center [804, 73] width 33 height 15
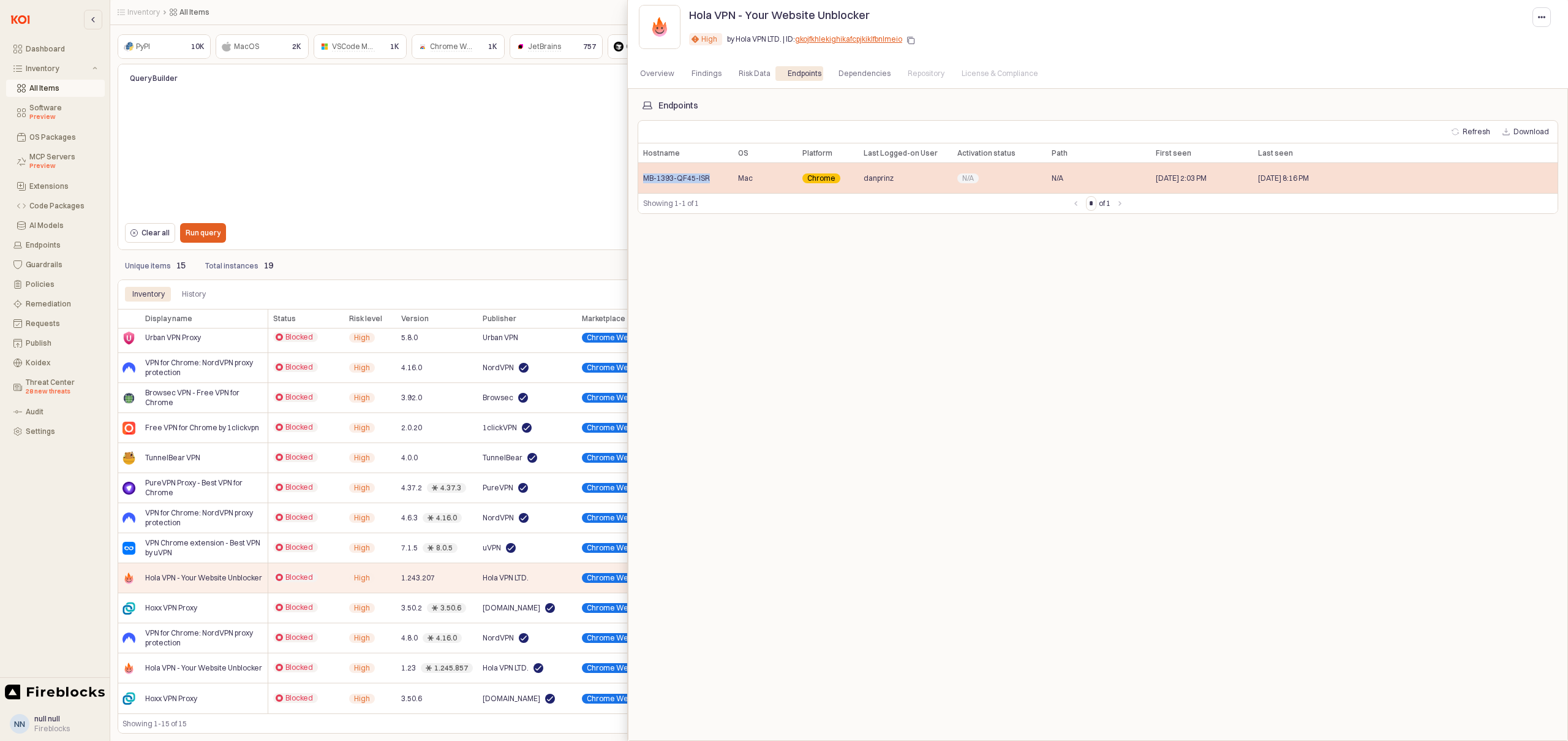
drag, startPoint x: 714, startPoint y: 178, endPoint x: 642, endPoint y: 181, distance: 72.1
click at [642, 181] on div "MB-1393-QF45-ISR" at bounding box center [686, 178] width 95 height 30
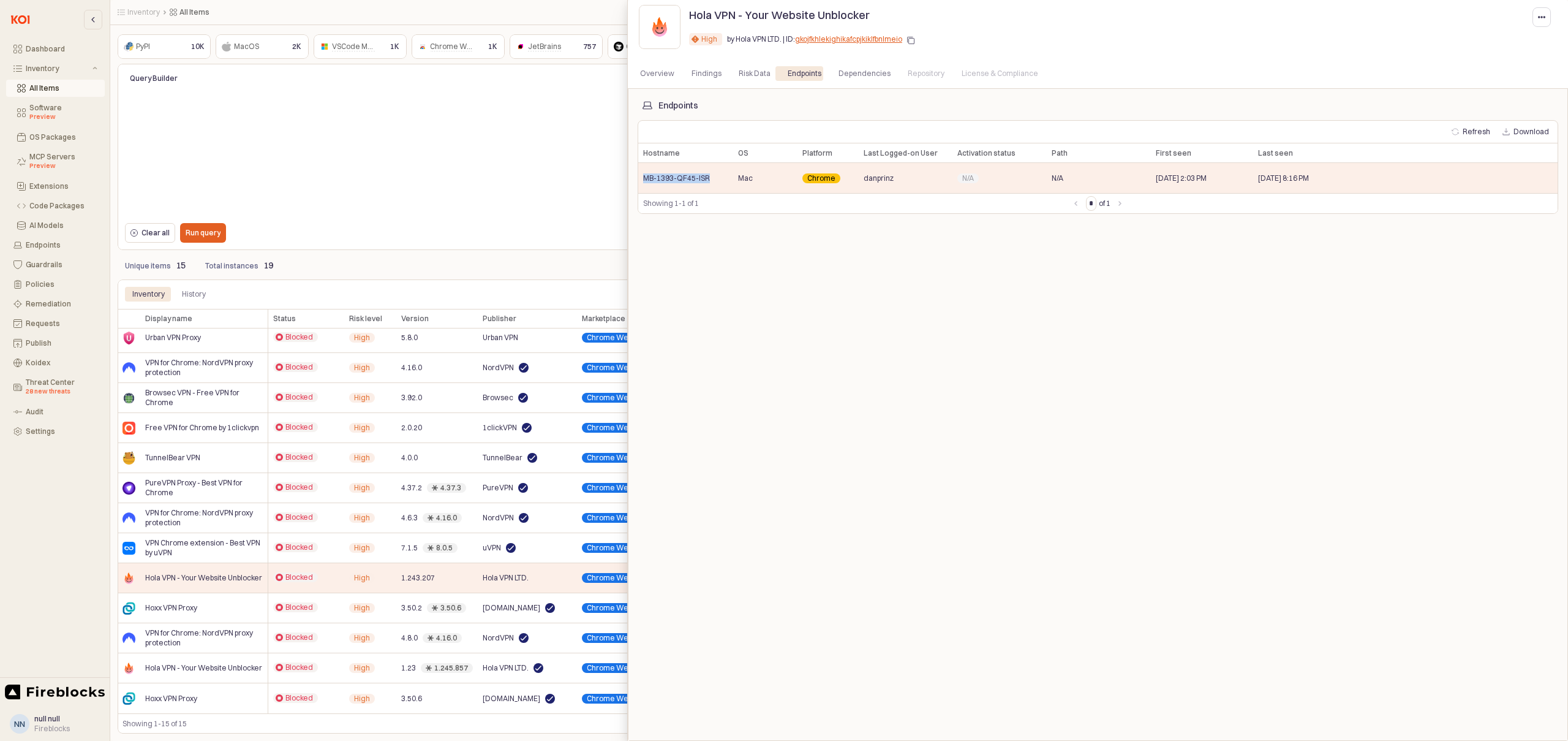
copy span "MB-1393-QF45-ISR"
click at [576, 286] on div at bounding box center [784, 370] width 1568 height 741
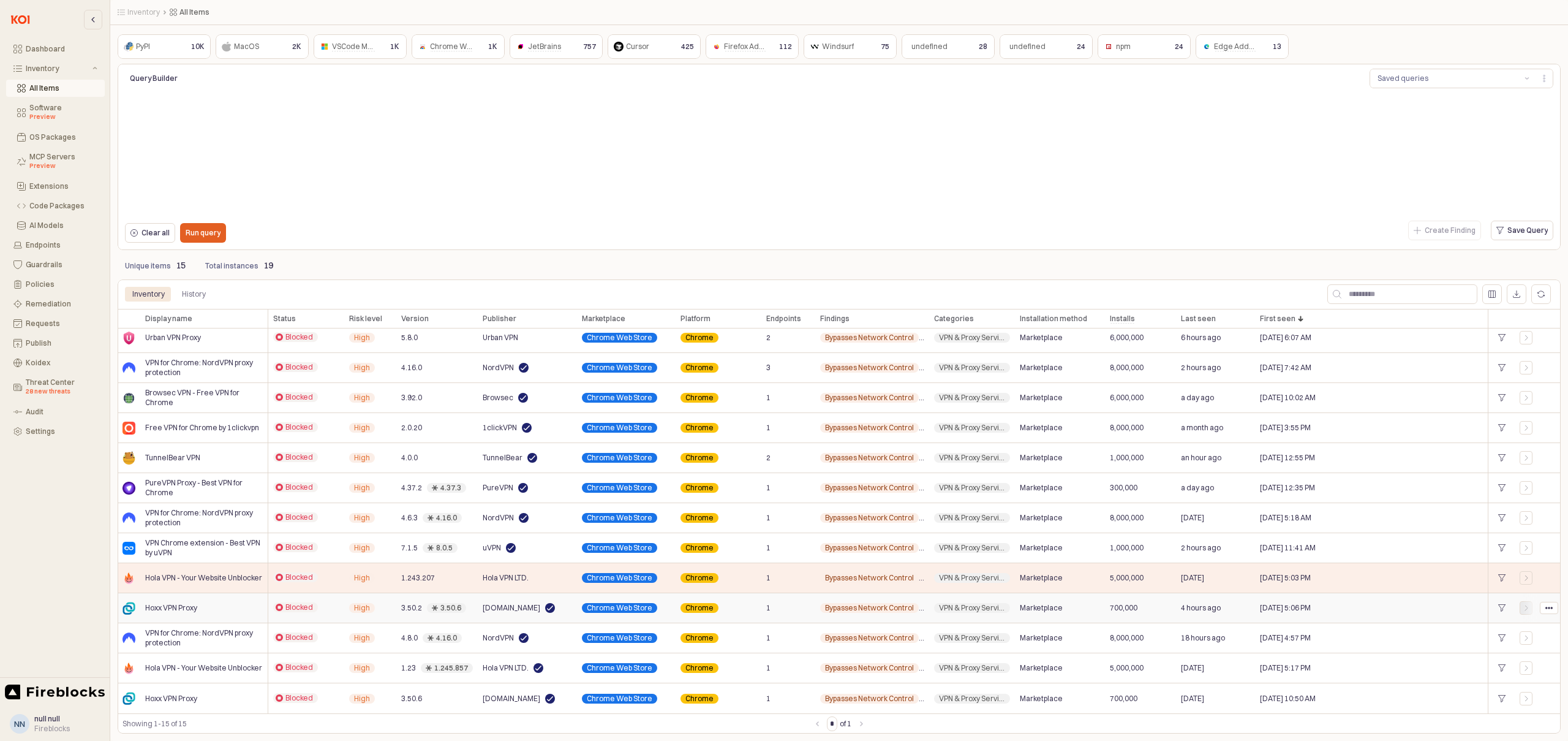
click at [1522, 606] on div "App Frame" at bounding box center [1527, 607] width 12 height 7
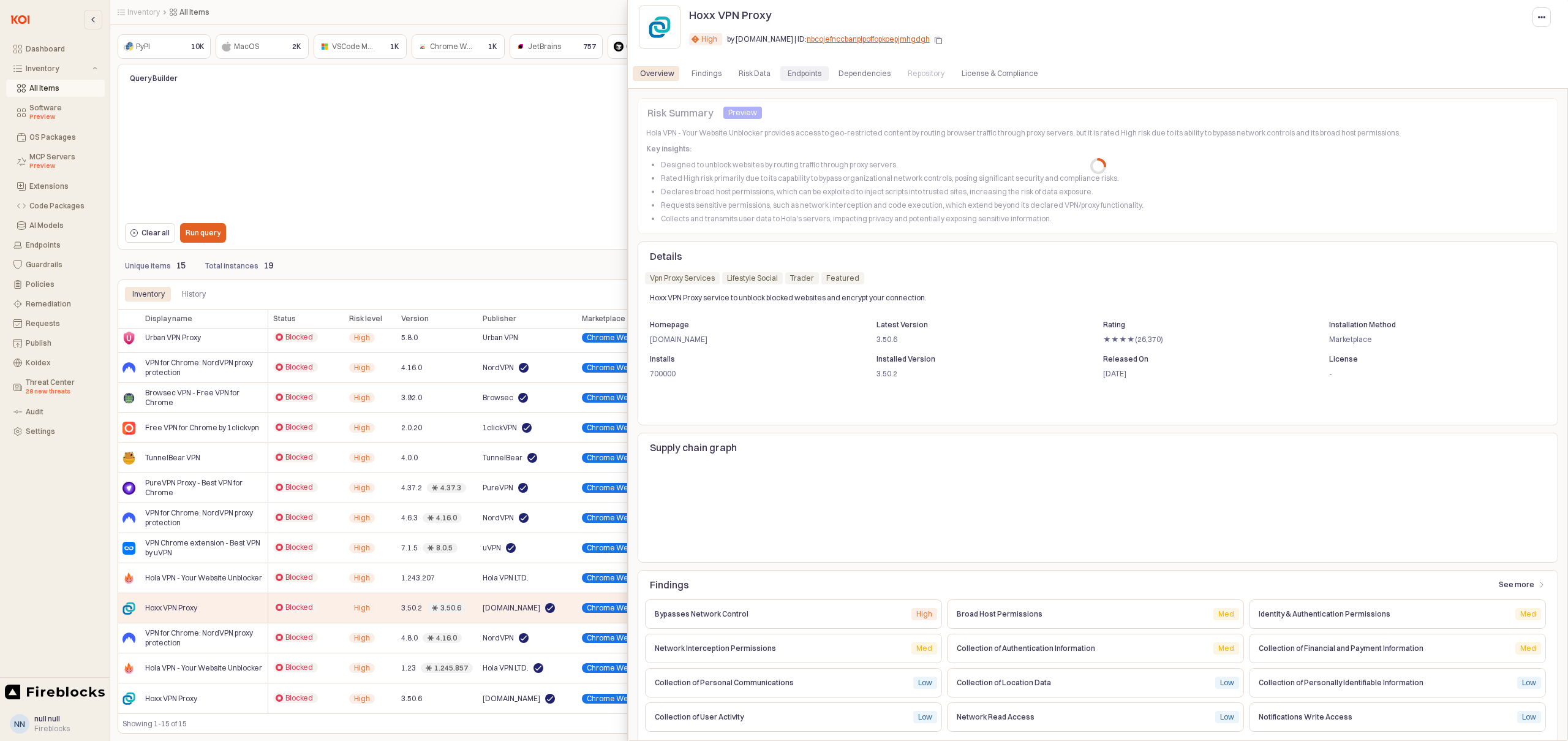
click at [802, 68] on div "Endpoints" at bounding box center [804, 73] width 33 height 15
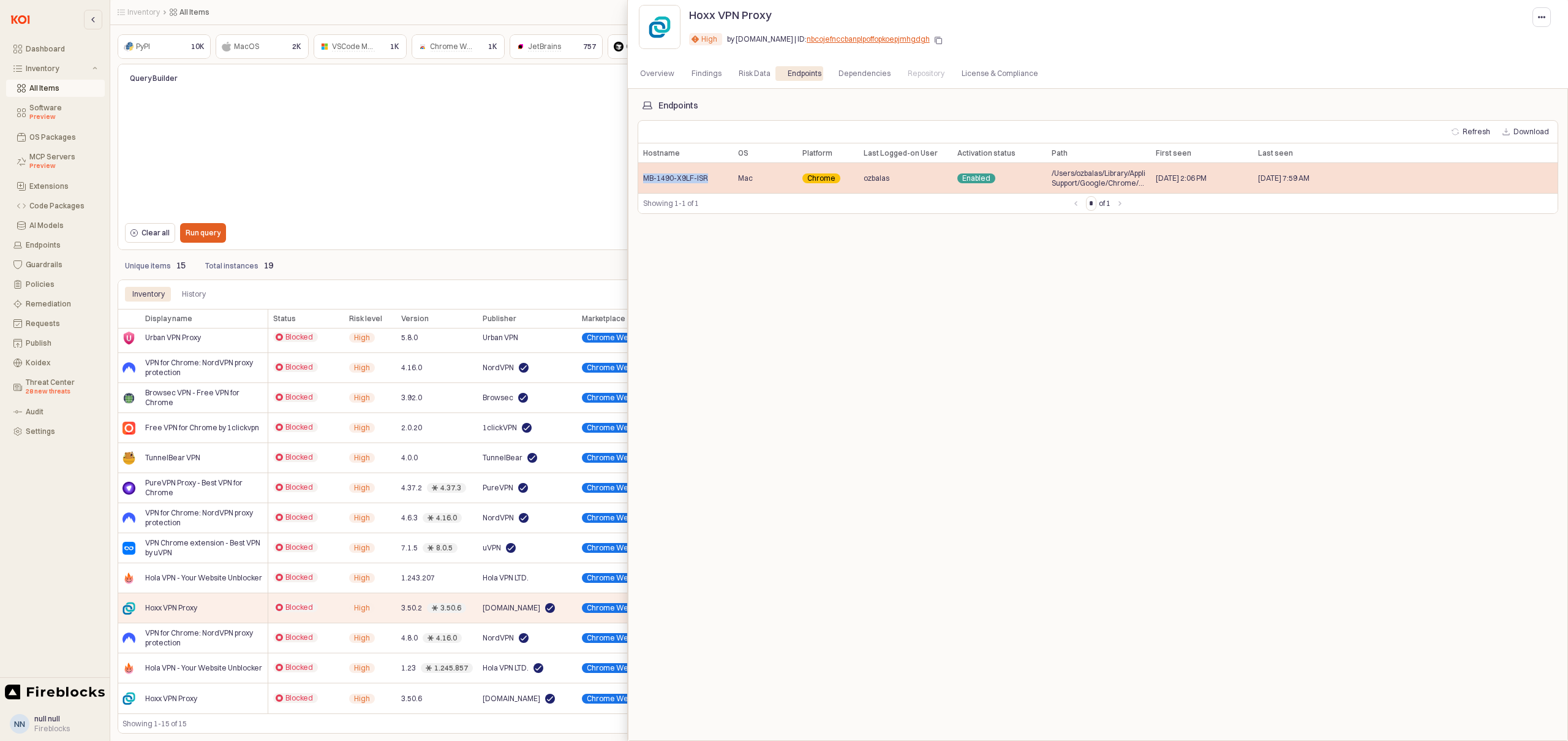
drag, startPoint x: 703, startPoint y: 178, endPoint x: 641, endPoint y: 179, distance: 62.0
click at [641, 179] on div "MB-1490-X9LF-ISR" at bounding box center [686, 178] width 95 height 30
copy span "MB-1490-X9LF-ISR"
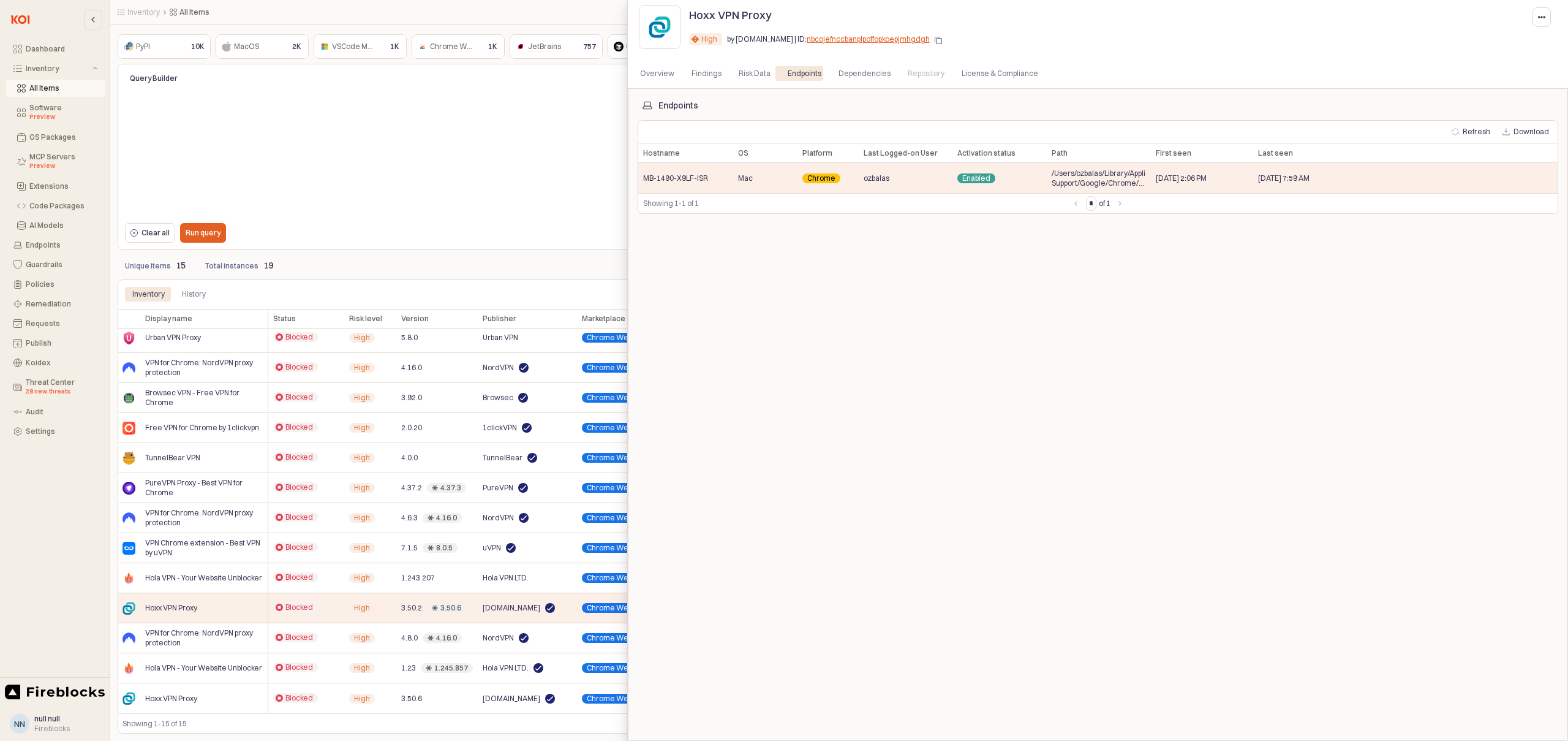
click at [556, 259] on div at bounding box center [784, 370] width 1568 height 741
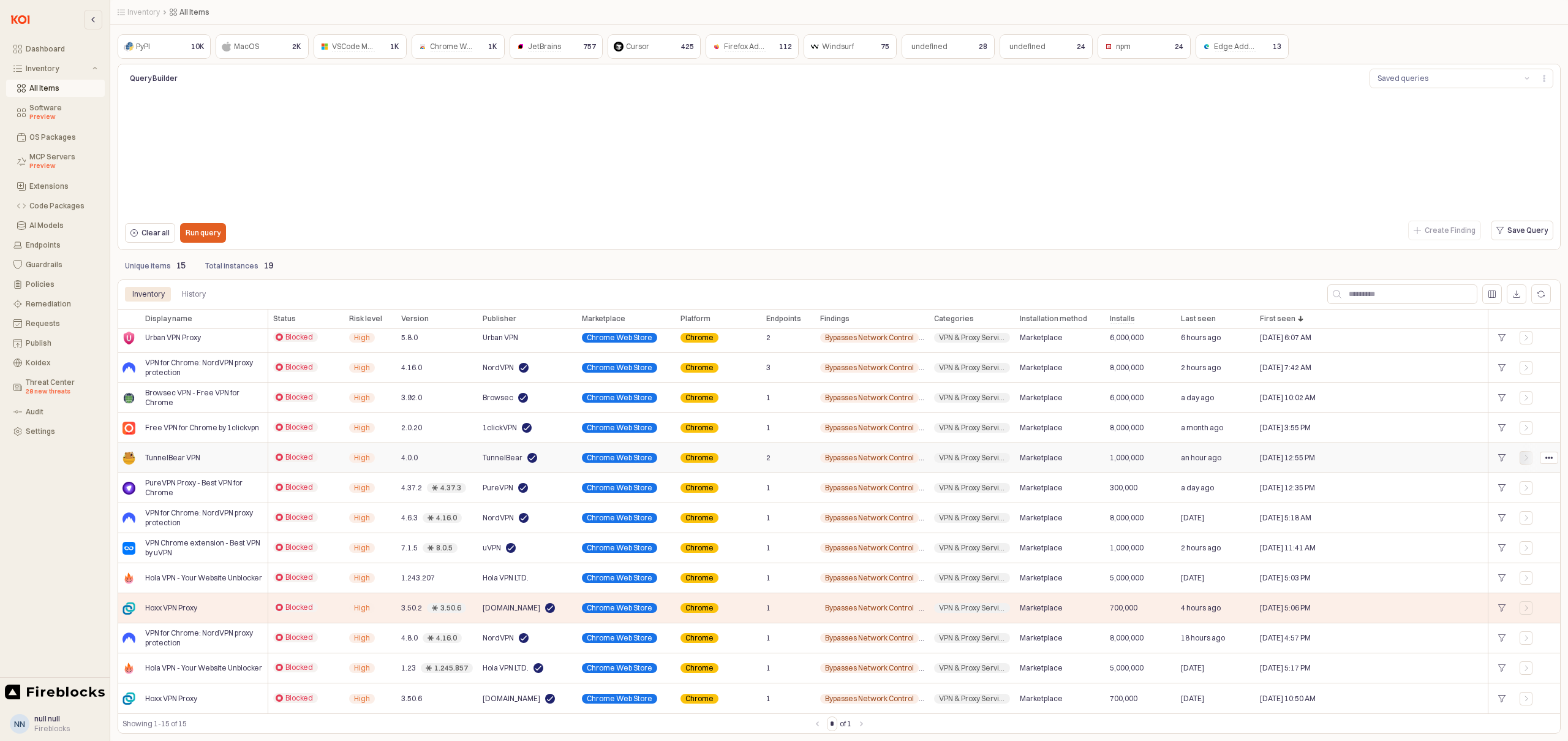
click at [1527, 457] on icon "App Frame" at bounding box center [1526, 457] width 7 height 7
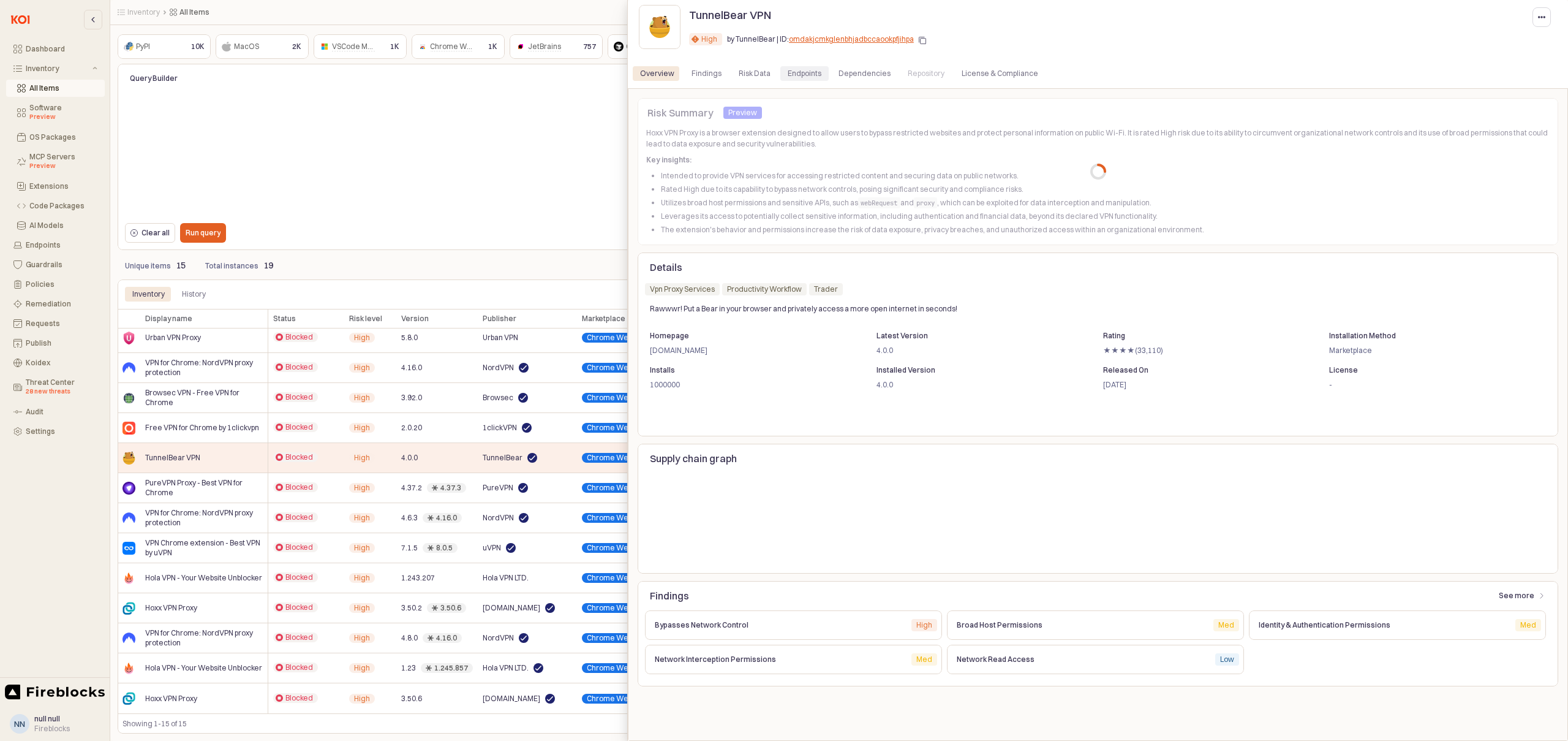
click at [795, 71] on div "Endpoints" at bounding box center [804, 73] width 33 height 15
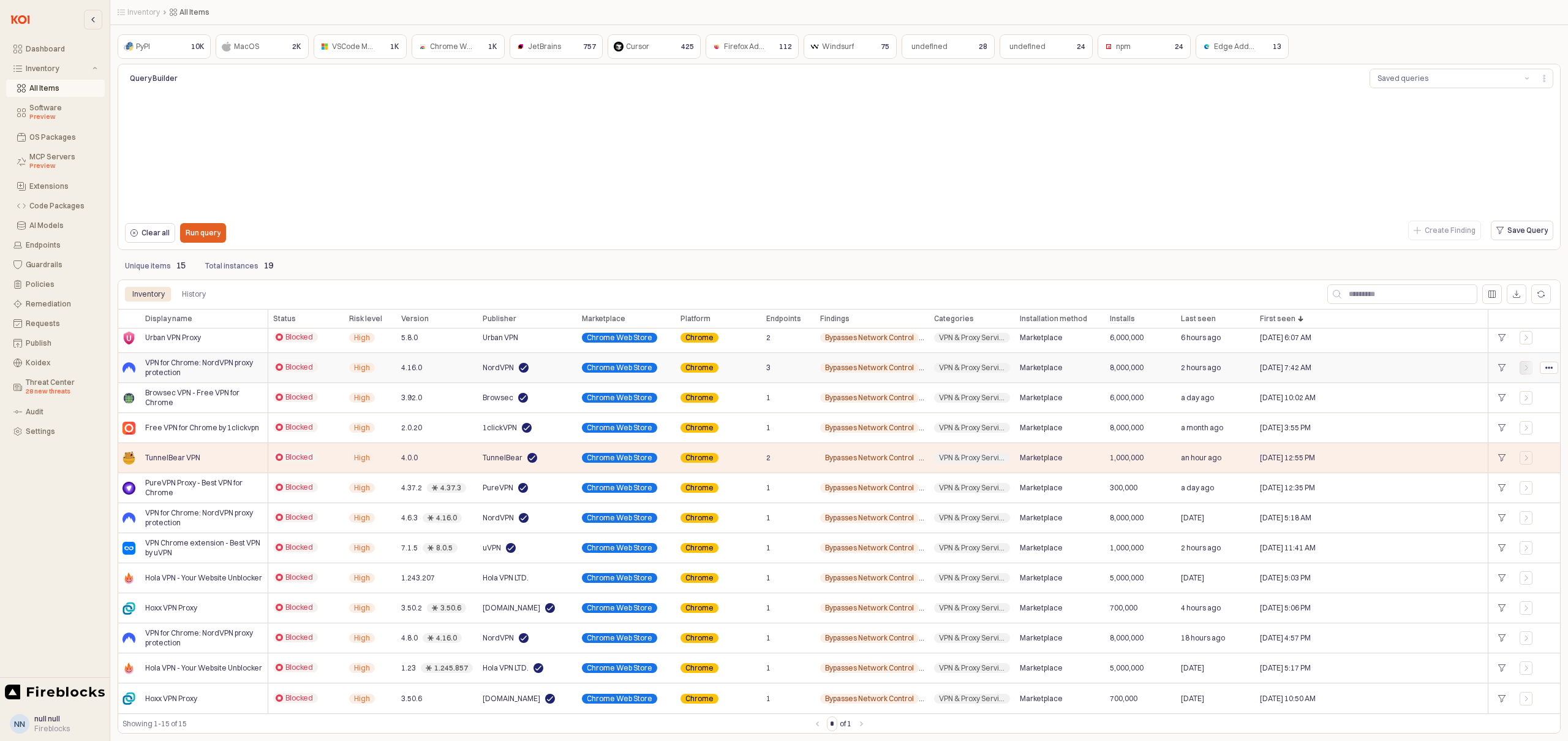
click at [1525, 368] on icon "App Frame" at bounding box center [1526, 367] width 7 height 7
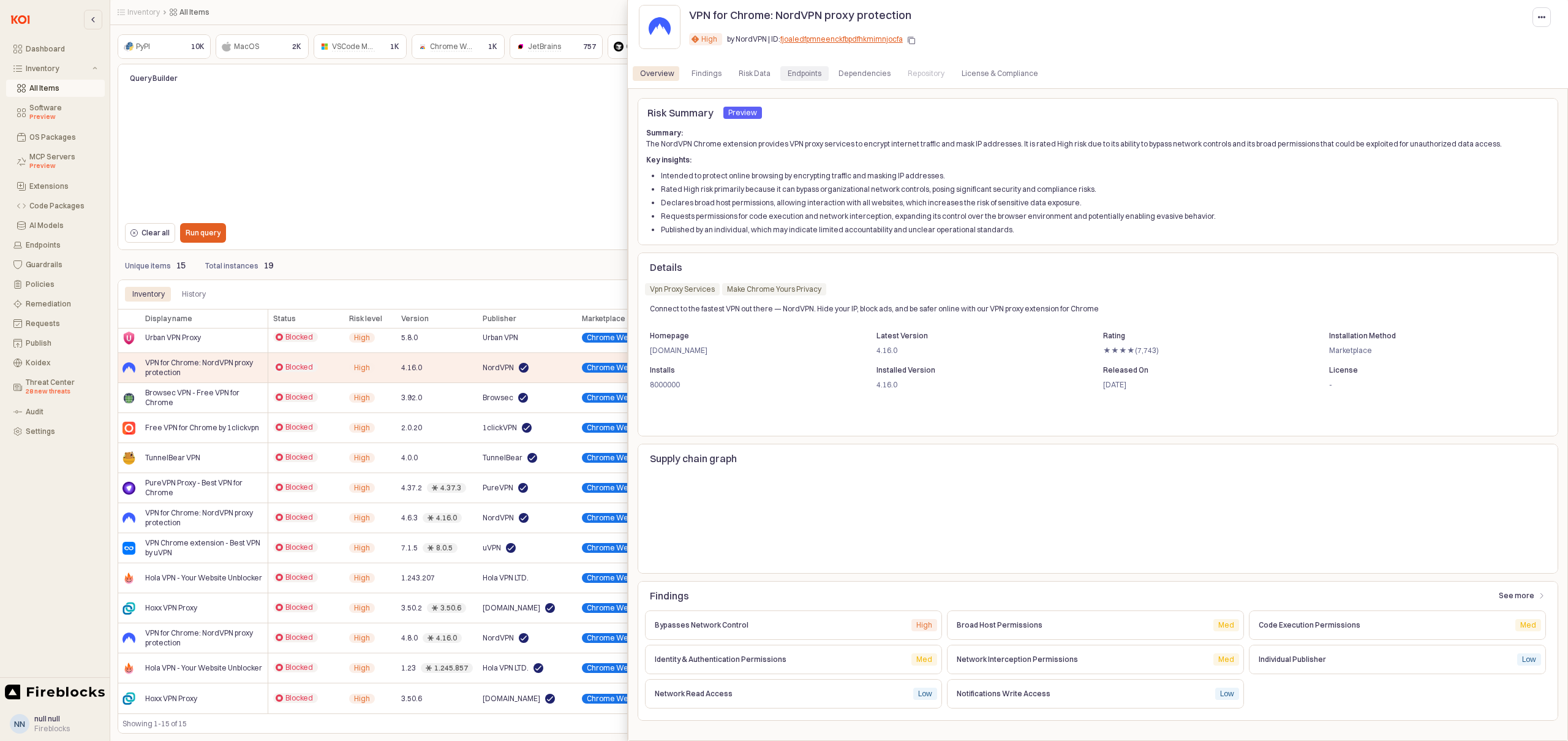
click at [788, 71] on div "Endpoints" at bounding box center [804, 73] width 33 height 15
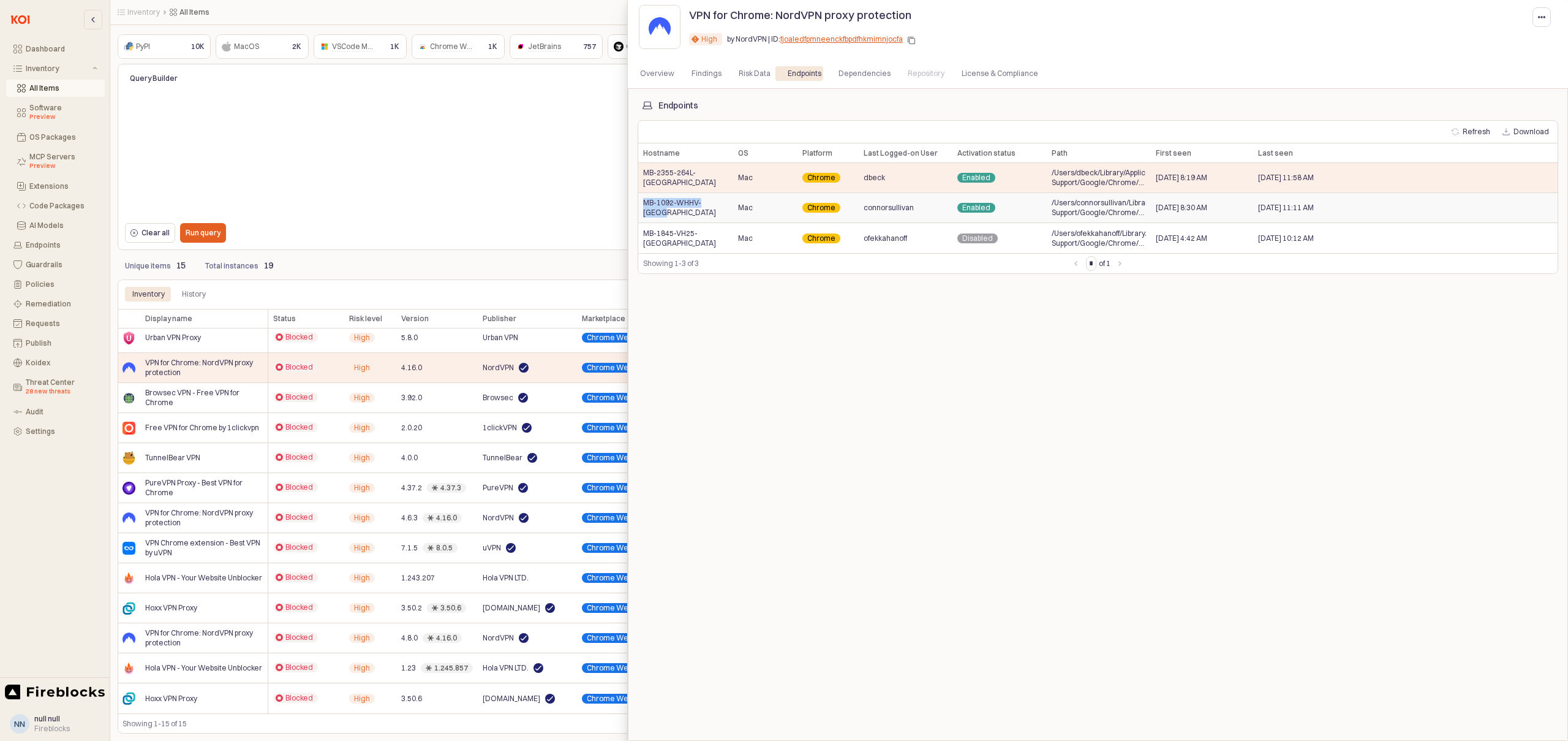
drag, startPoint x: 728, startPoint y: 206, endPoint x: 644, endPoint y: 207, distance: 84.0
click at [644, 207] on div "MB-1092-WHHV-[GEOGRAPHIC_DATA]" at bounding box center [686, 208] width 95 height 30
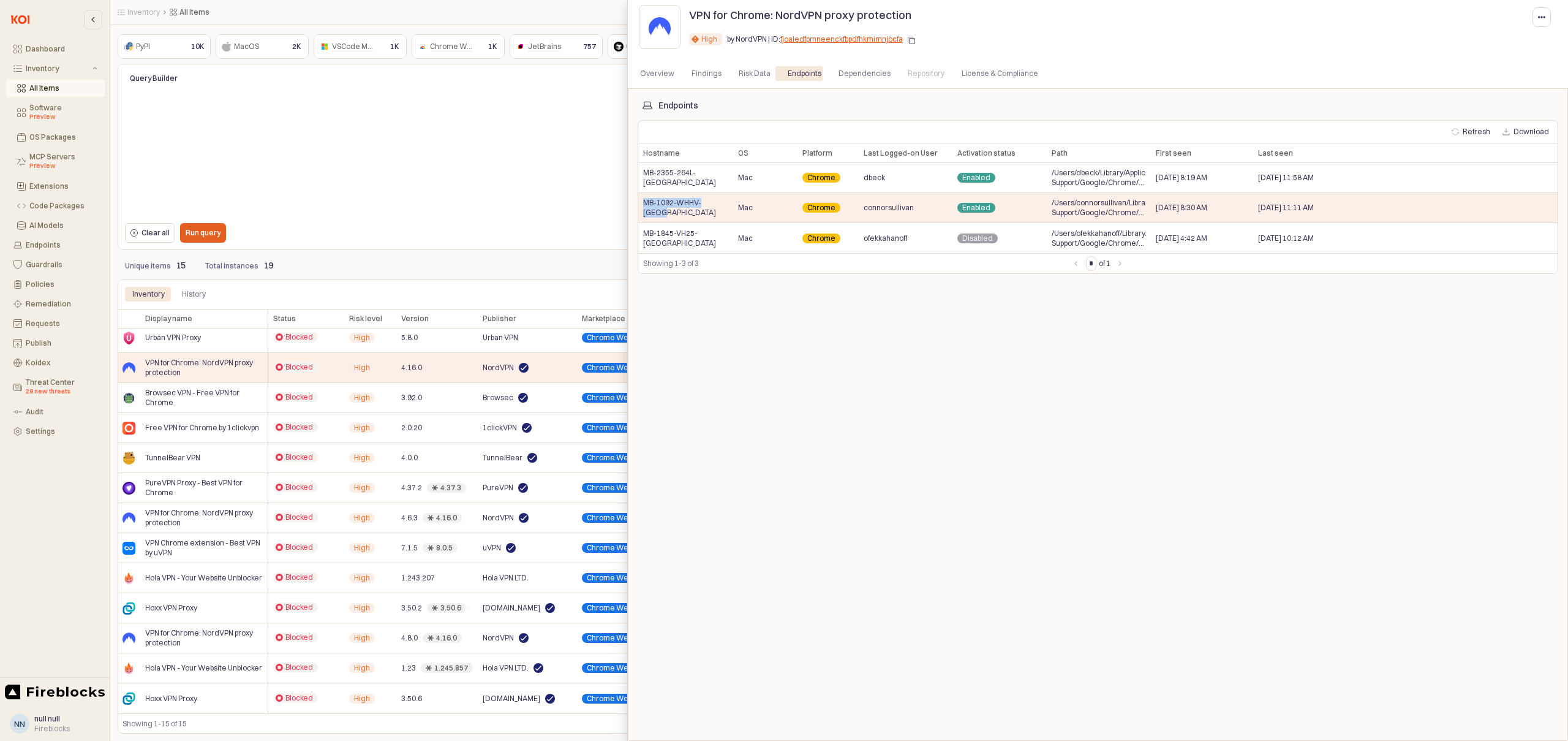
copy span "MB-1092-WHHV-[GEOGRAPHIC_DATA]"
drag, startPoint x: 714, startPoint y: 179, endPoint x: 641, endPoint y: 180, distance: 73.0
click at [641, 180] on div "MB-2355-264L-[GEOGRAPHIC_DATA]" at bounding box center [686, 178] width 95 height 30
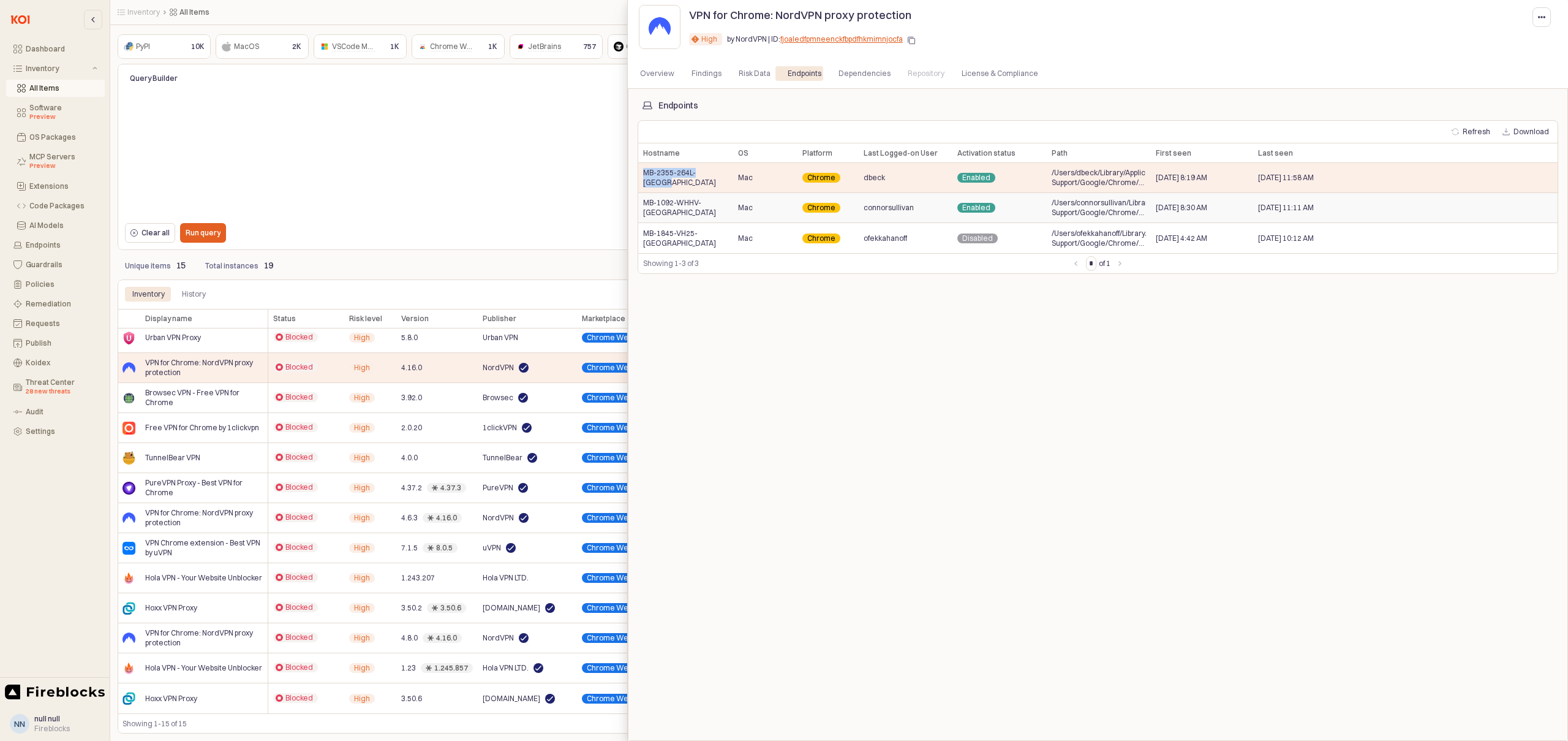
copy span "MB-2355-264L-[GEOGRAPHIC_DATA]"
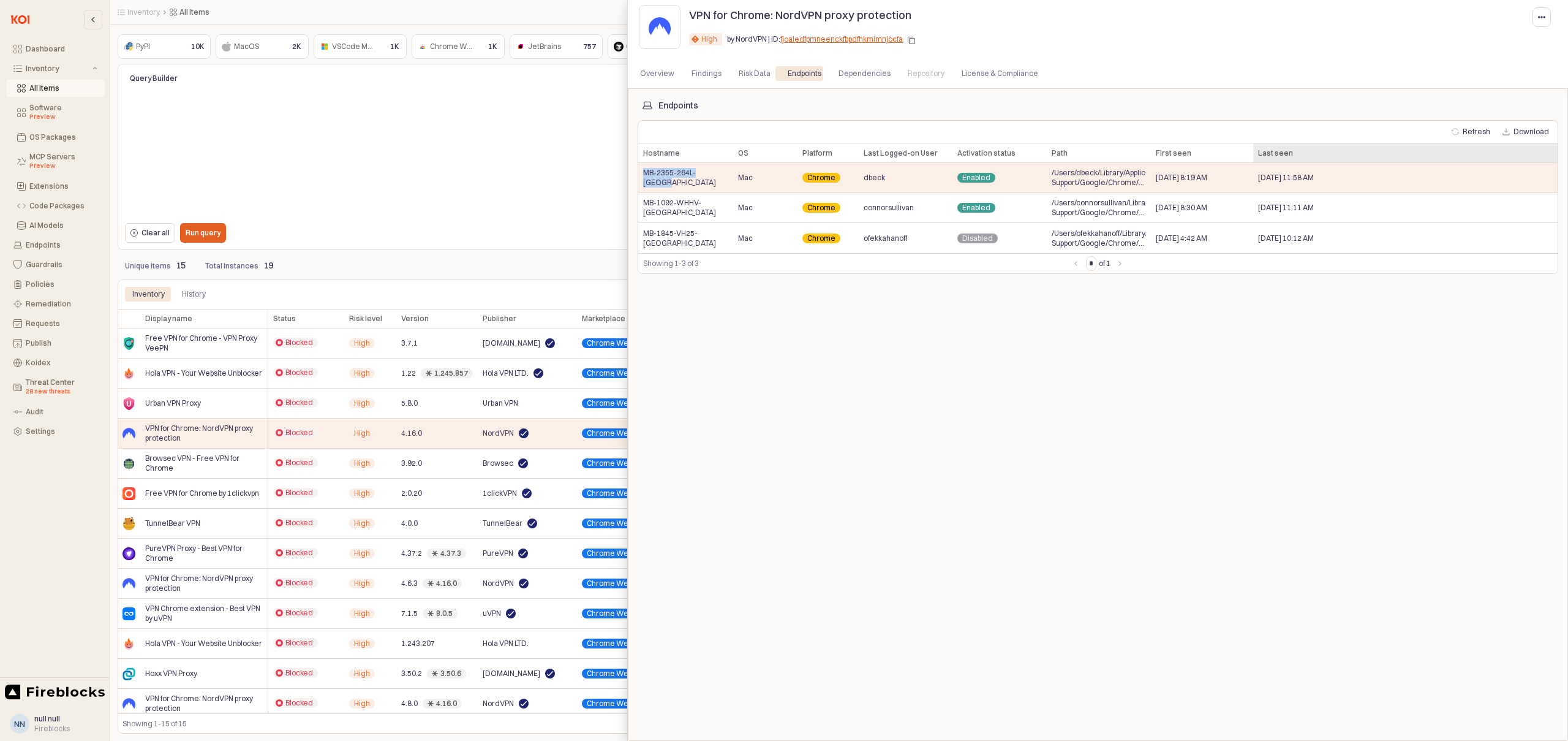
scroll to position [65, 0]
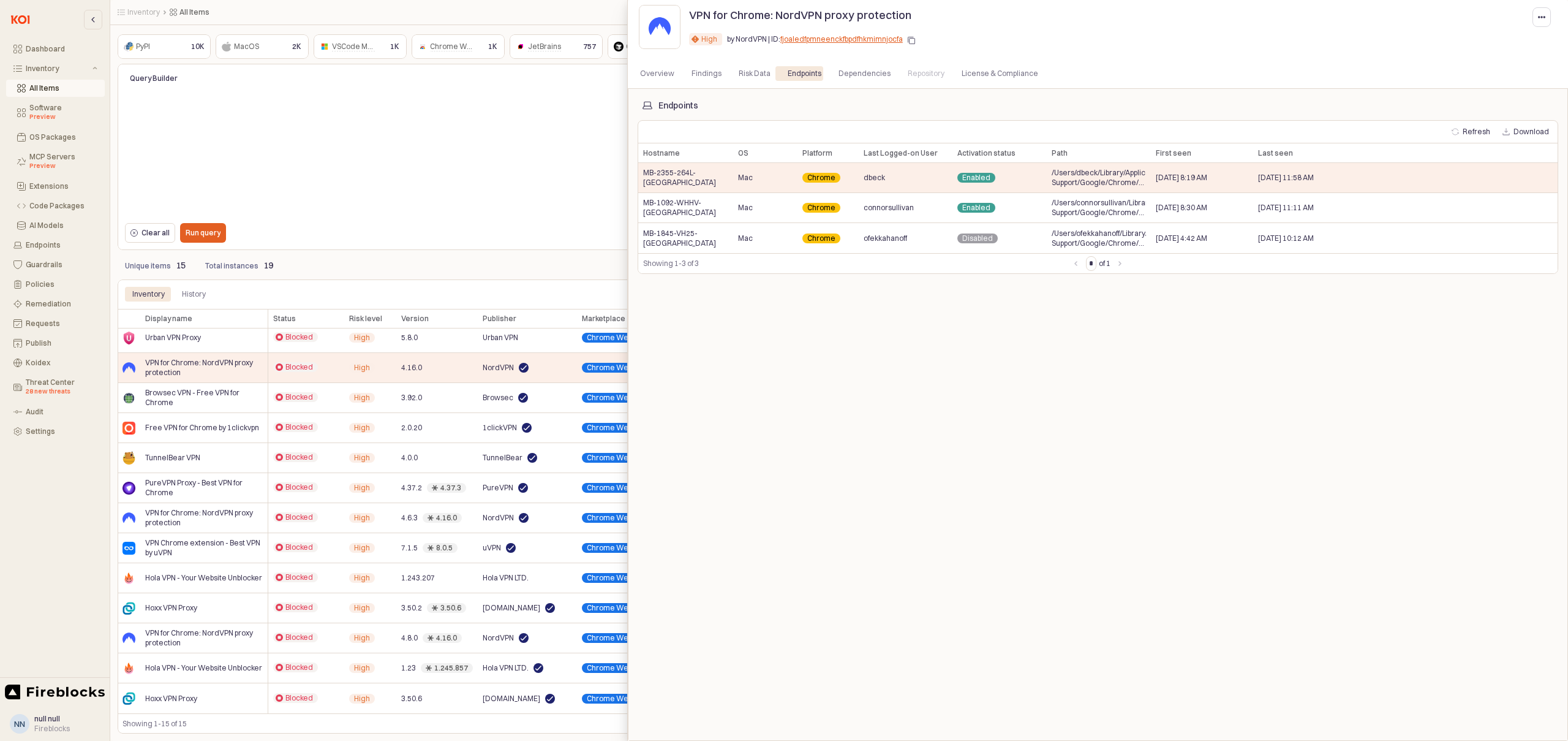
click at [562, 217] on div at bounding box center [784, 370] width 1568 height 741
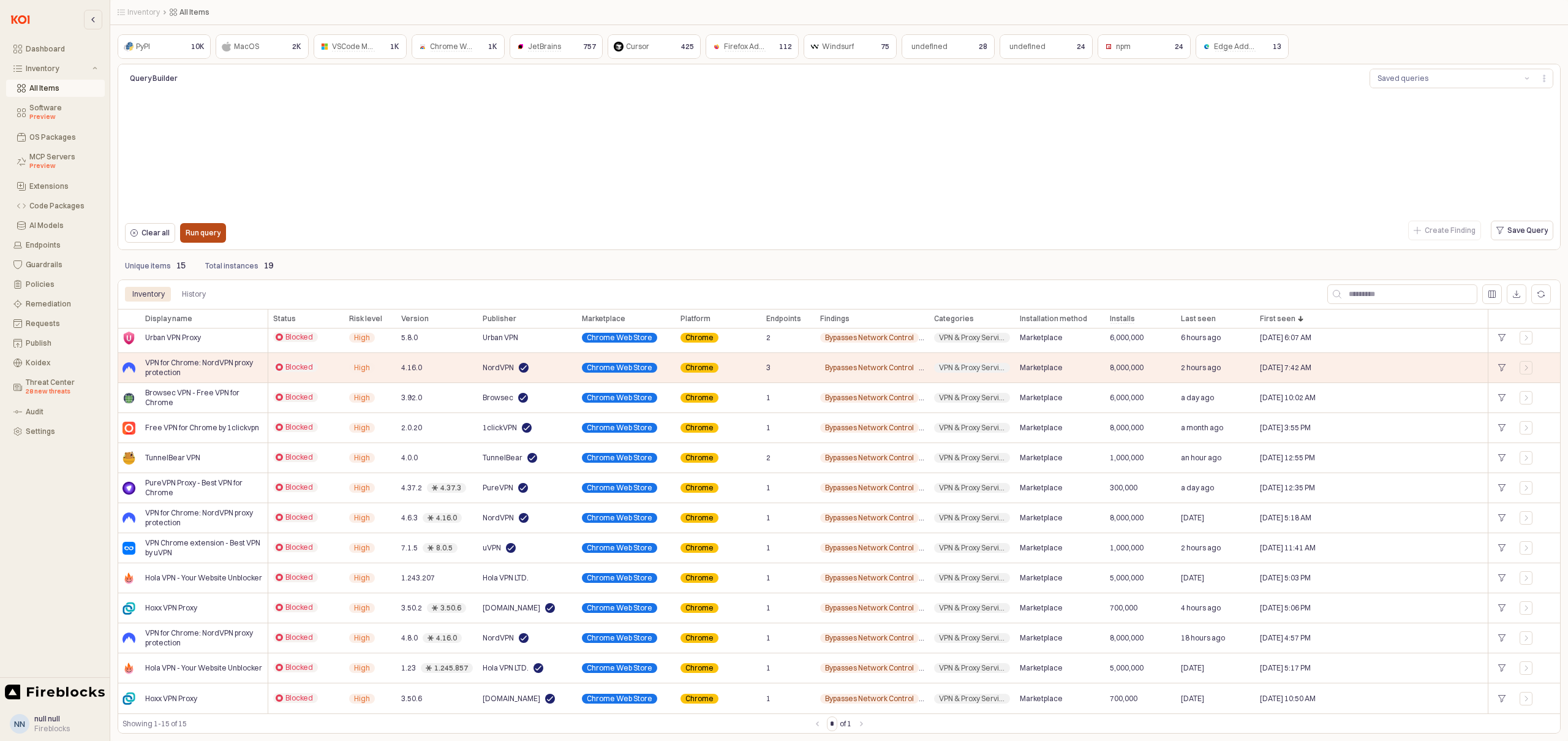
click at [191, 231] on p "Run query" at bounding box center [203, 233] width 35 height 10
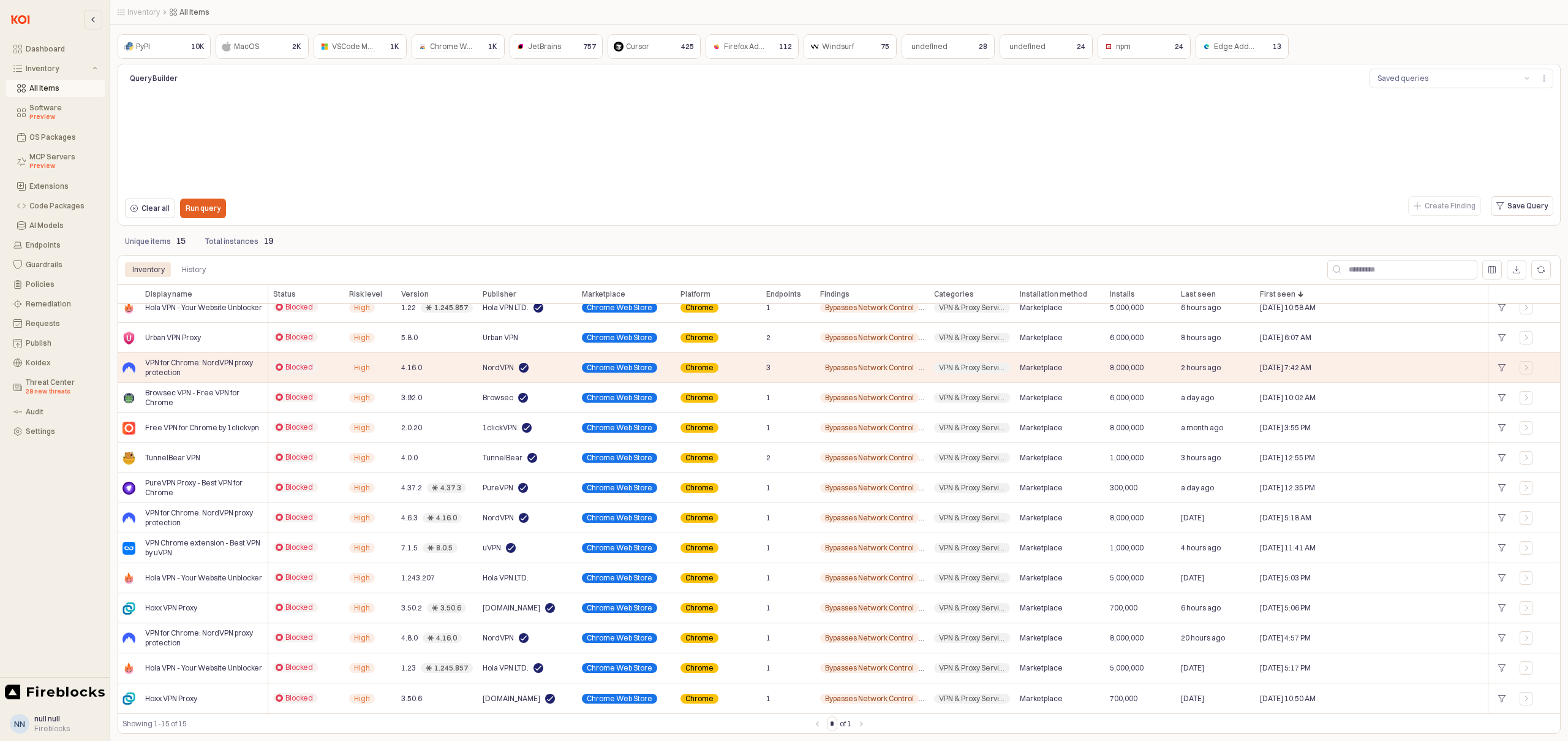
scroll to position [41, 0]
click at [203, 208] on p "Run query" at bounding box center [203, 208] width 35 height 10
